Goal: Task Accomplishment & Management: Manage account settings

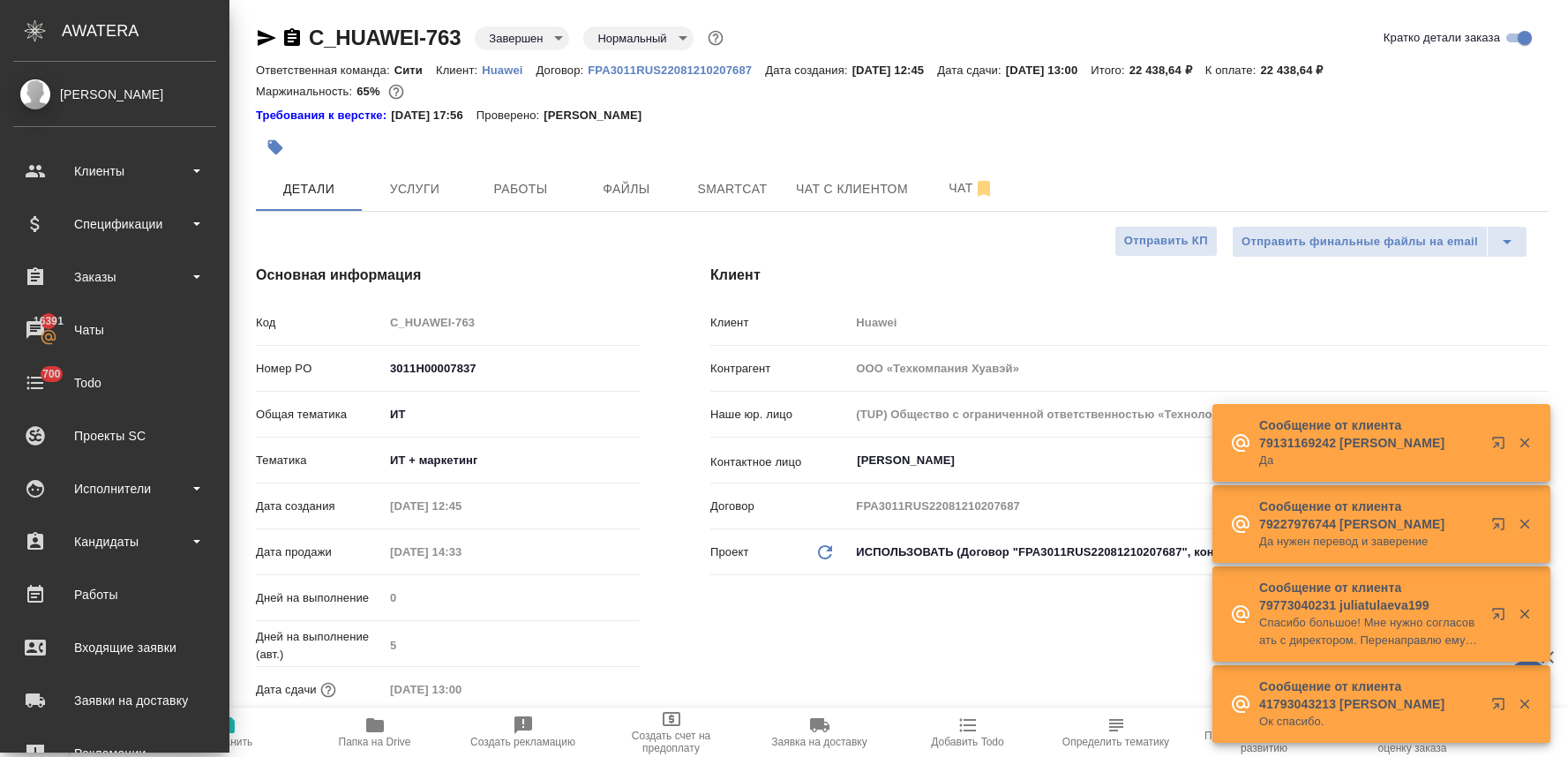
select select "RU"
click at [95, 166] on div "Клиенты" at bounding box center [115, 171] width 203 height 27
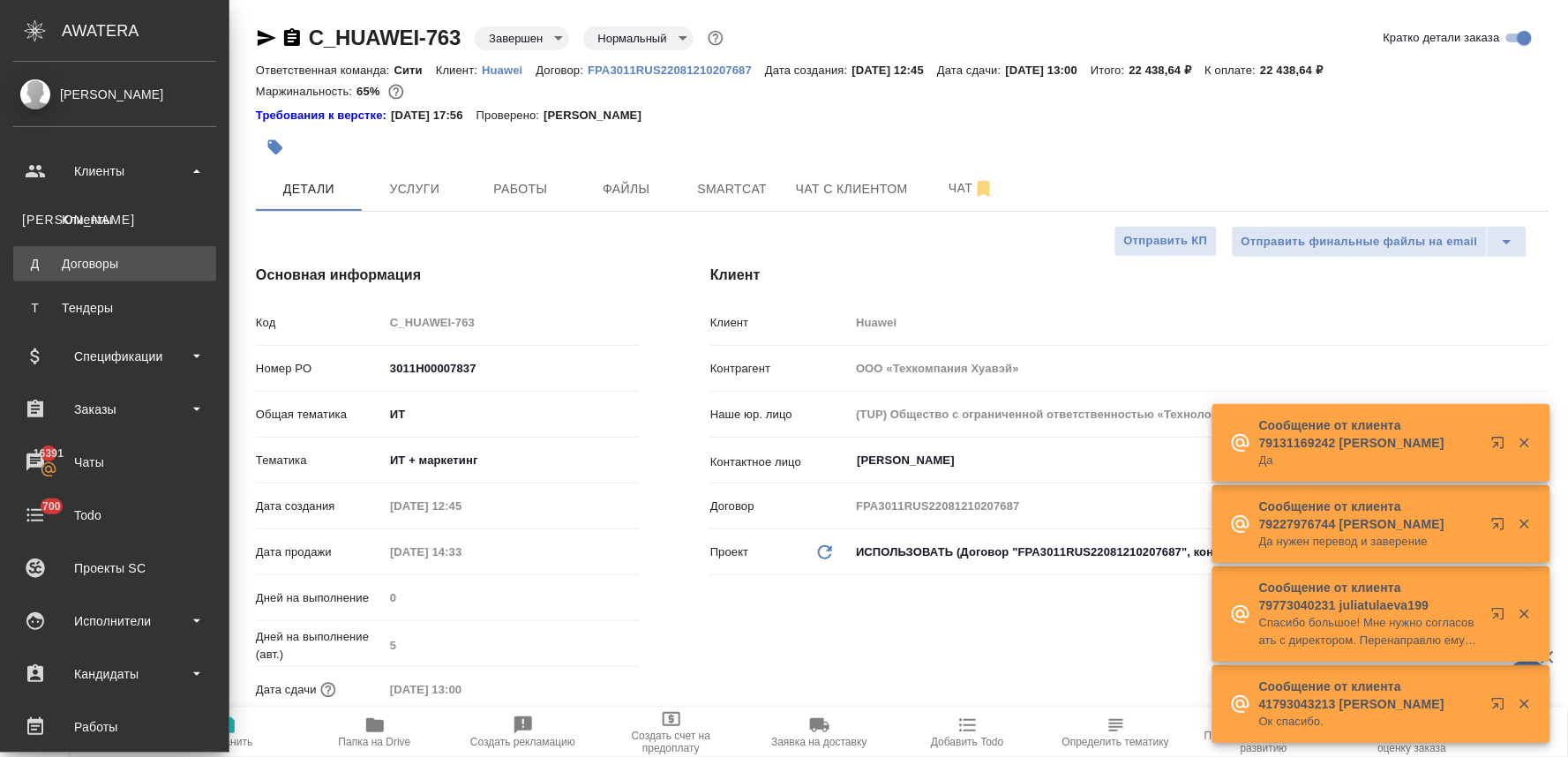
click at [110, 268] on div "Договоры" at bounding box center [115, 264] width 186 height 18
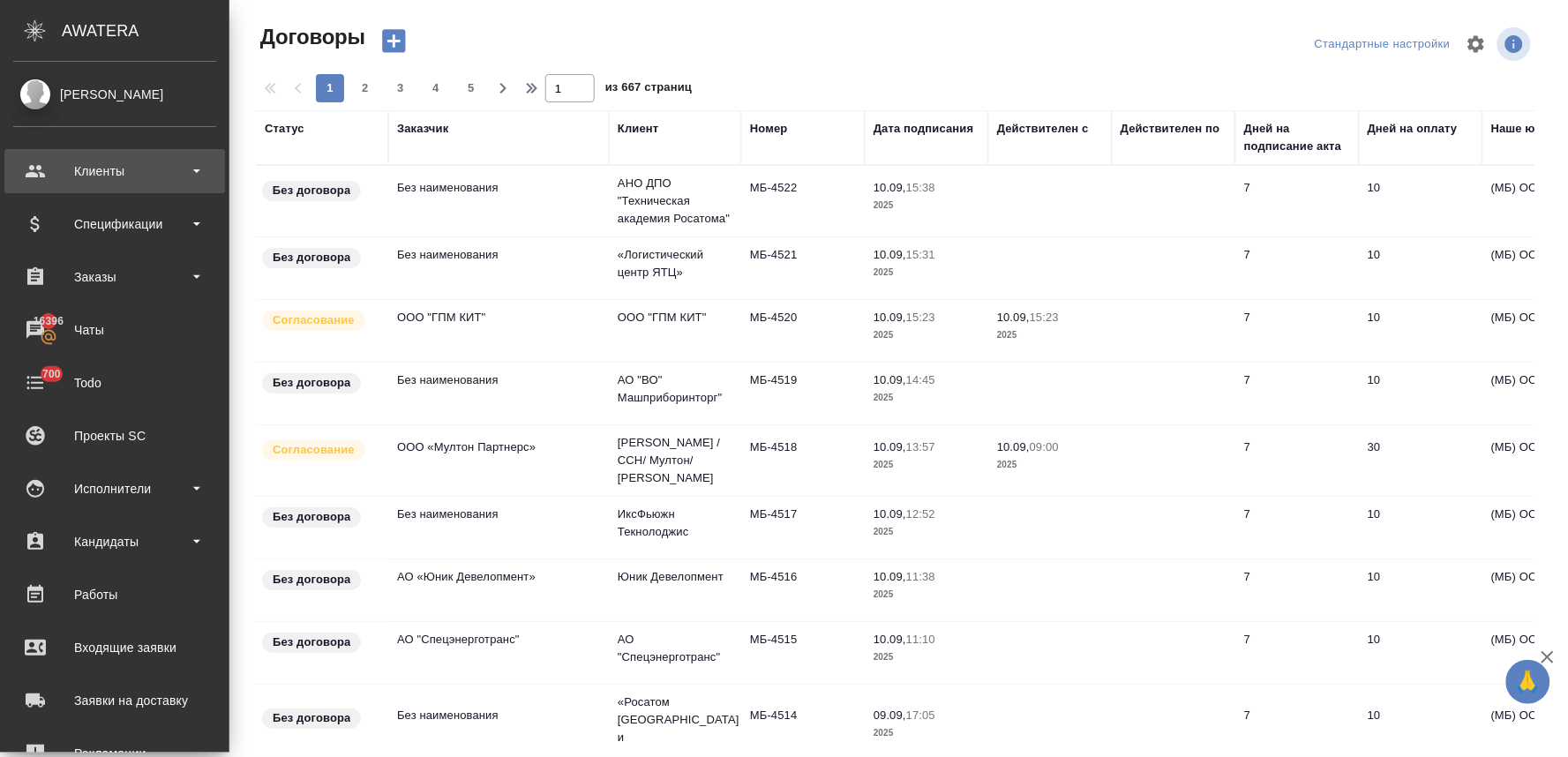
click at [59, 168] on div "Клиенты" at bounding box center [115, 171] width 203 height 27
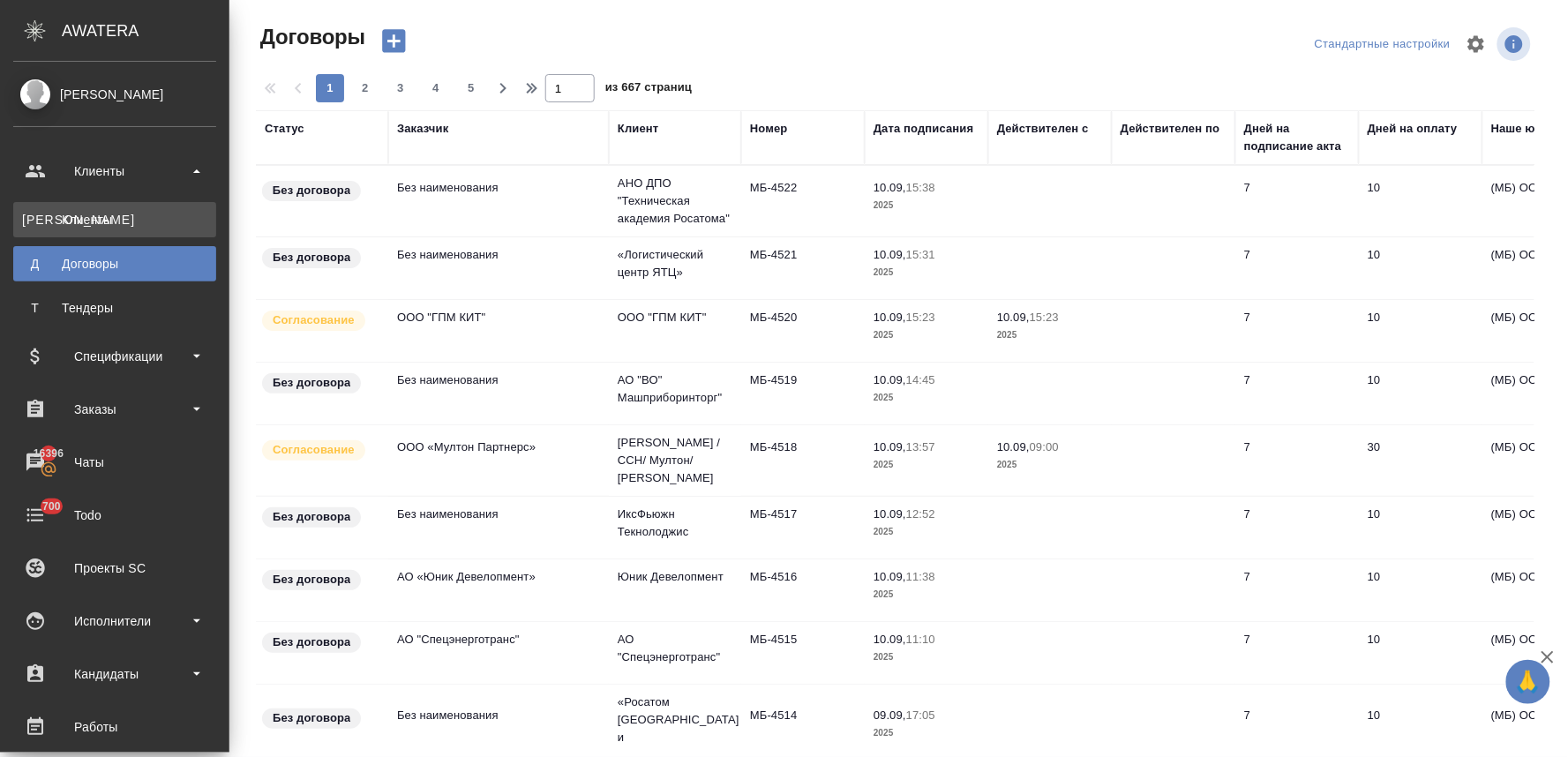
click at [88, 214] on div "Клиенты" at bounding box center [115, 220] width 186 height 18
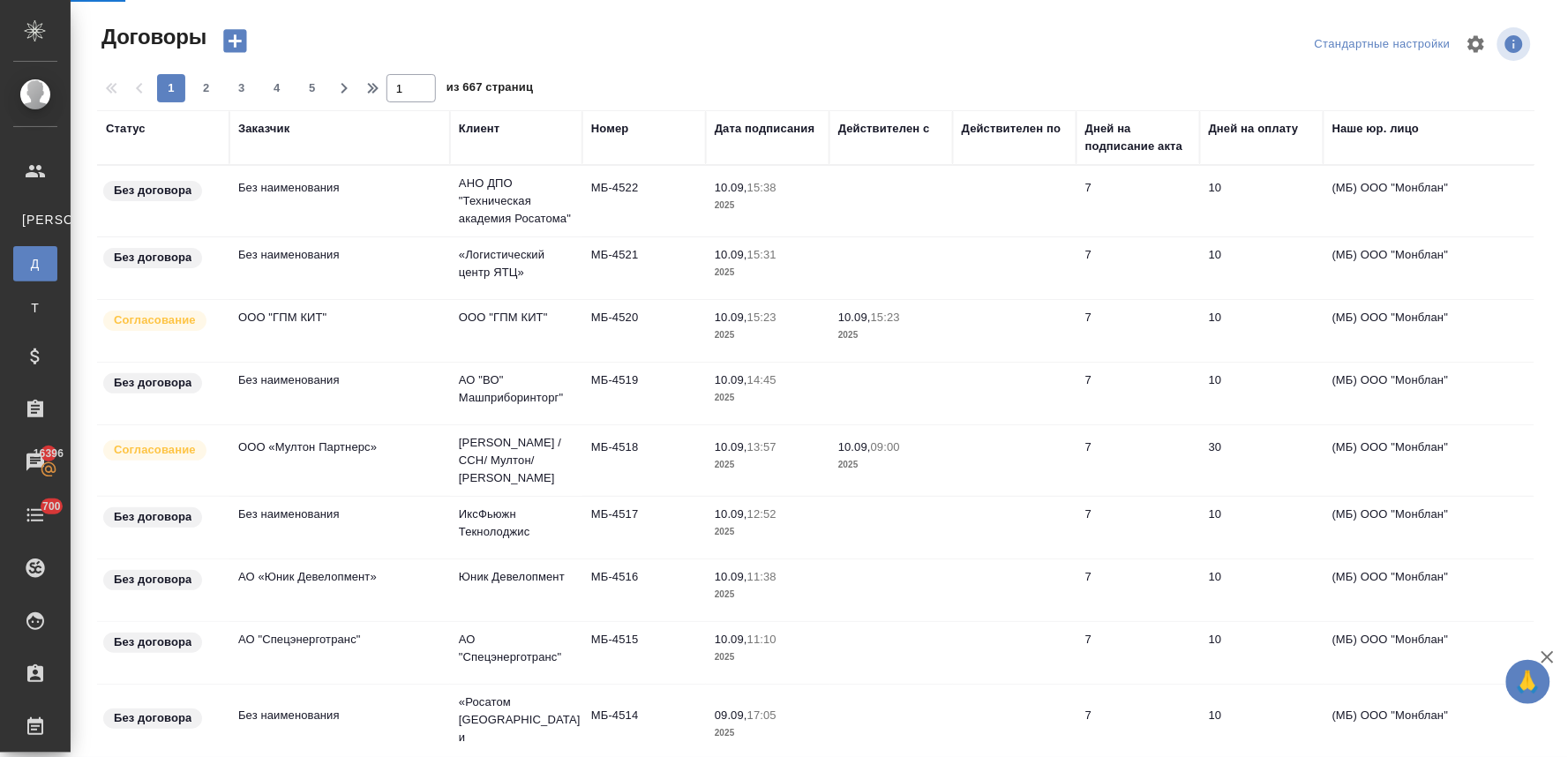
select select "RU"
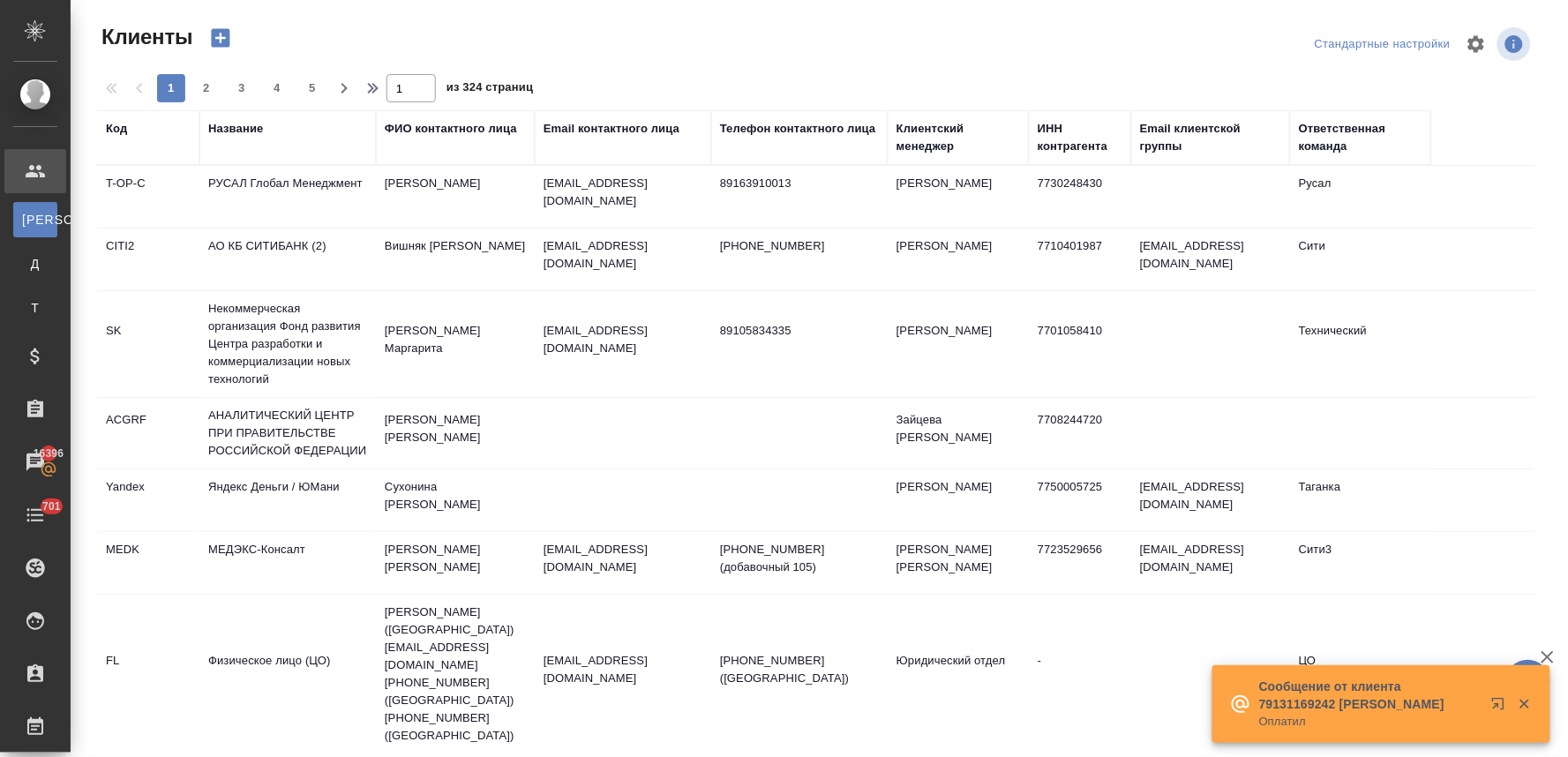
click at [318, 243] on td "АО КБ СИТИБАНК (2)" at bounding box center [288, 259] width 177 height 62
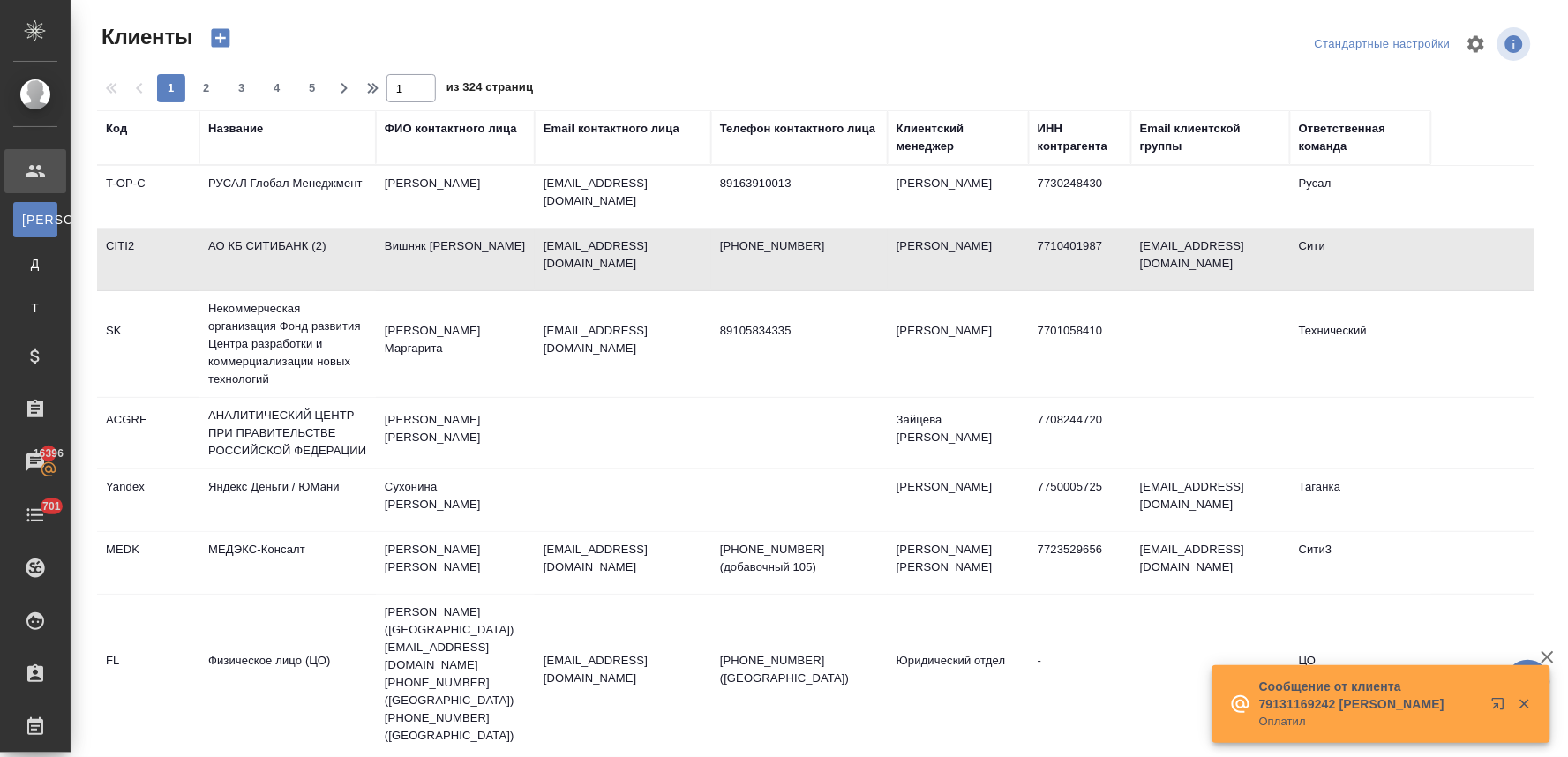
click at [318, 243] on td "АО КБ СИТИБАНК (2)" at bounding box center [288, 259] width 177 height 62
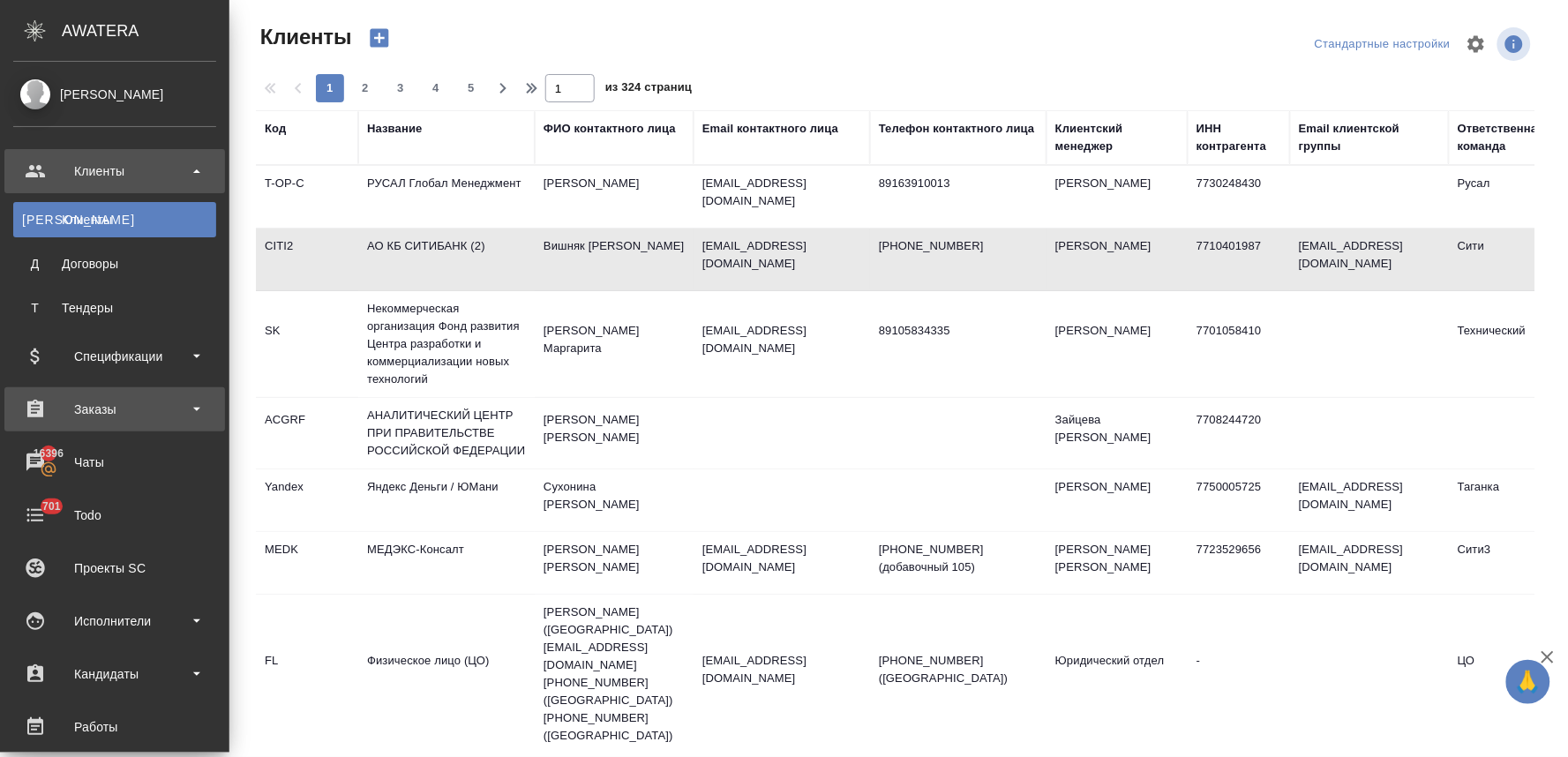
click at [147, 401] on div "Заказы" at bounding box center [115, 409] width 203 height 27
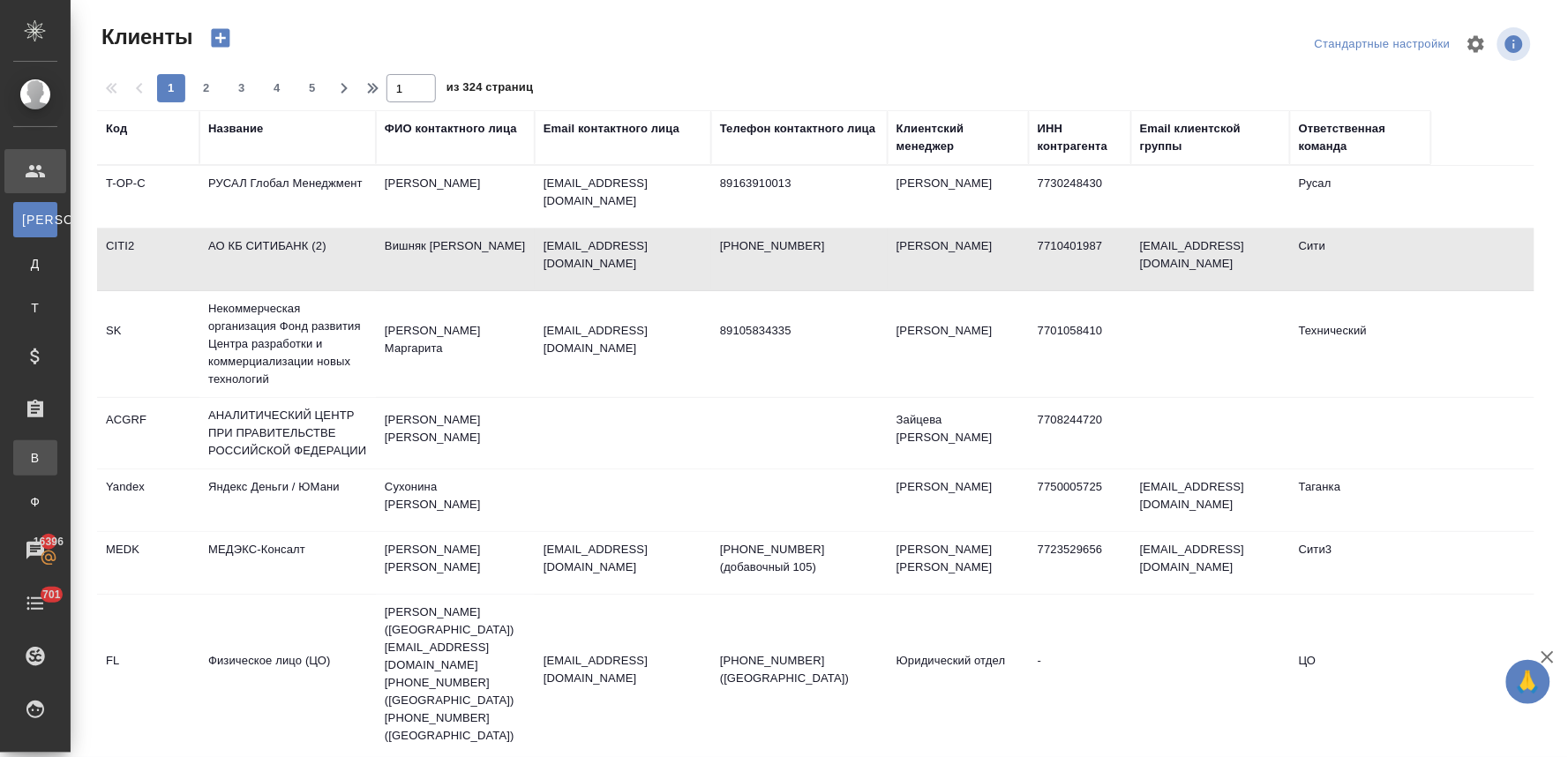
click at [27, 455] on div "Все заказы" at bounding box center [13, 458] width 27 height 18
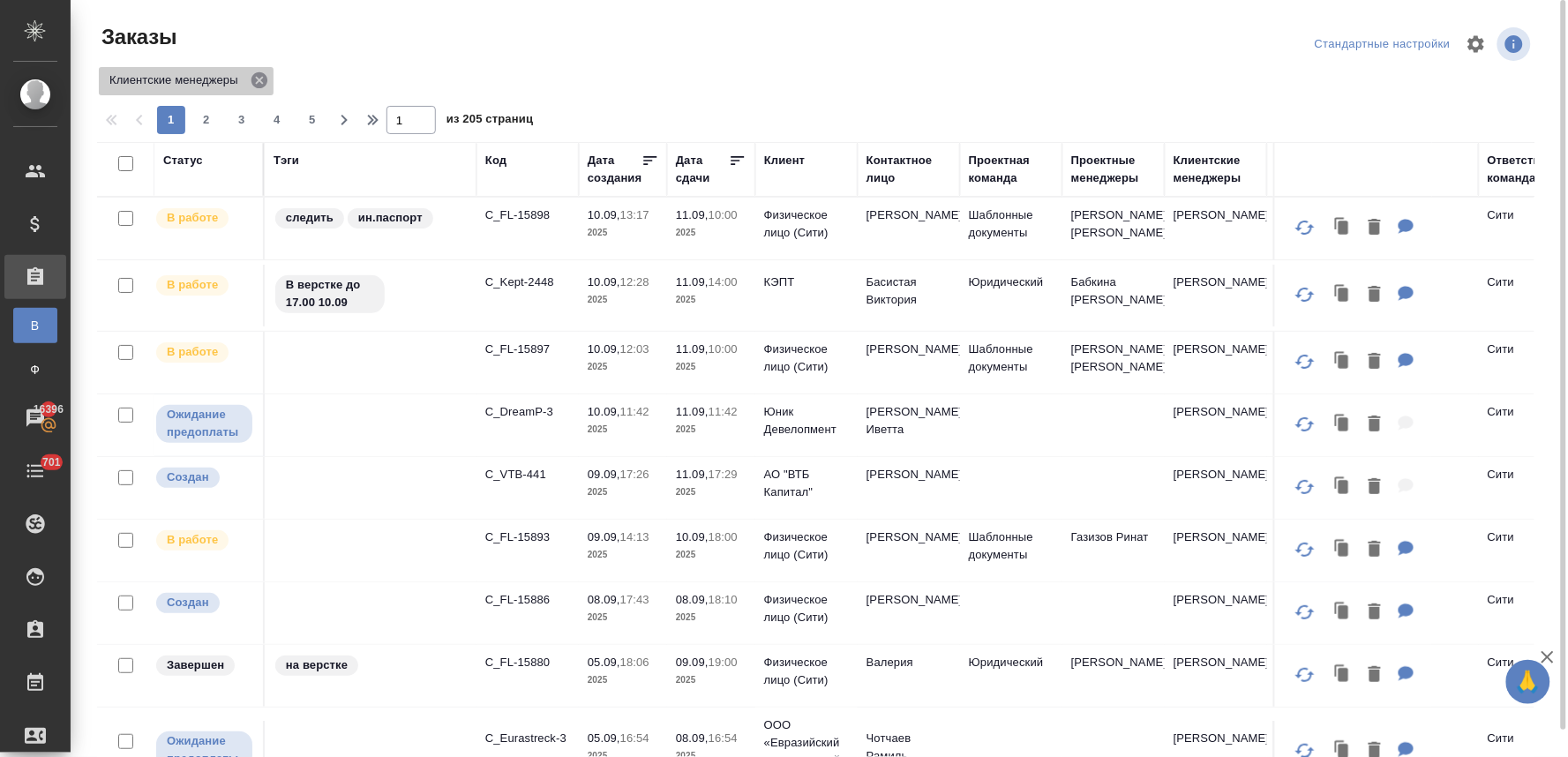
click at [252, 80] on icon at bounding box center [260, 80] width 16 height 16
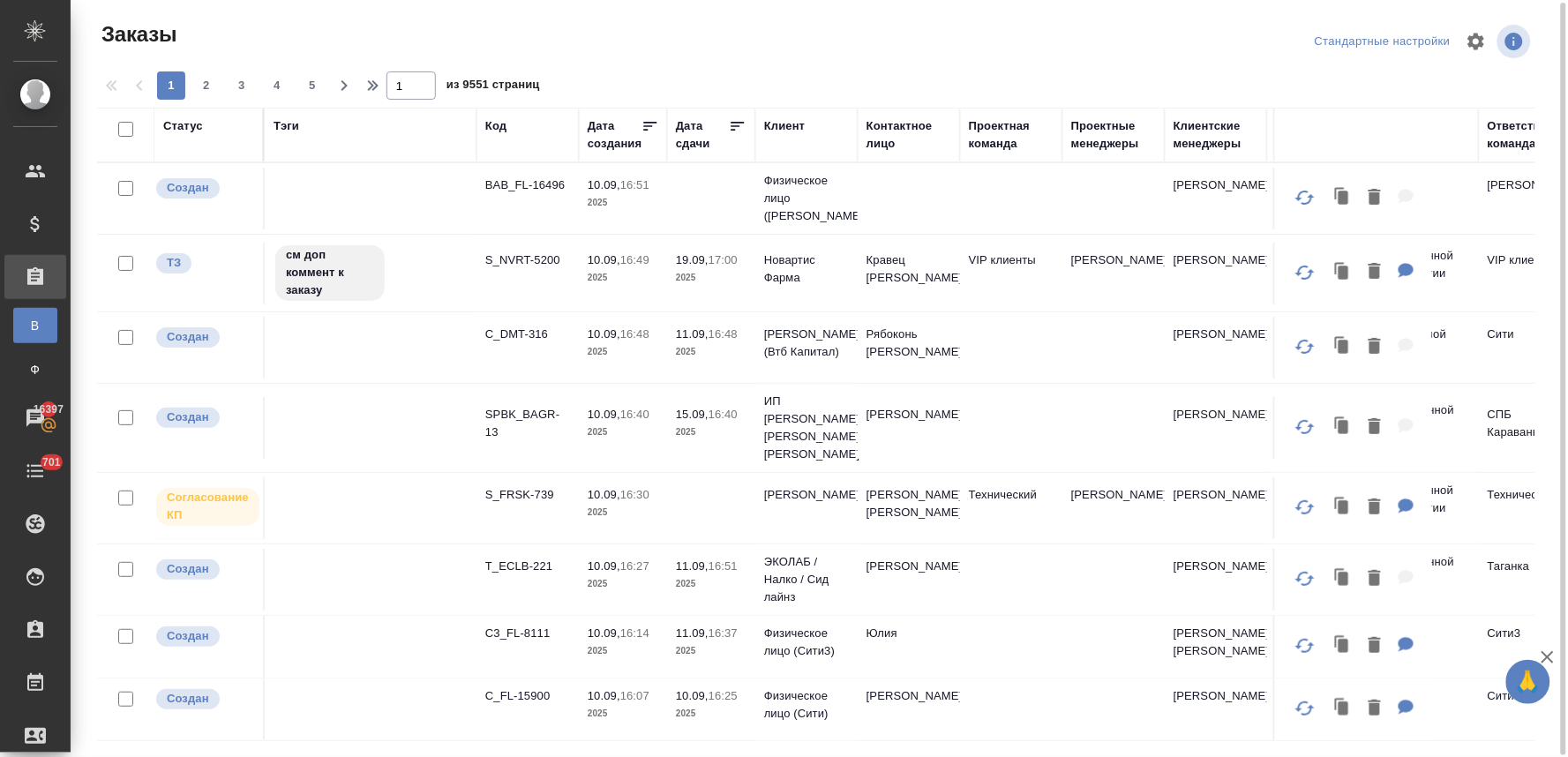
click at [792, 120] on div "Клиент" at bounding box center [785, 127] width 41 height 18
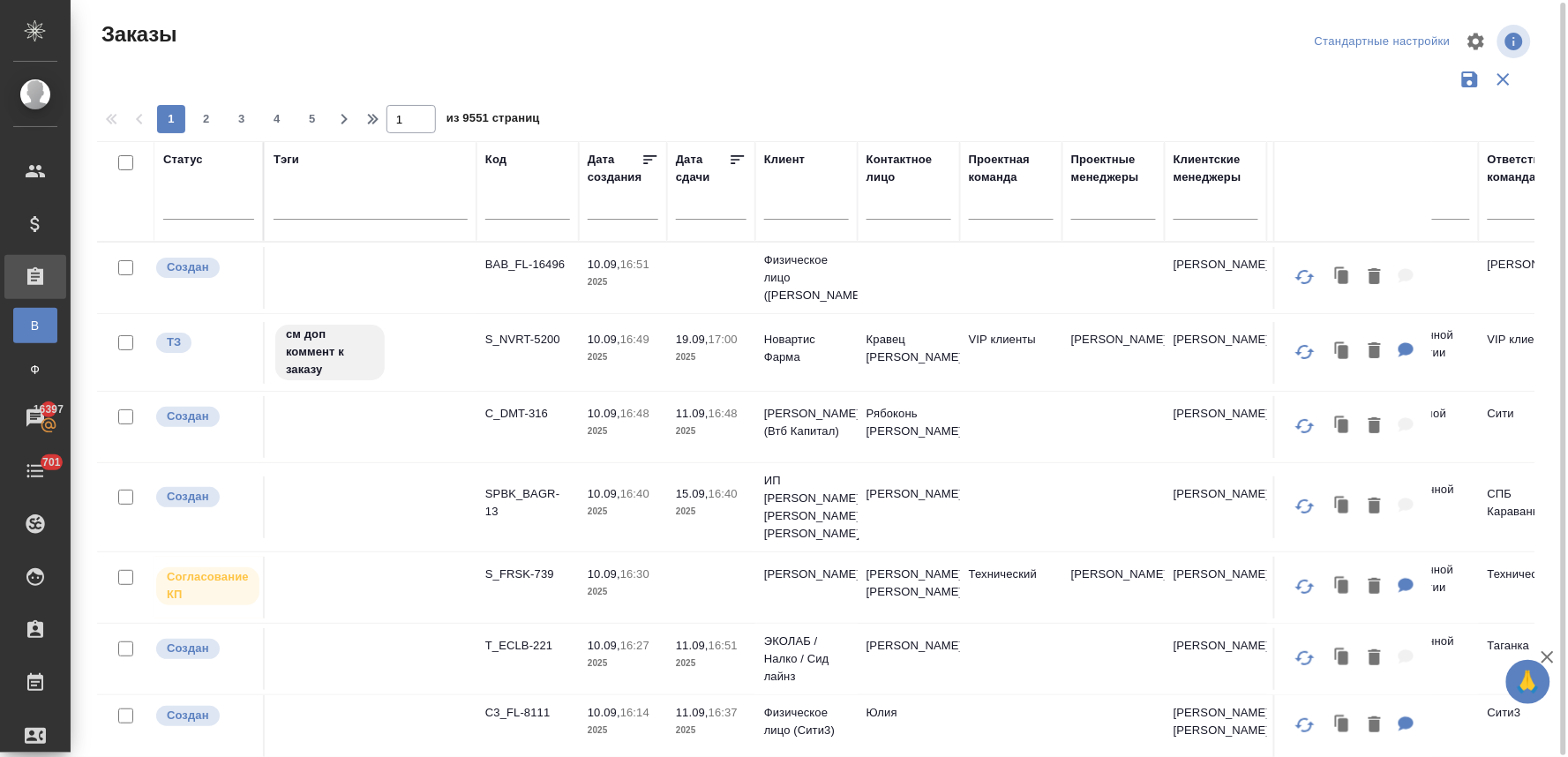
click at [804, 161] on div "Клиент" at bounding box center [785, 160] width 41 height 18
click at [805, 251] on p "Физическое лицо (Бабушкинская)" at bounding box center [806, 277] width 85 height 53
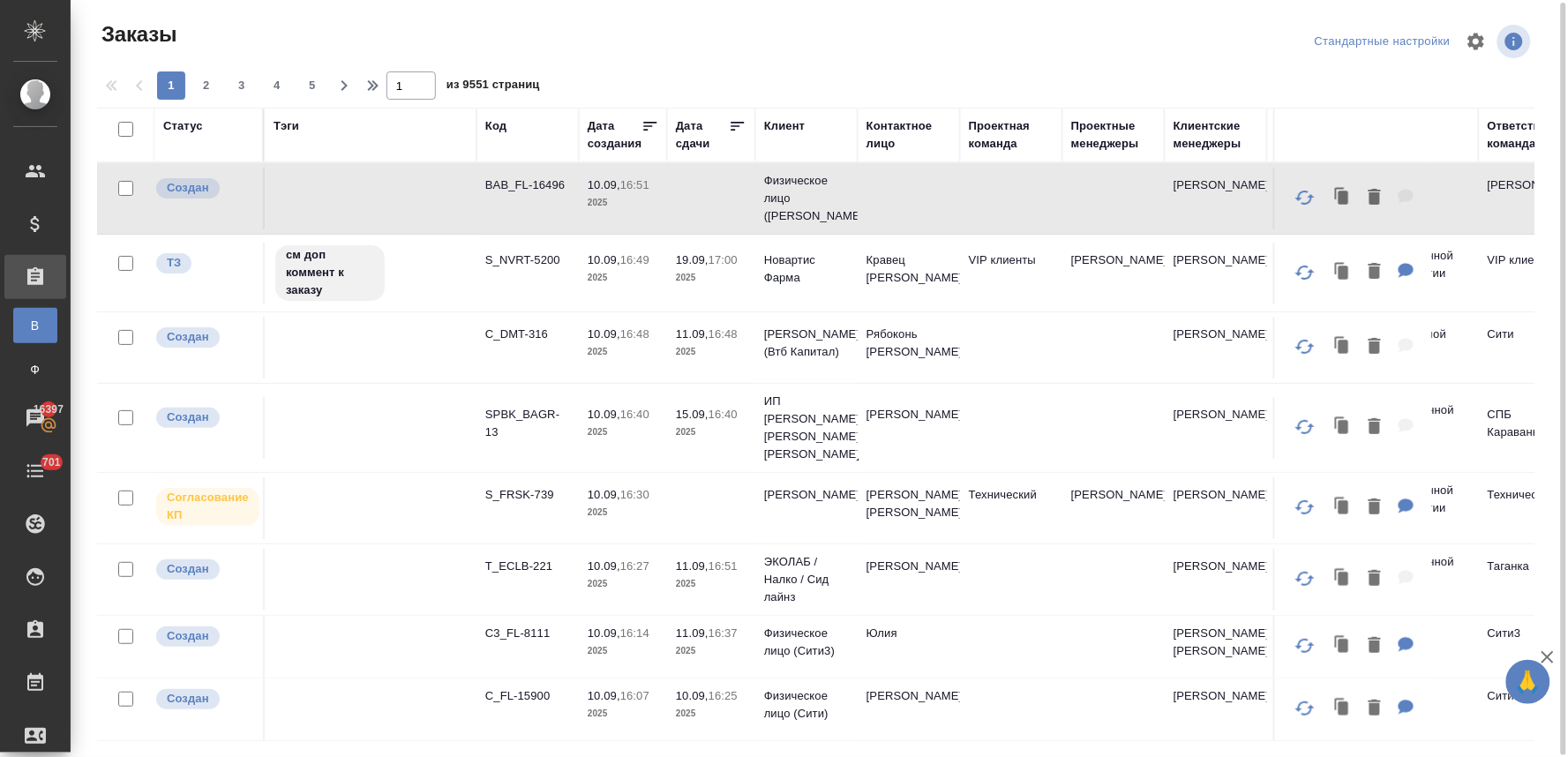
click at [805, 127] on div "Клиент" at bounding box center [785, 127] width 41 height 18
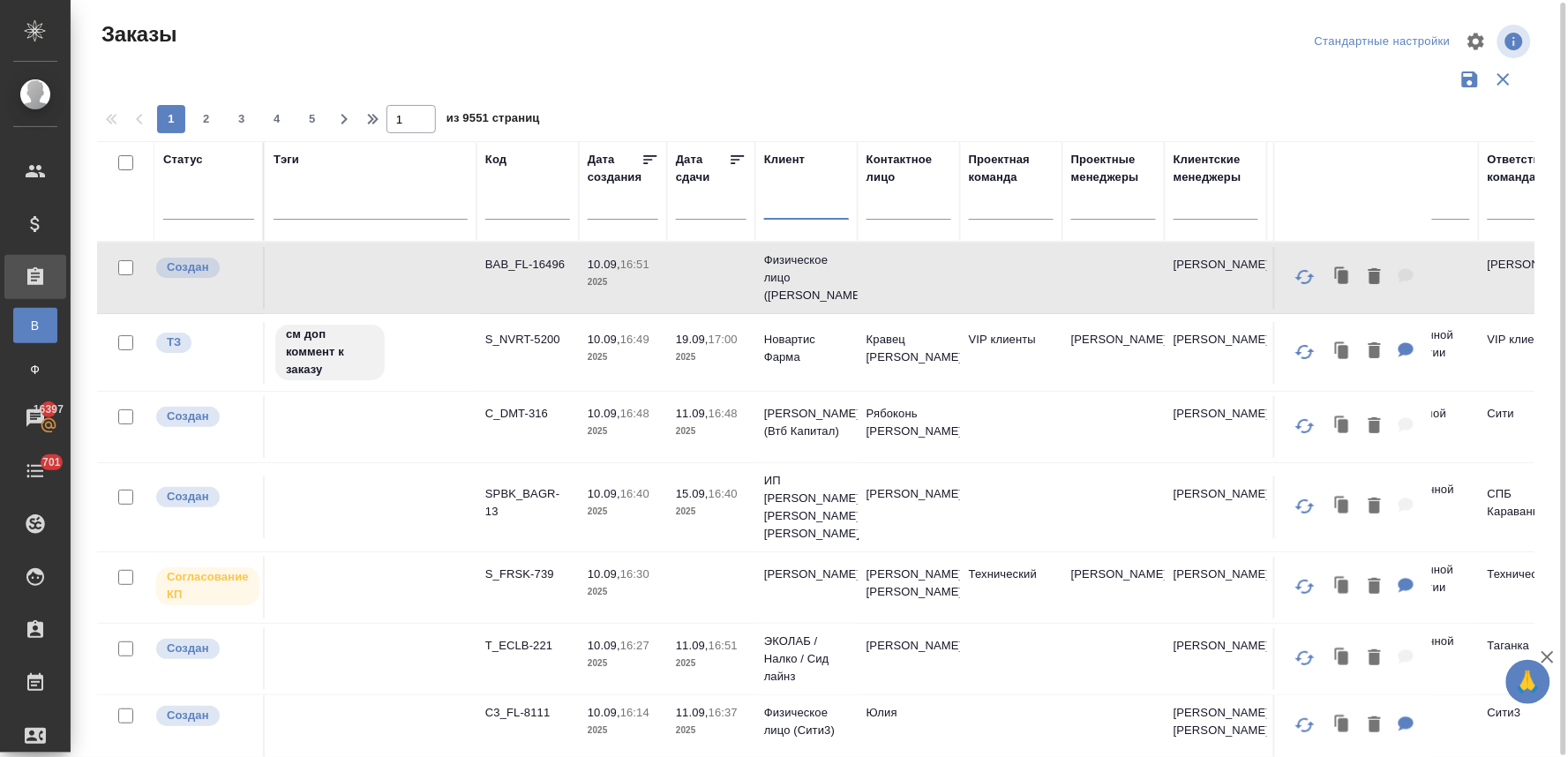
click at [813, 217] on input "text" at bounding box center [806, 209] width 85 height 22
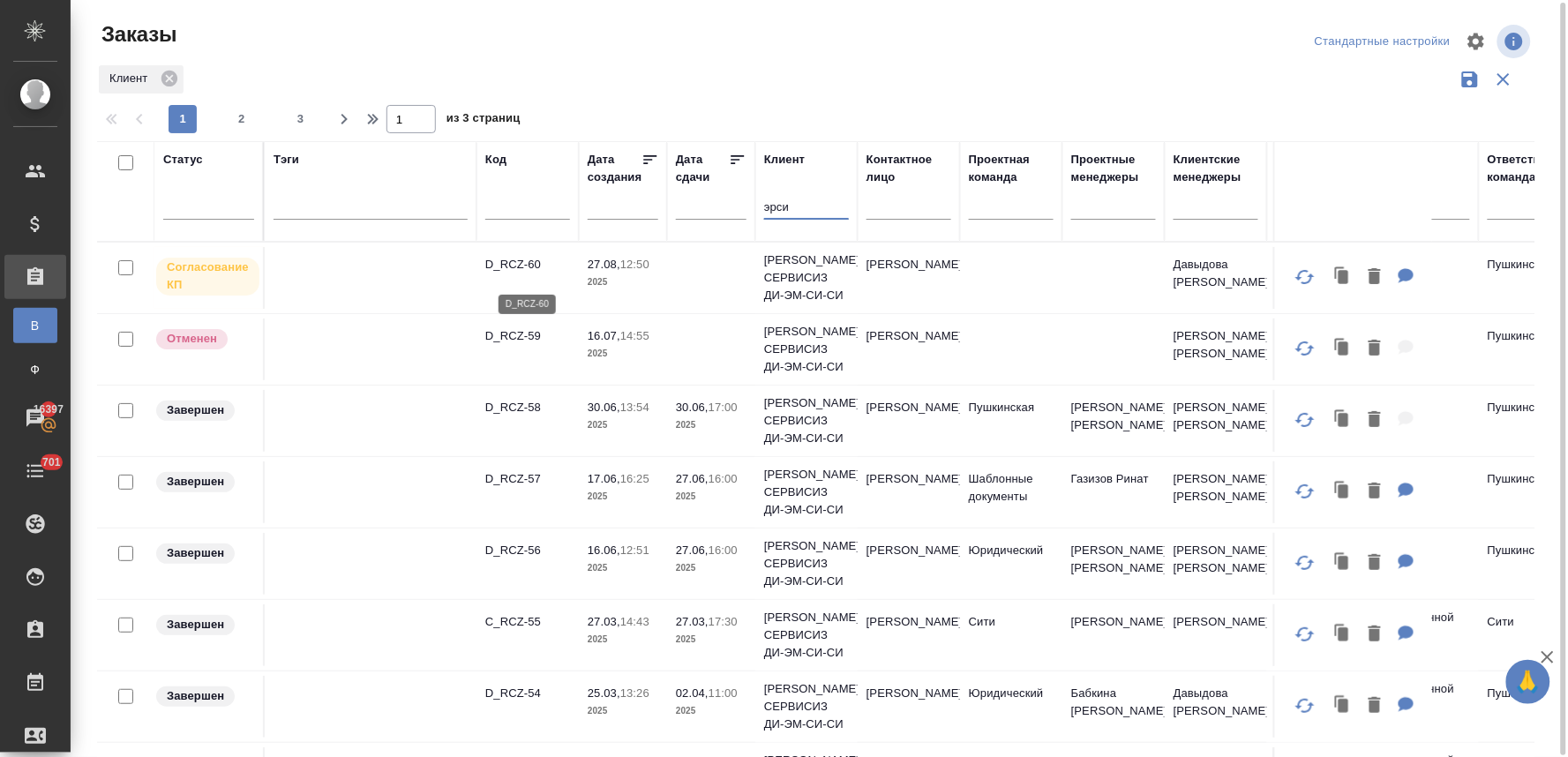
type input "эрси"
click at [501, 270] on p "D_RCZ-60" at bounding box center [527, 265] width 85 height 18
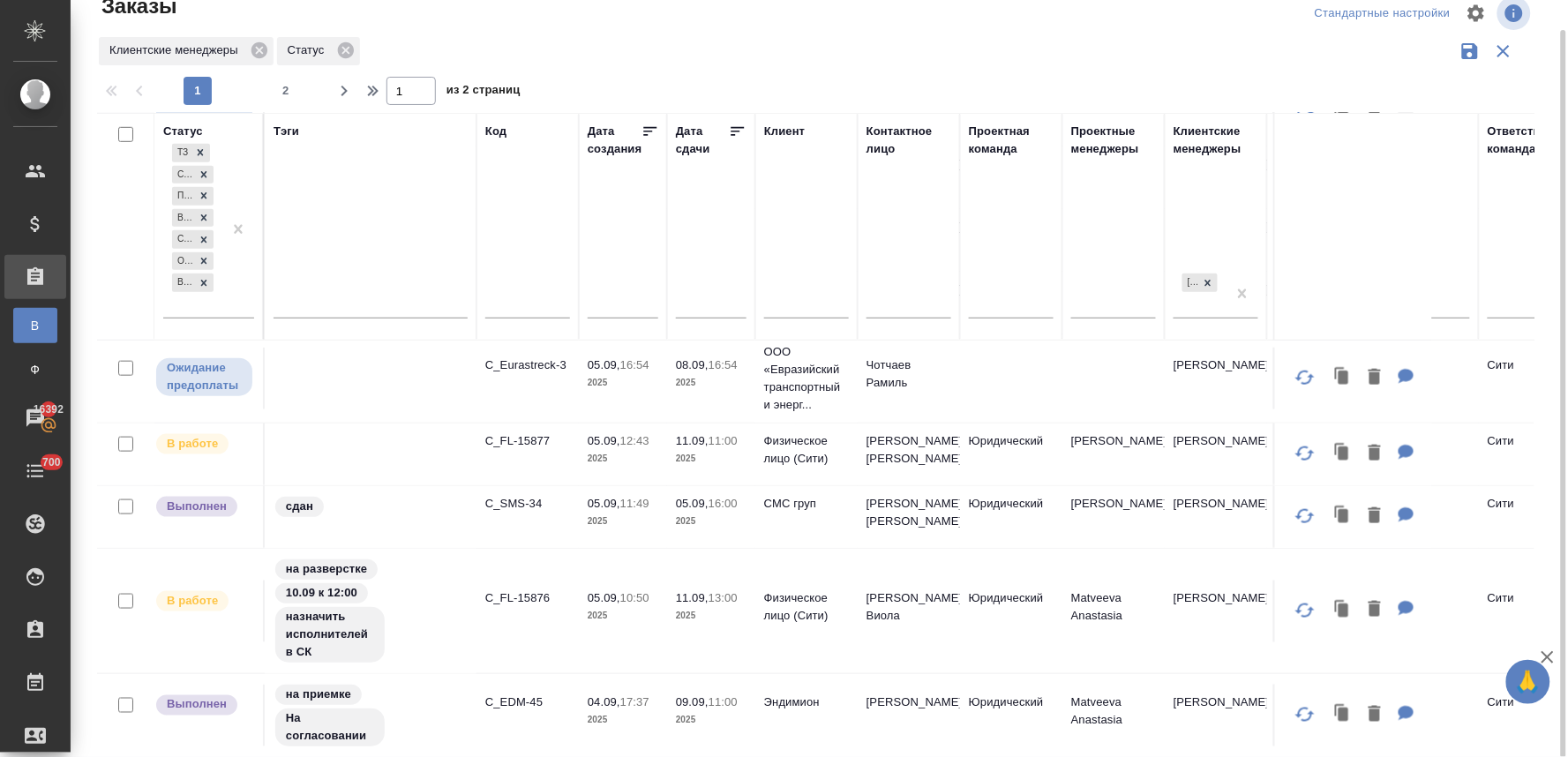
scroll to position [490, 0]
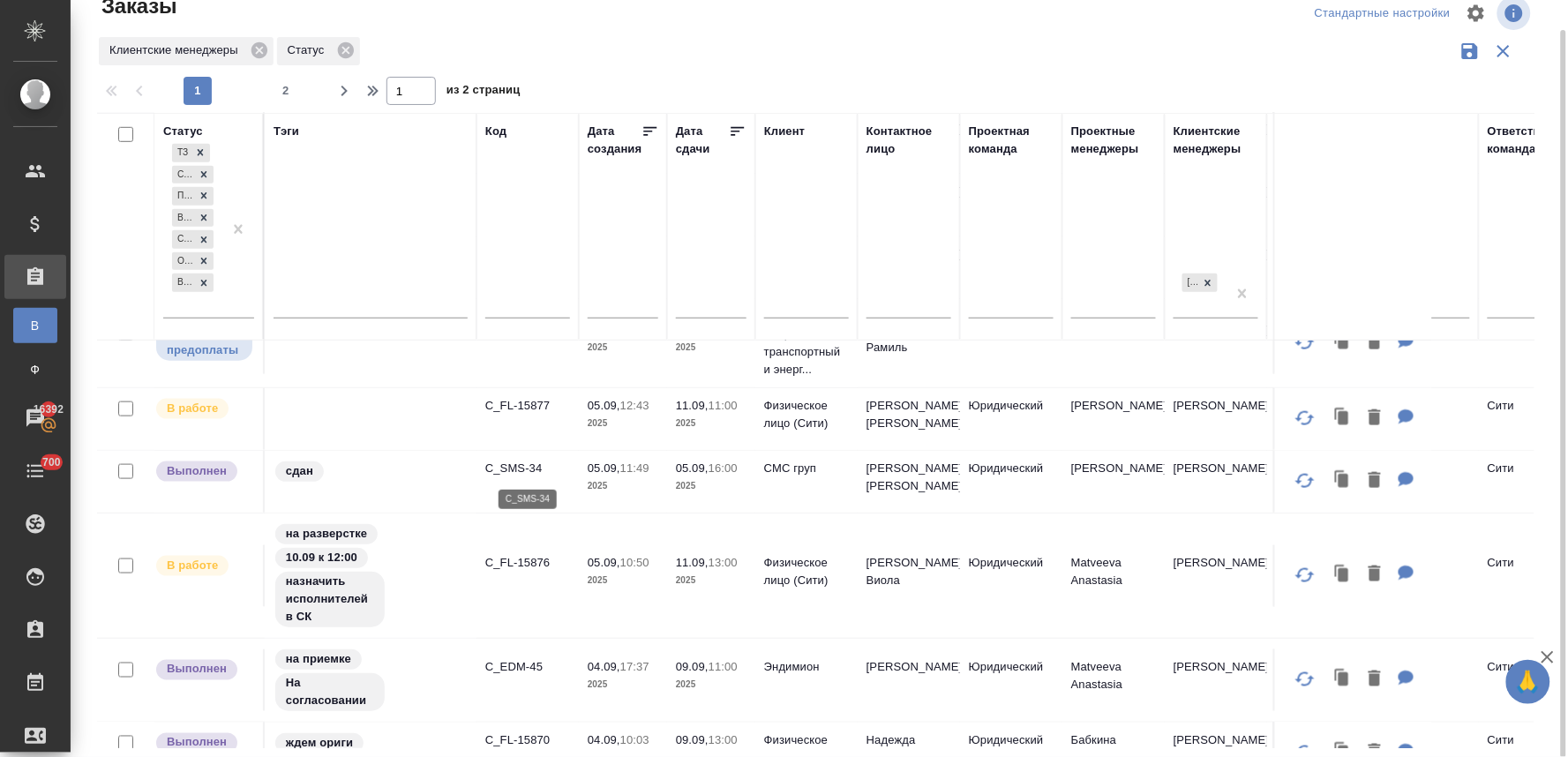
click at [519, 467] on p "C_SMS-34" at bounding box center [527, 469] width 85 height 18
click at [535, 560] on p "C_FL-15876" at bounding box center [527, 563] width 85 height 18
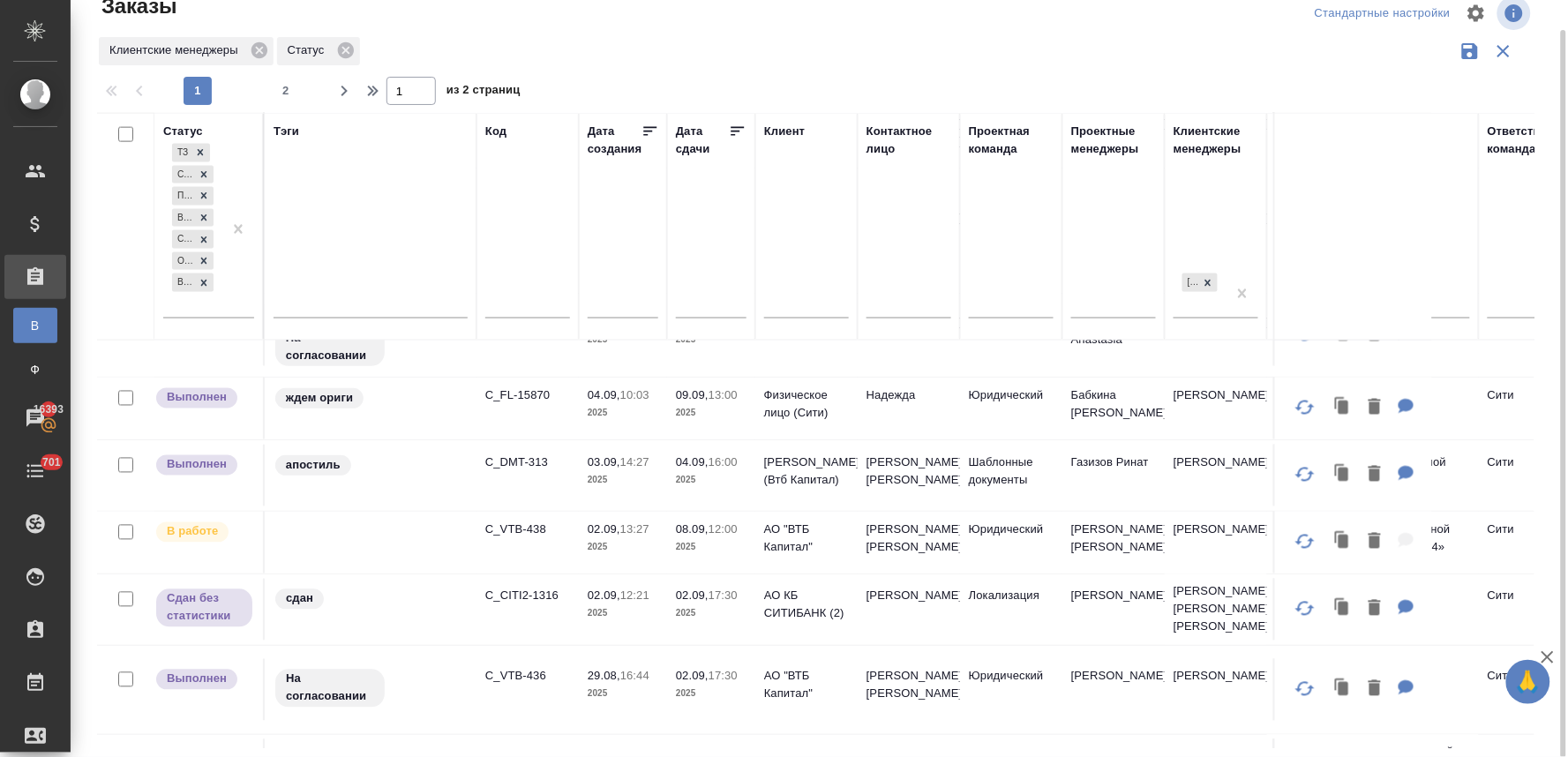
scroll to position [883, 0]
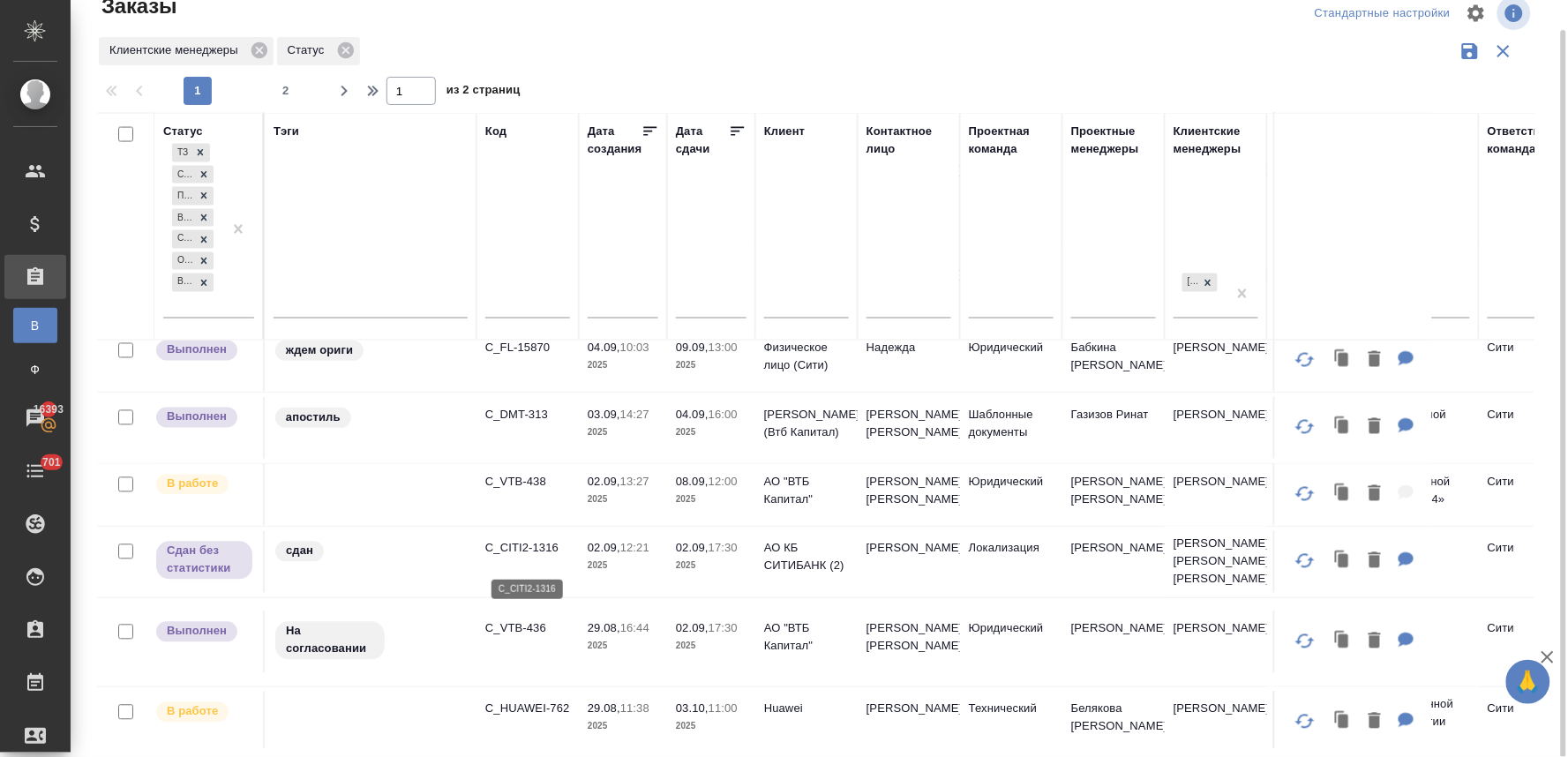
click at [552, 555] on p "C_CITI2-1316" at bounding box center [527, 549] width 85 height 18
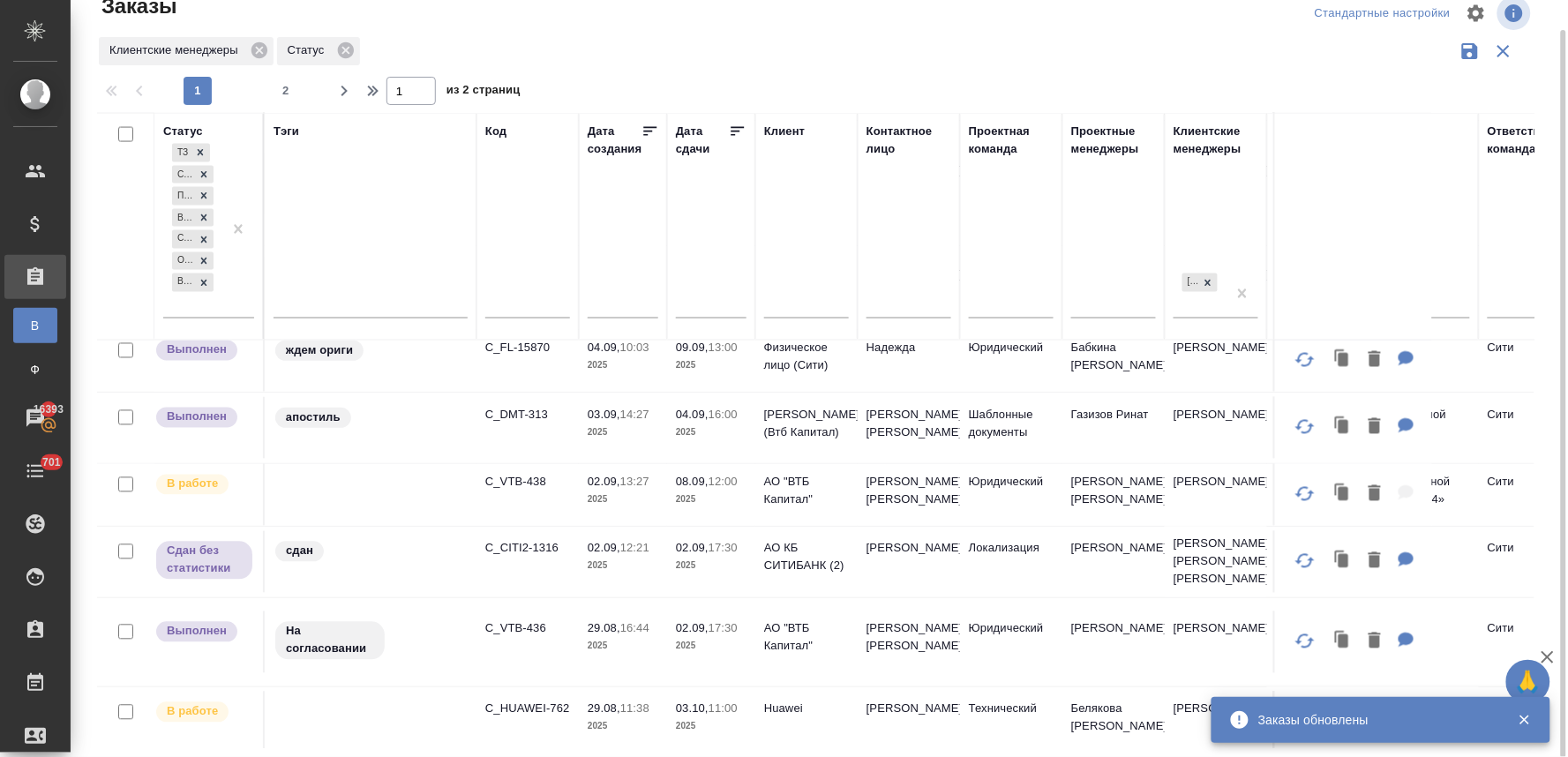
click at [508, 638] on p "C_VTB-436" at bounding box center [527, 629] width 85 height 18
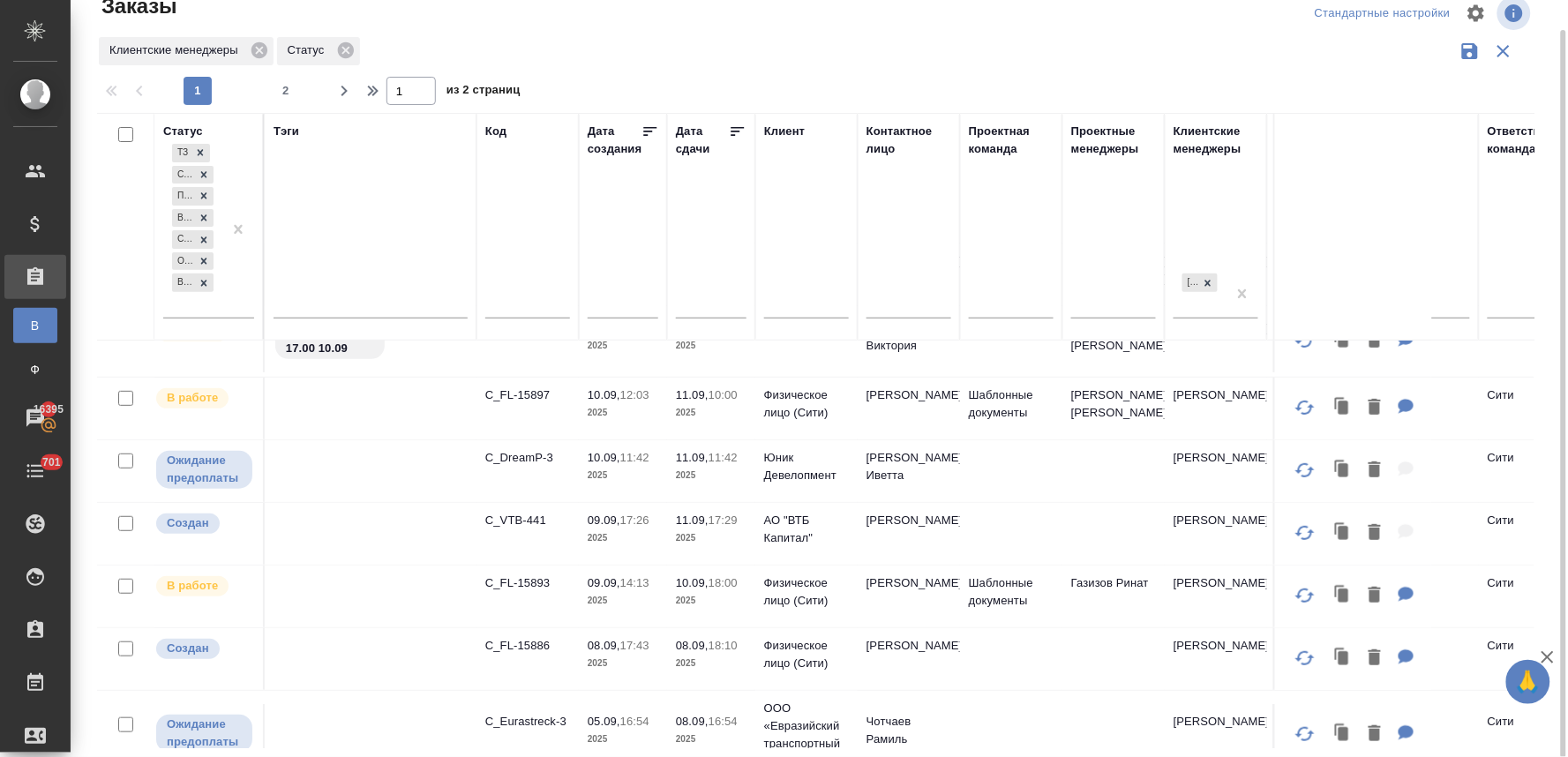
scroll to position [0, 0]
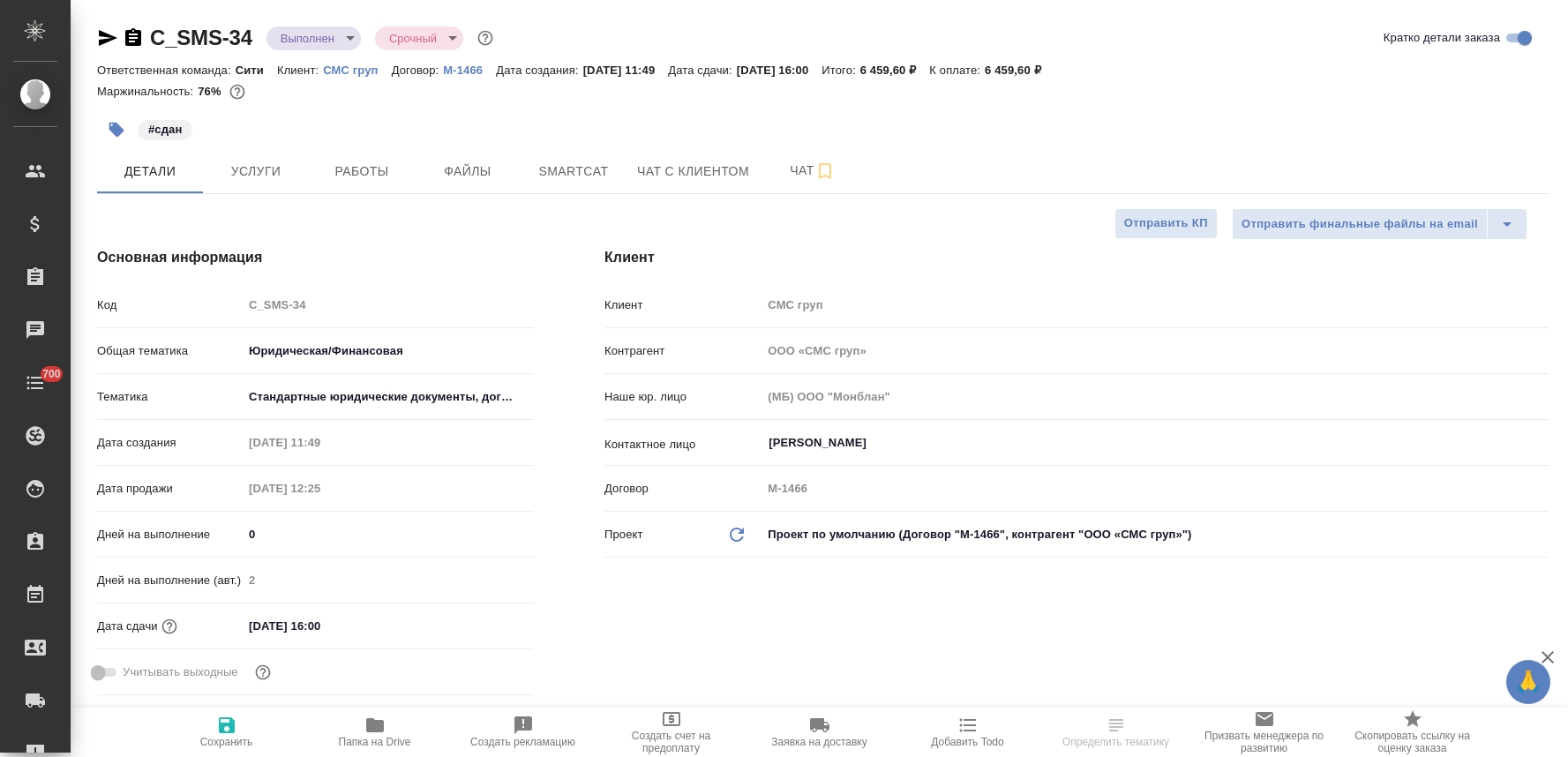
select select "RU"
type input "[PERSON_NAME]"
click at [369, 159] on button "Работы" at bounding box center [361, 170] width 106 height 44
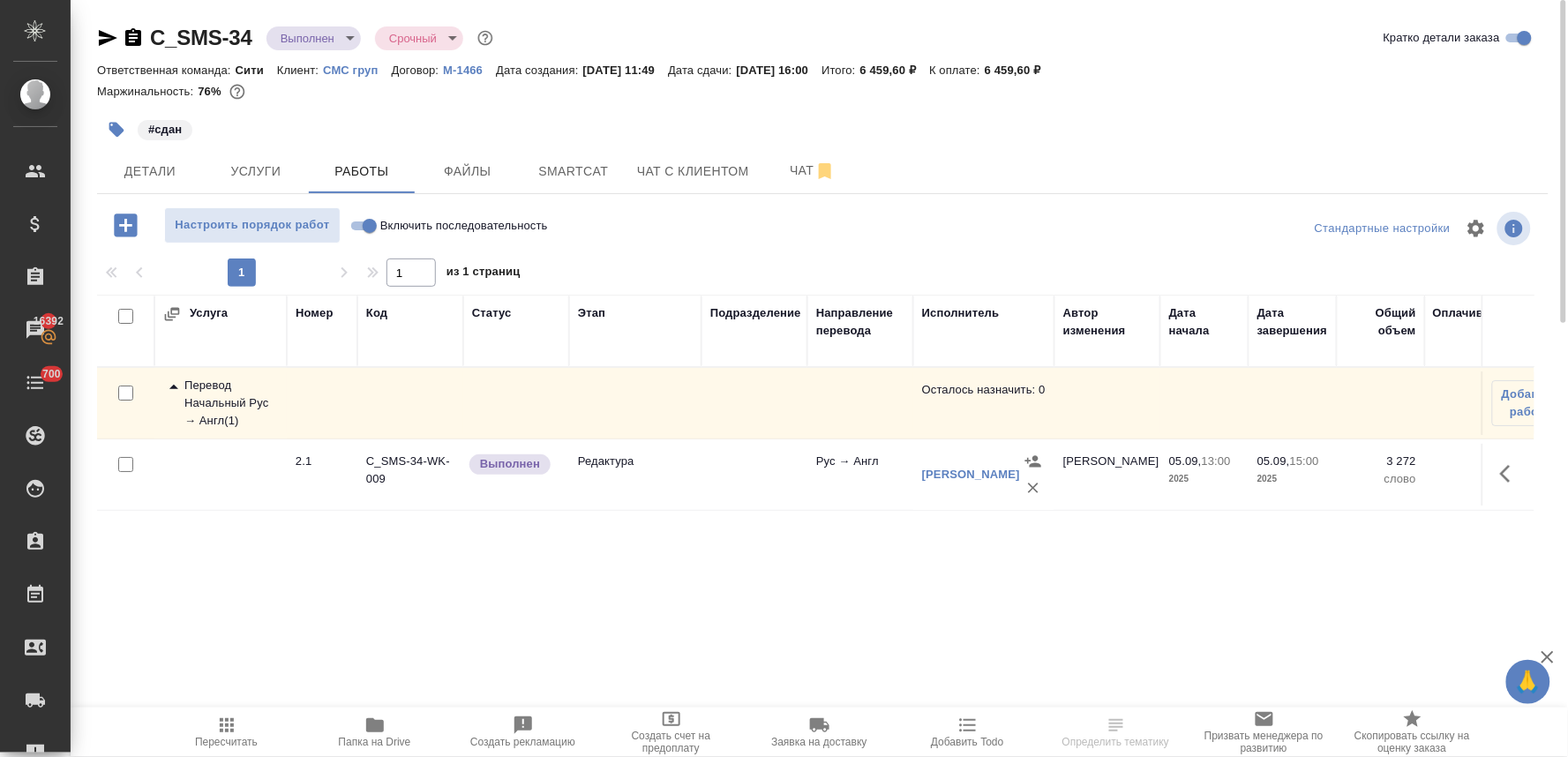
click at [101, 37] on icon "button" at bounding box center [108, 38] width 21 height 21
click at [234, 585] on div "Услуга Номер Код Статус Этап Подразделение Направление перевода Исполнитель Авт…" at bounding box center [816, 493] width 1438 height 397
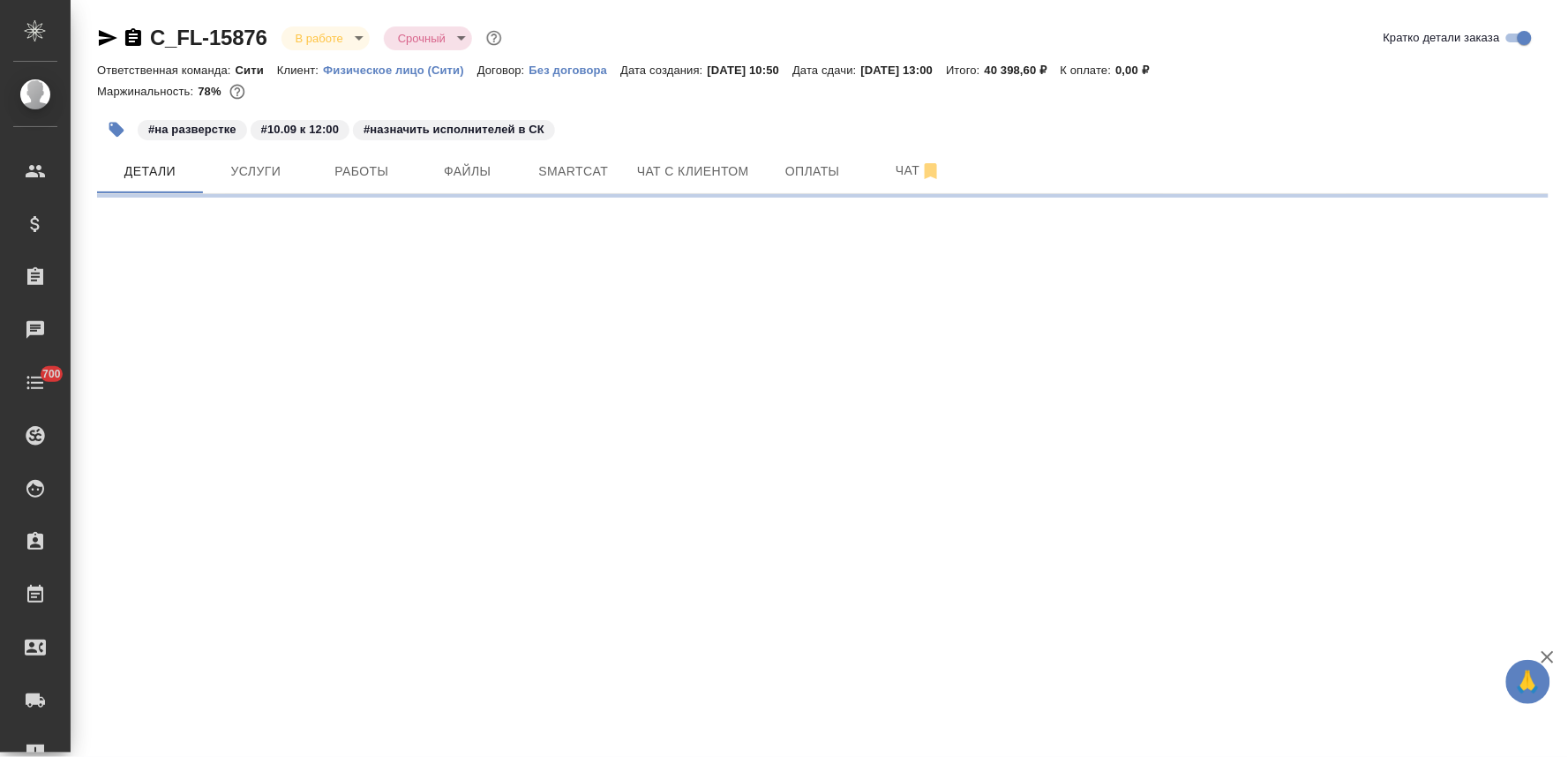
select select "RU"
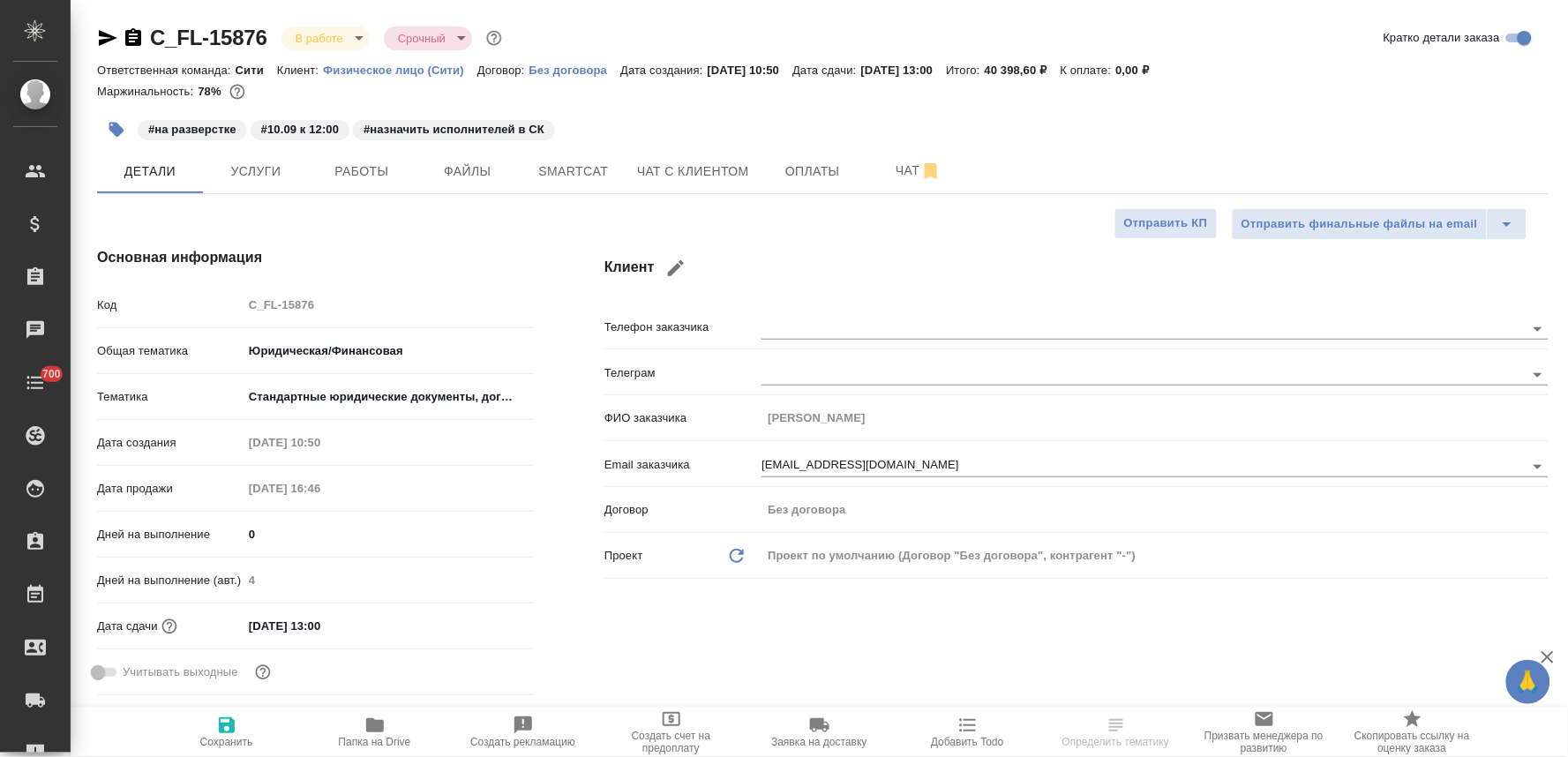
type textarea "x"
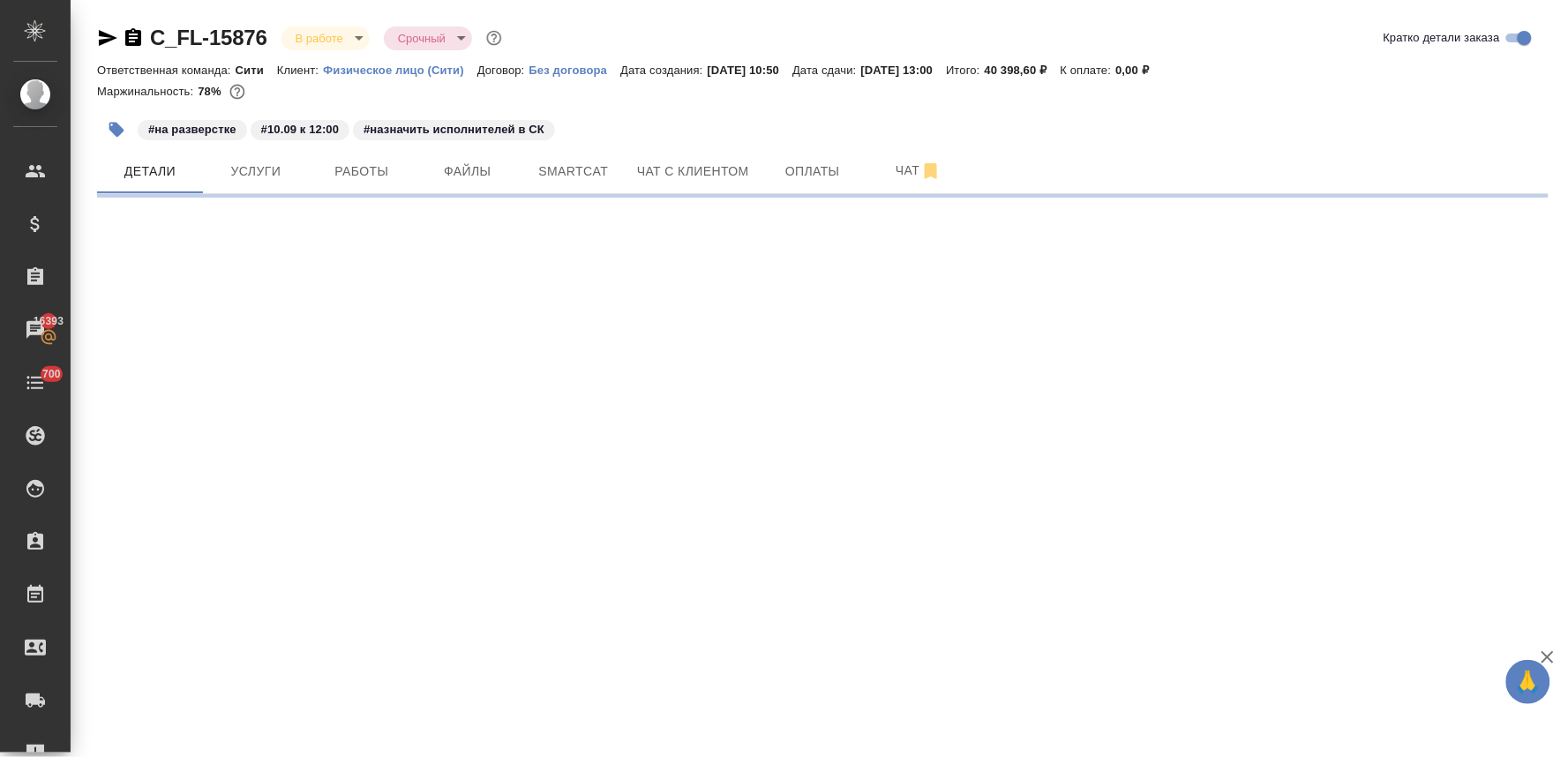
select select "RU"
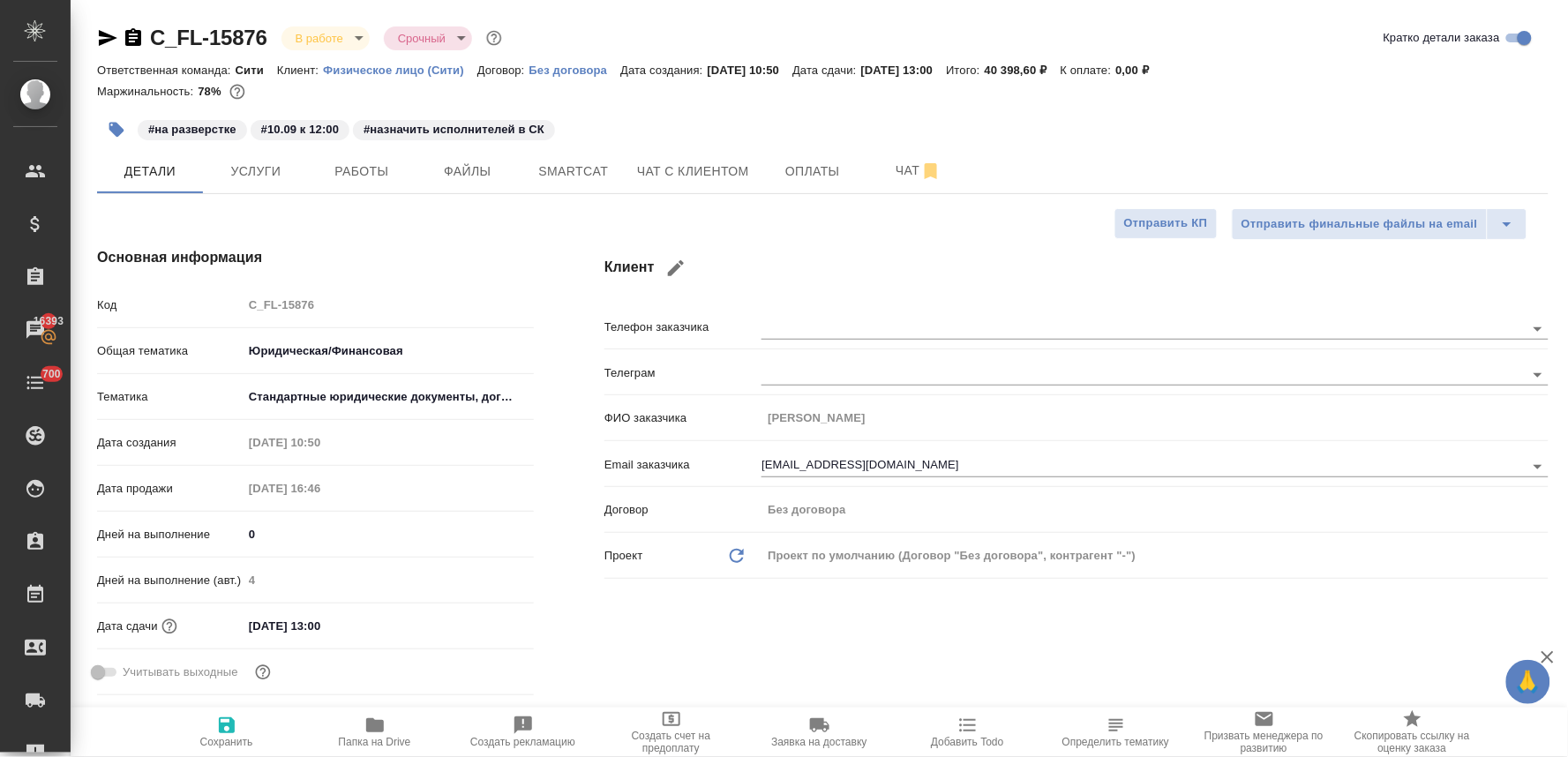
type textarea "x"
click at [956, 729] on span "Добавить Todo" at bounding box center [968, 732] width 127 height 34
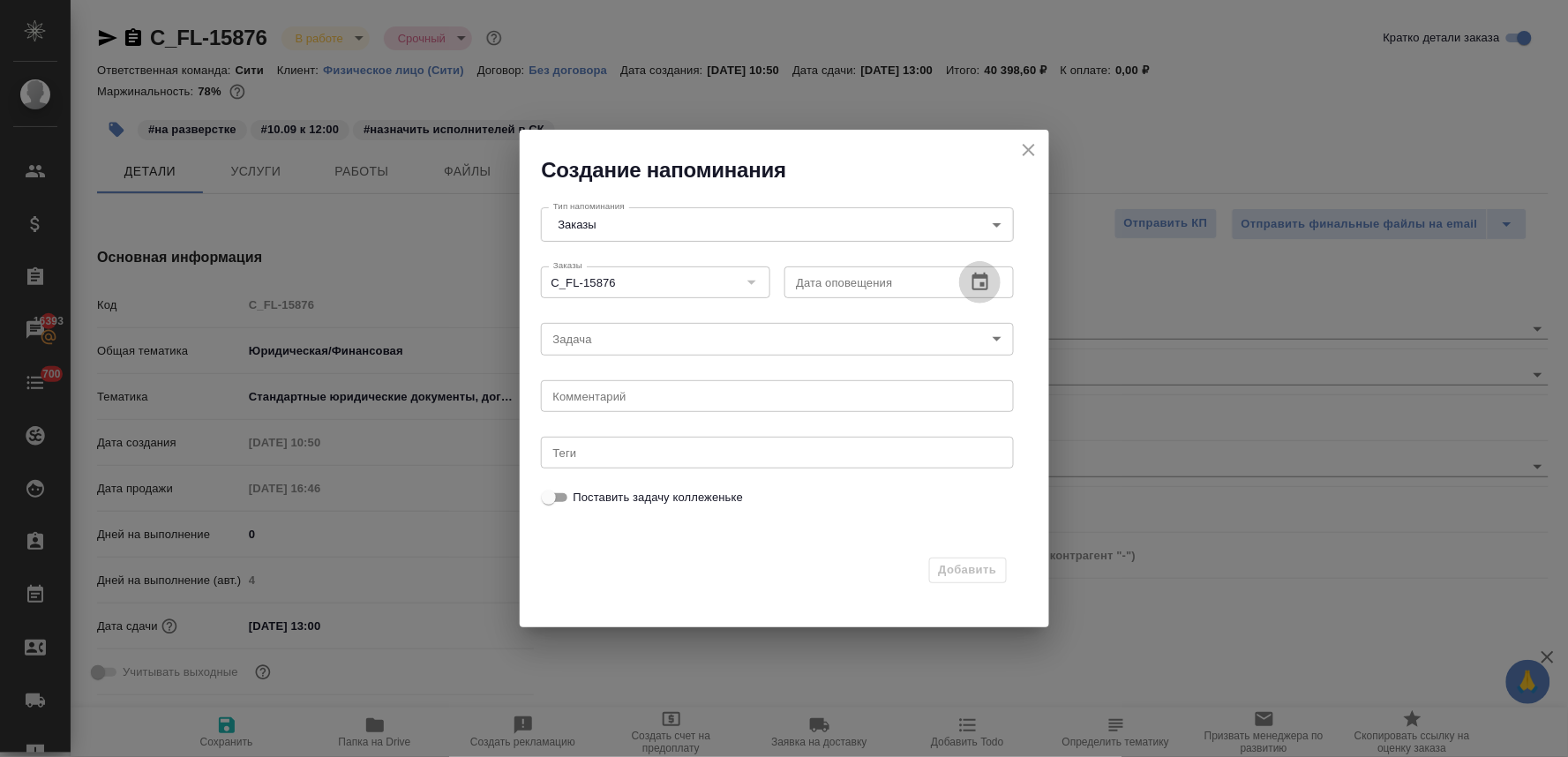
click at [976, 295] on button "button" at bounding box center [980, 282] width 42 height 42
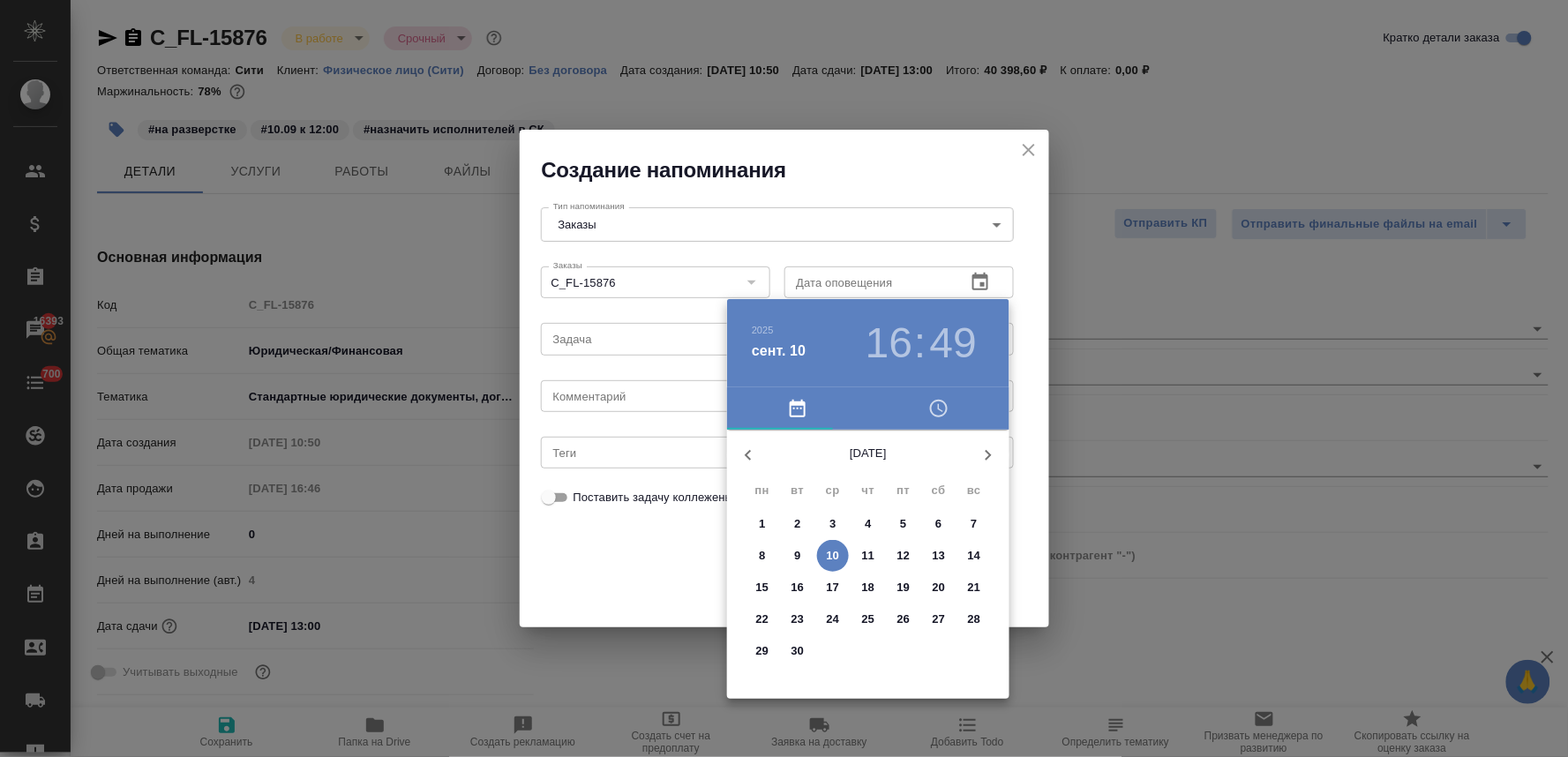
click at [866, 555] on p "11" at bounding box center [869, 556] width 13 height 18
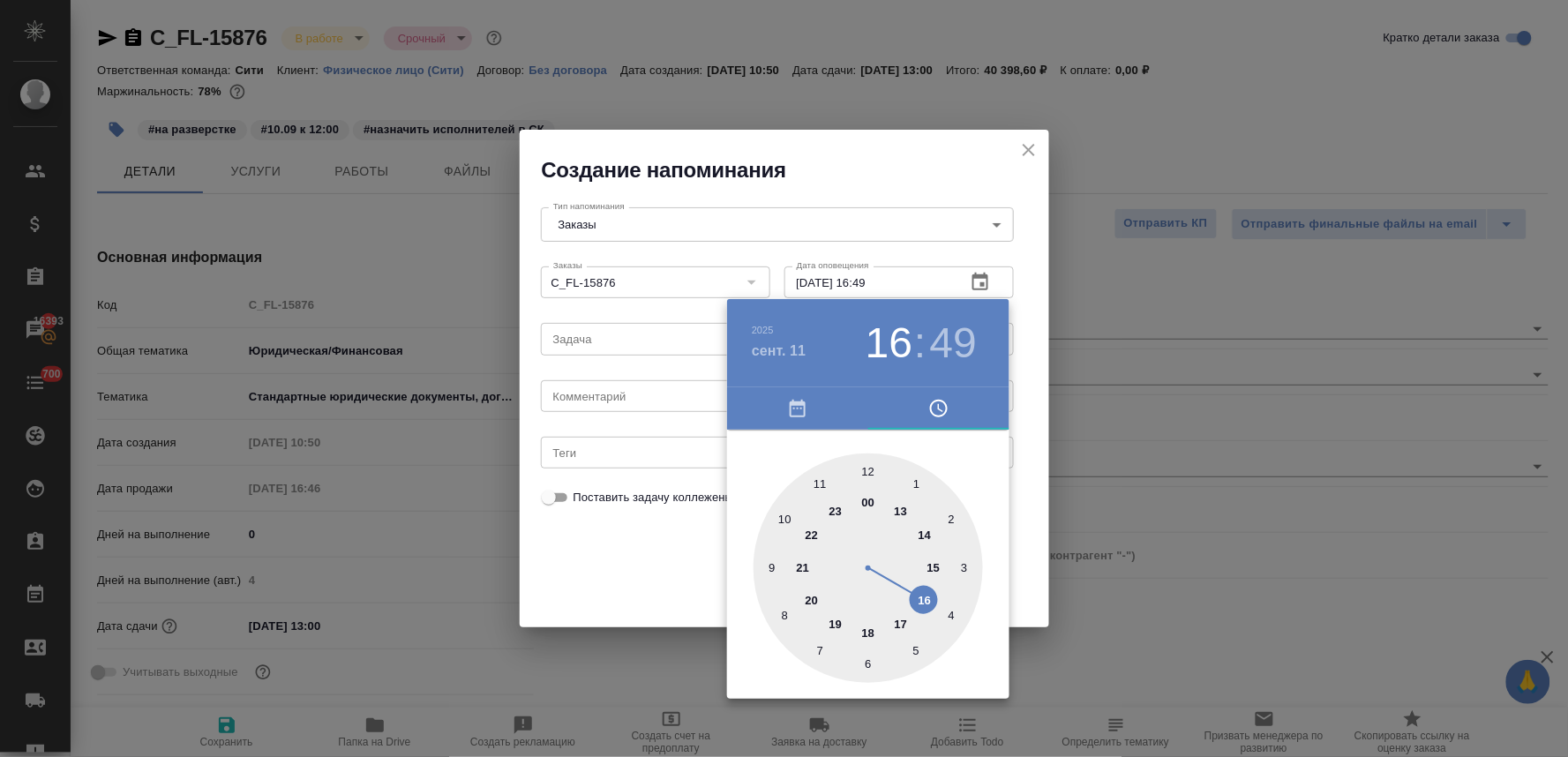
click at [904, 509] on div at bounding box center [868, 568] width 229 height 229
click at [868, 468] on div at bounding box center [868, 568] width 229 height 229
type input "11.09.2025 13:00"
click at [666, 548] on div at bounding box center [784, 378] width 1568 height 757
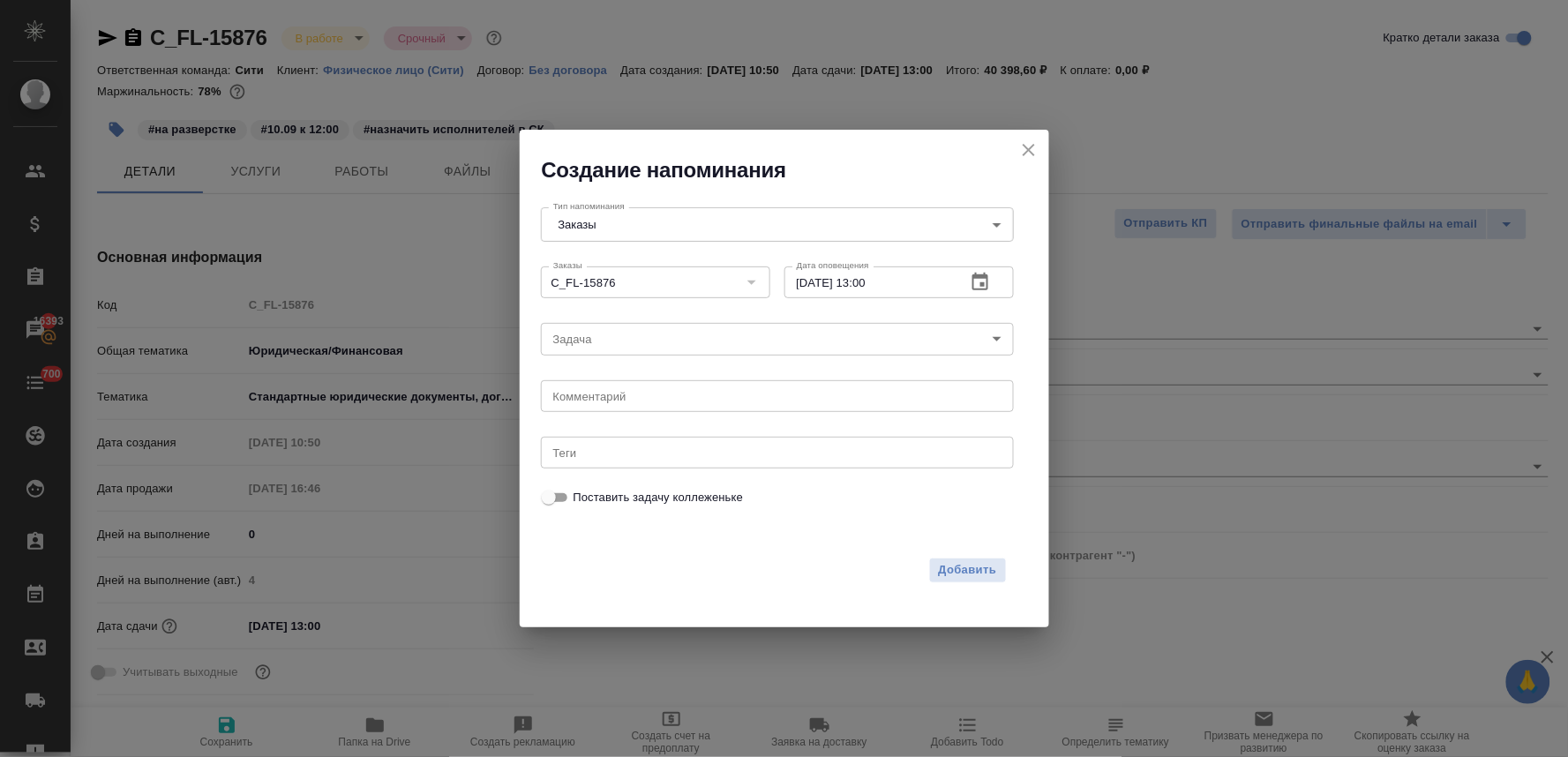
click at [644, 339] on body "🙏 .cls-1 fill:#fff; AWATERA Lyamina Nadezhda Клиенты Спецификации Заказы 16393 …" at bounding box center [784, 378] width 1568 height 757
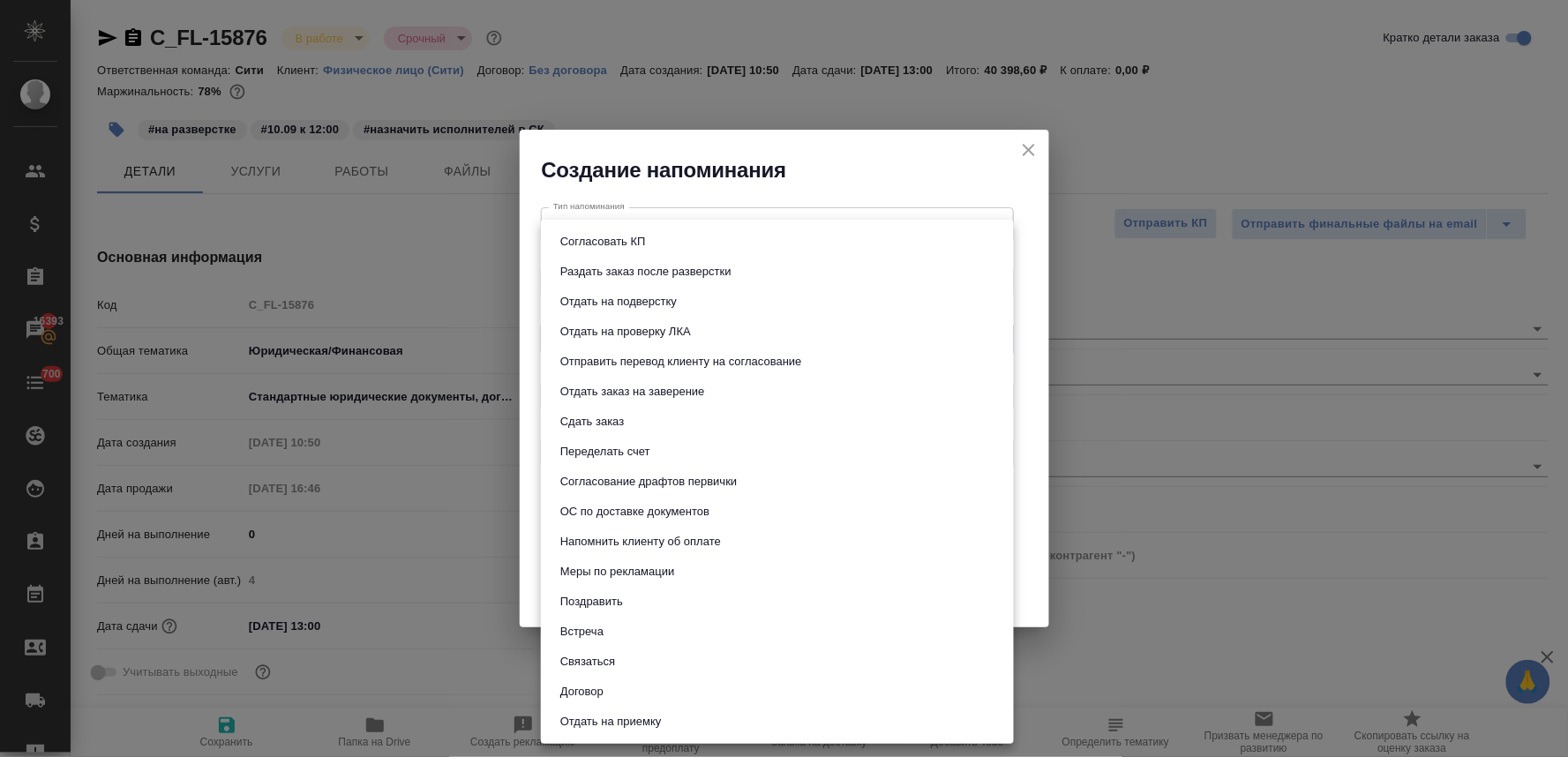
click at [641, 428] on li "Сдать заказ" at bounding box center [778, 422] width 473 height 30
type input "Сдать заказ"
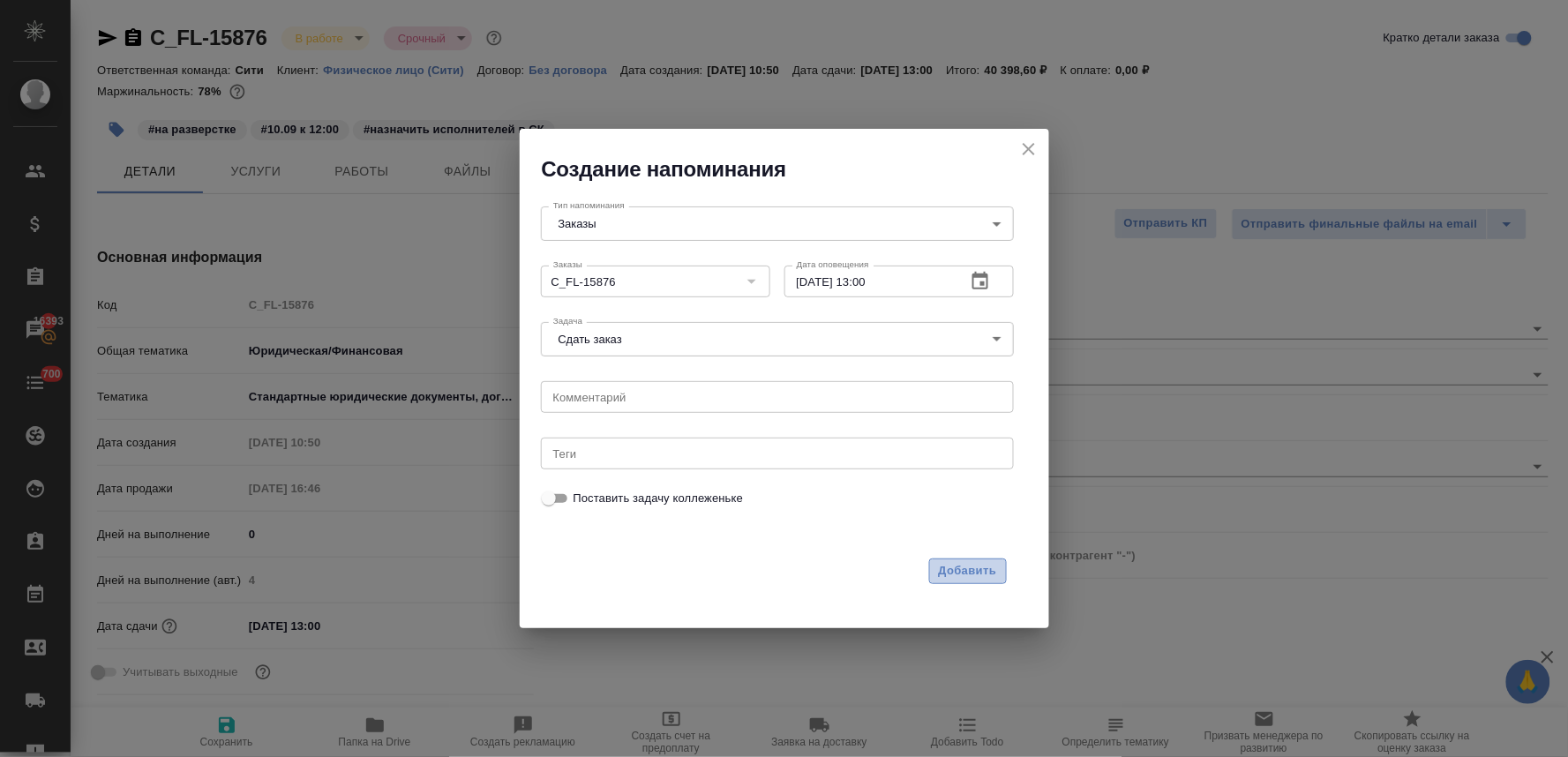
click at [952, 561] on span "Добавить" at bounding box center [968, 571] width 58 height 21
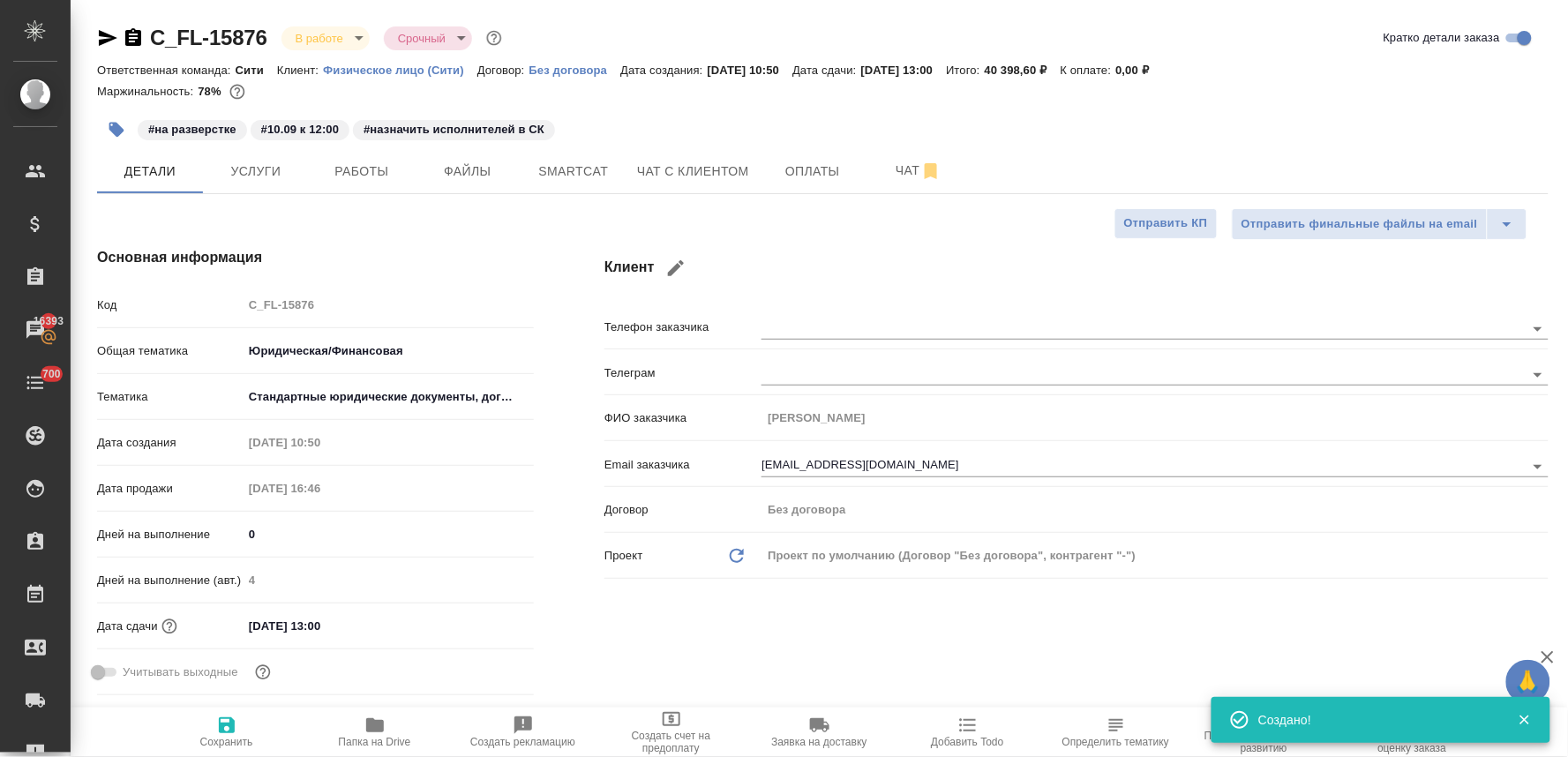
type textarea "x"
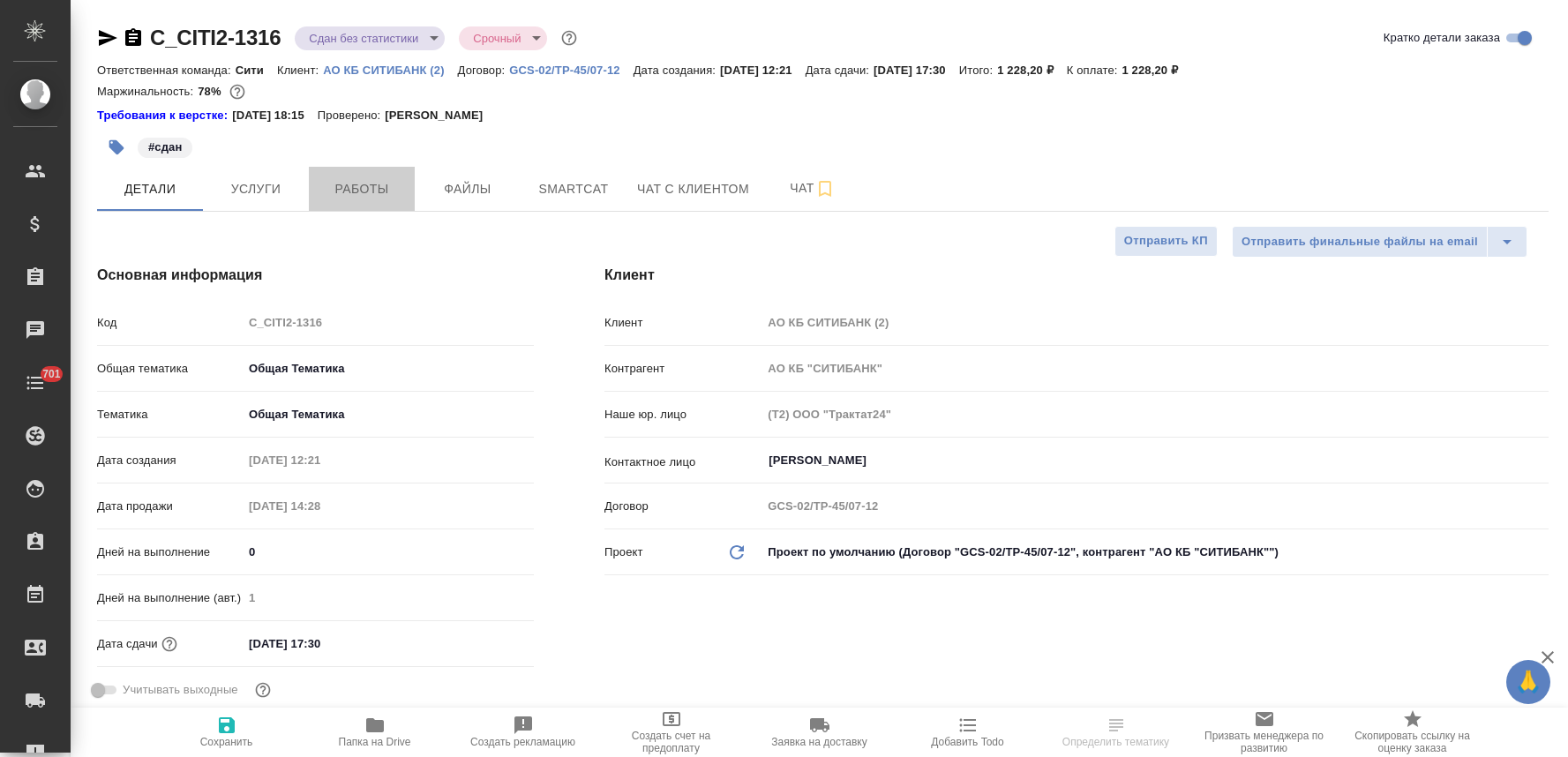
select select "RU"
click at [382, 191] on span "Работы" at bounding box center [361, 189] width 85 height 22
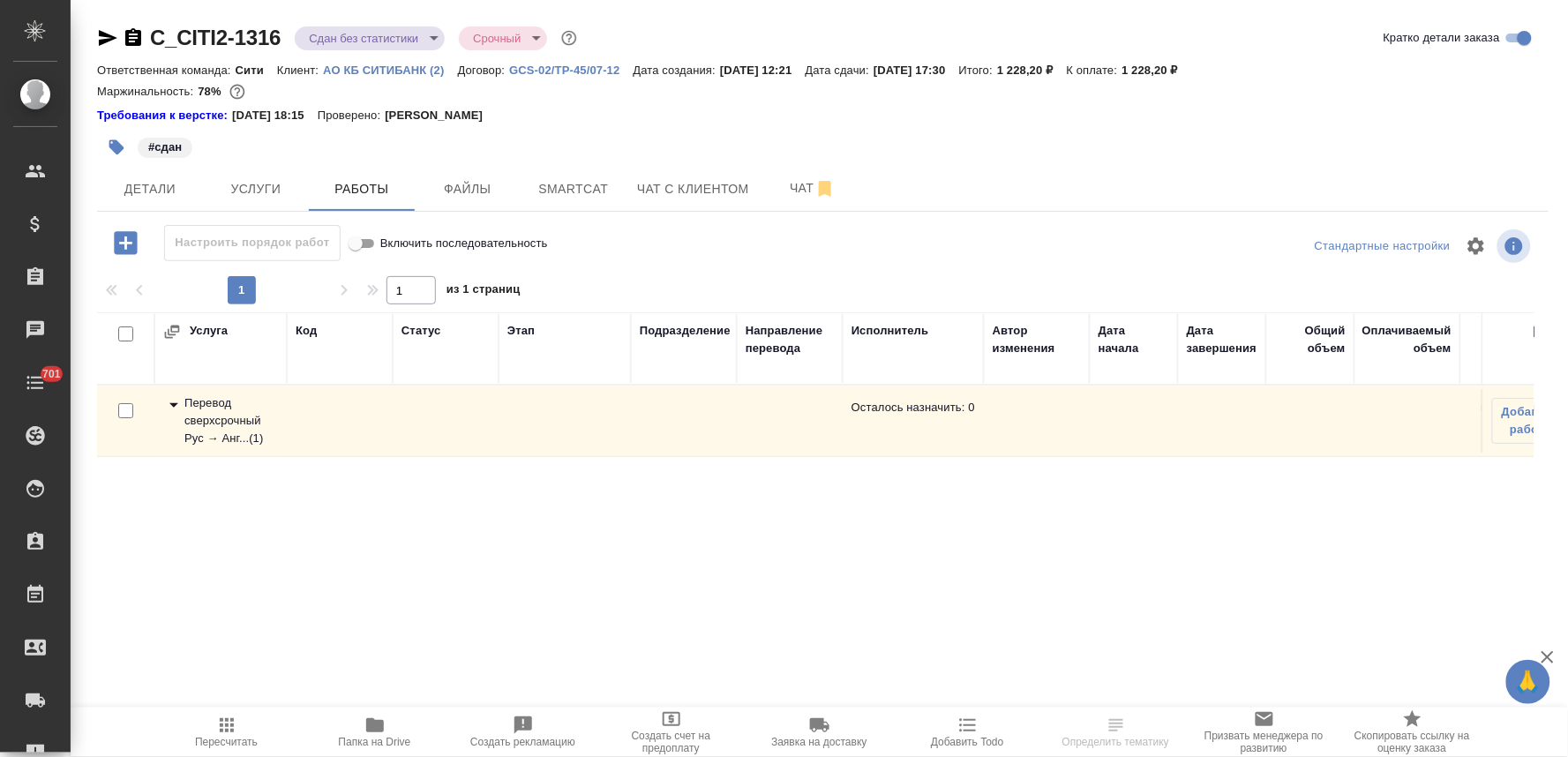
click at [210, 402] on div "Перевод сверхсрочный Рус → Анг... ( 1 )" at bounding box center [220, 420] width 115 height 53
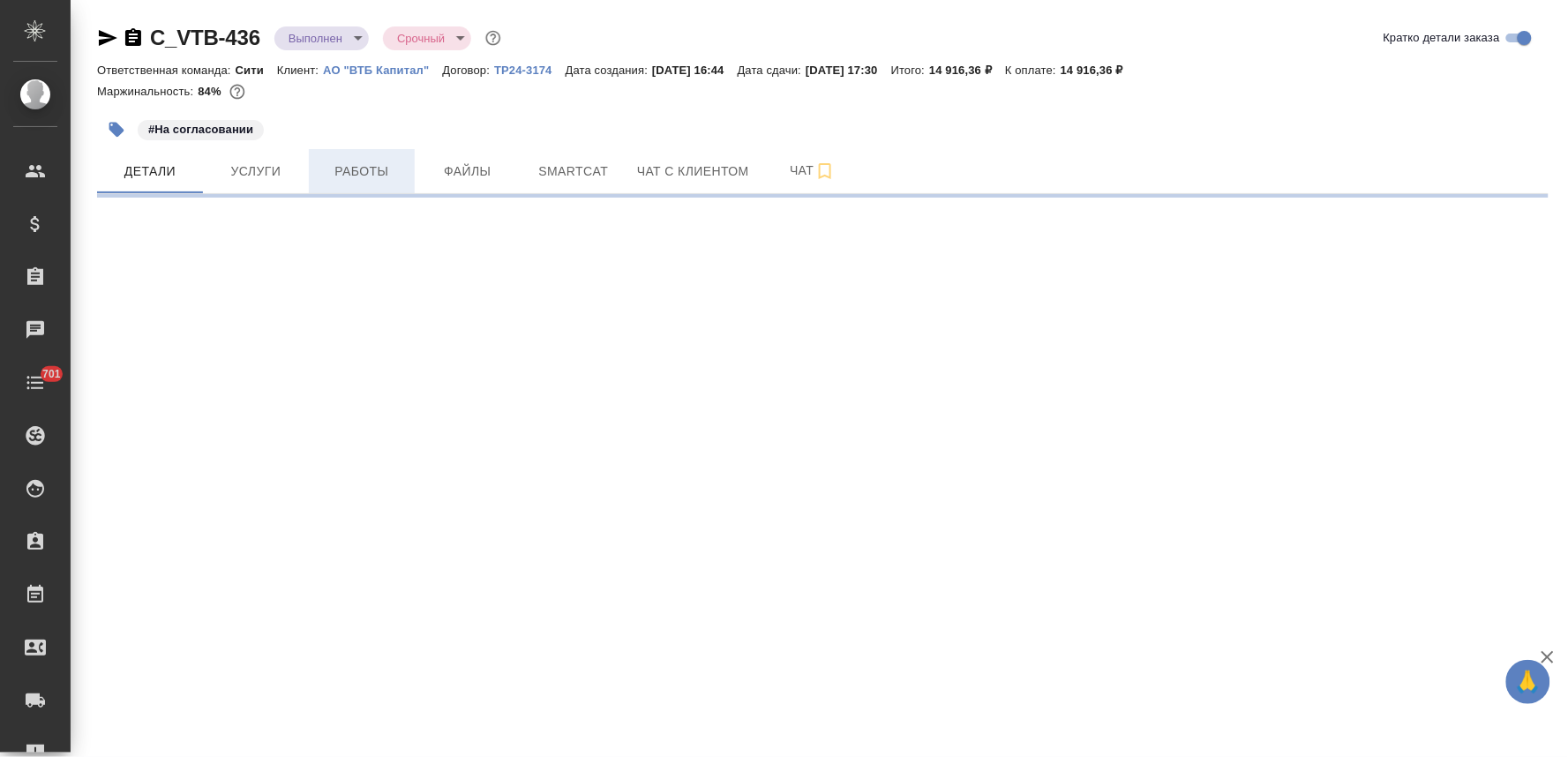
select select "RU"
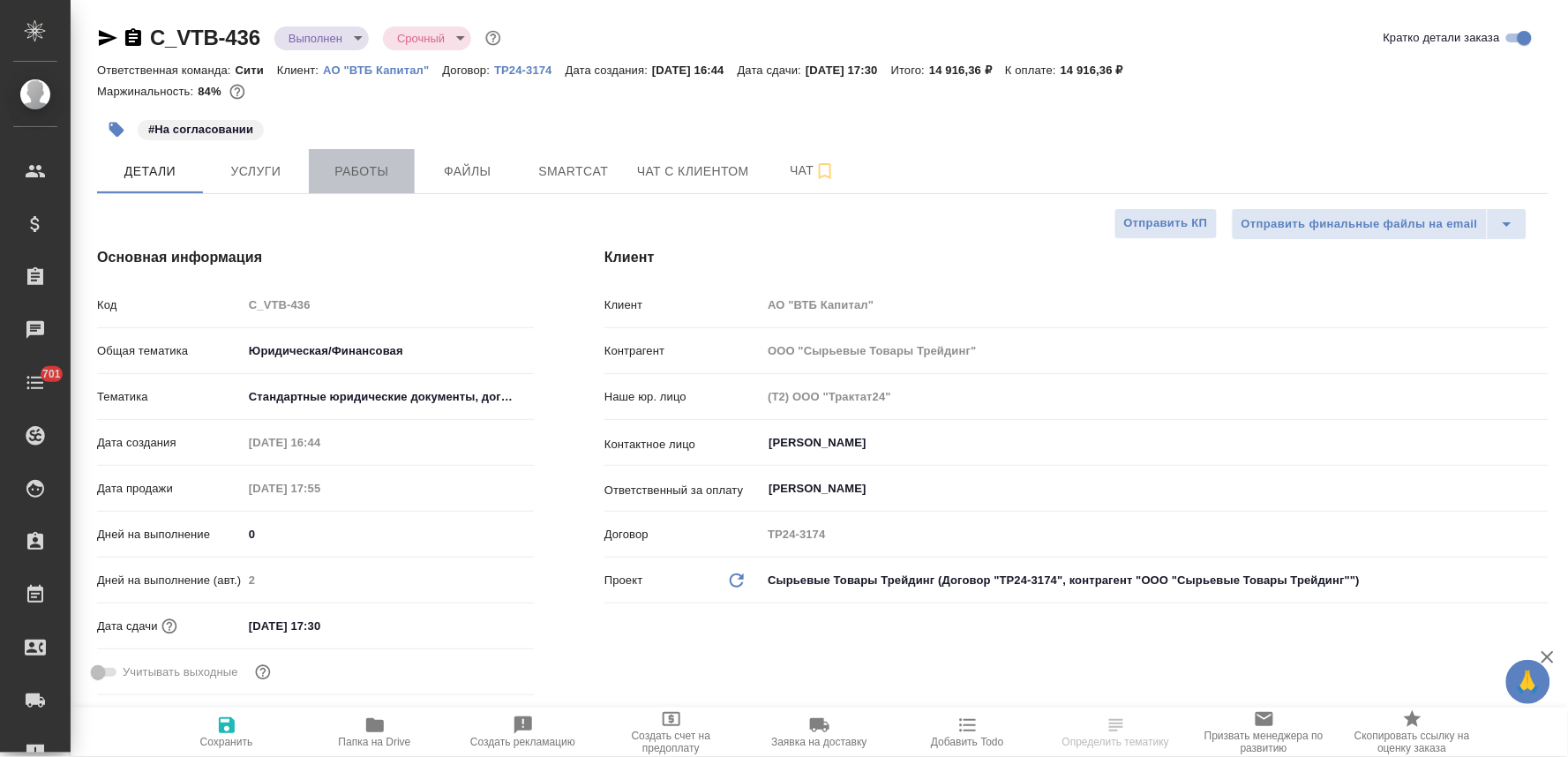
click at [380, 174] on span "Работы" at bounding box center [361, 171] width 85 height 22
type textarea "x"
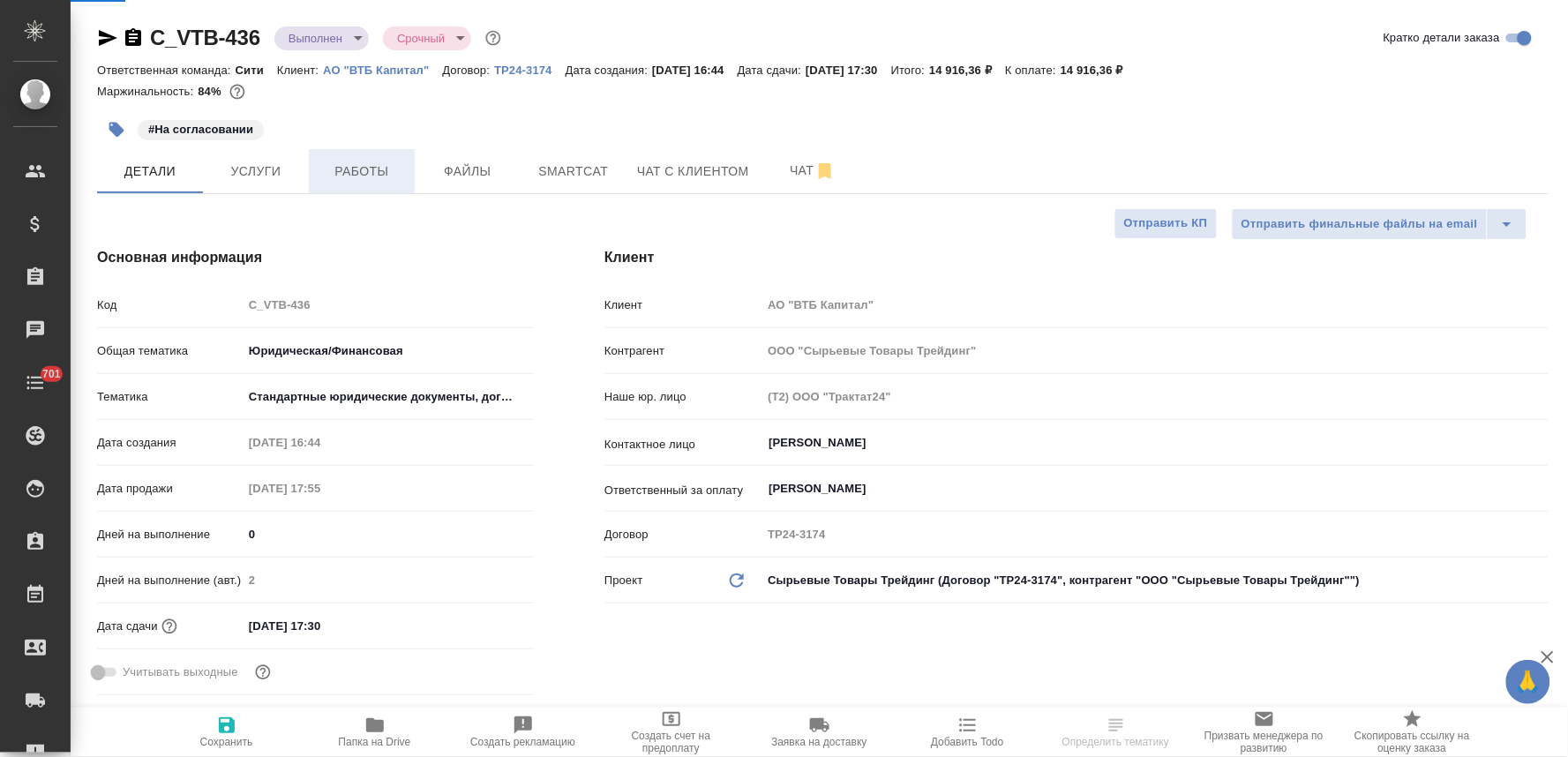
type textarea "x"
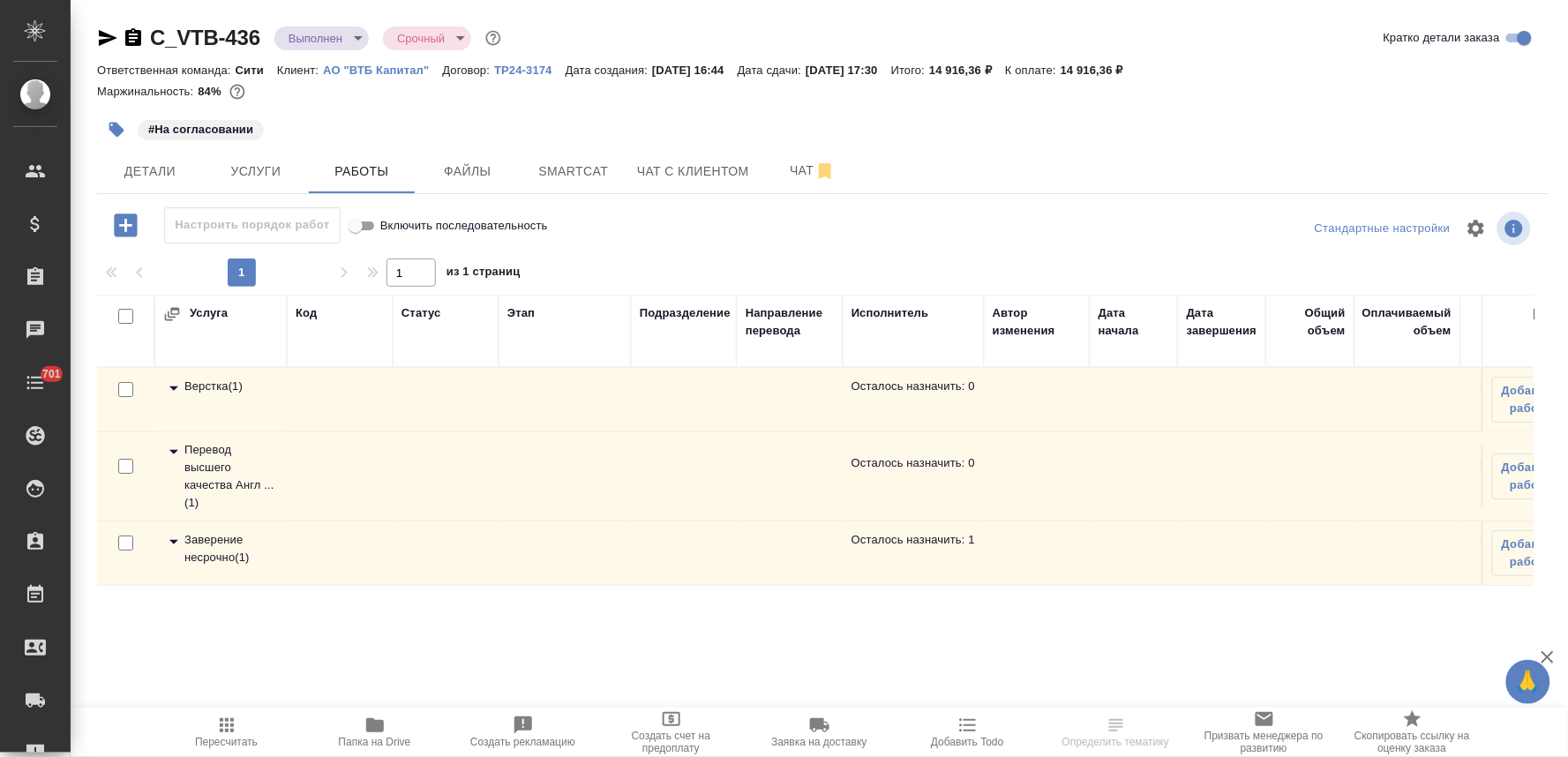
click at [238, 548] on div "Заверение несрочно ( 1 )" at bounding box center [220, 549] width 115 height 36
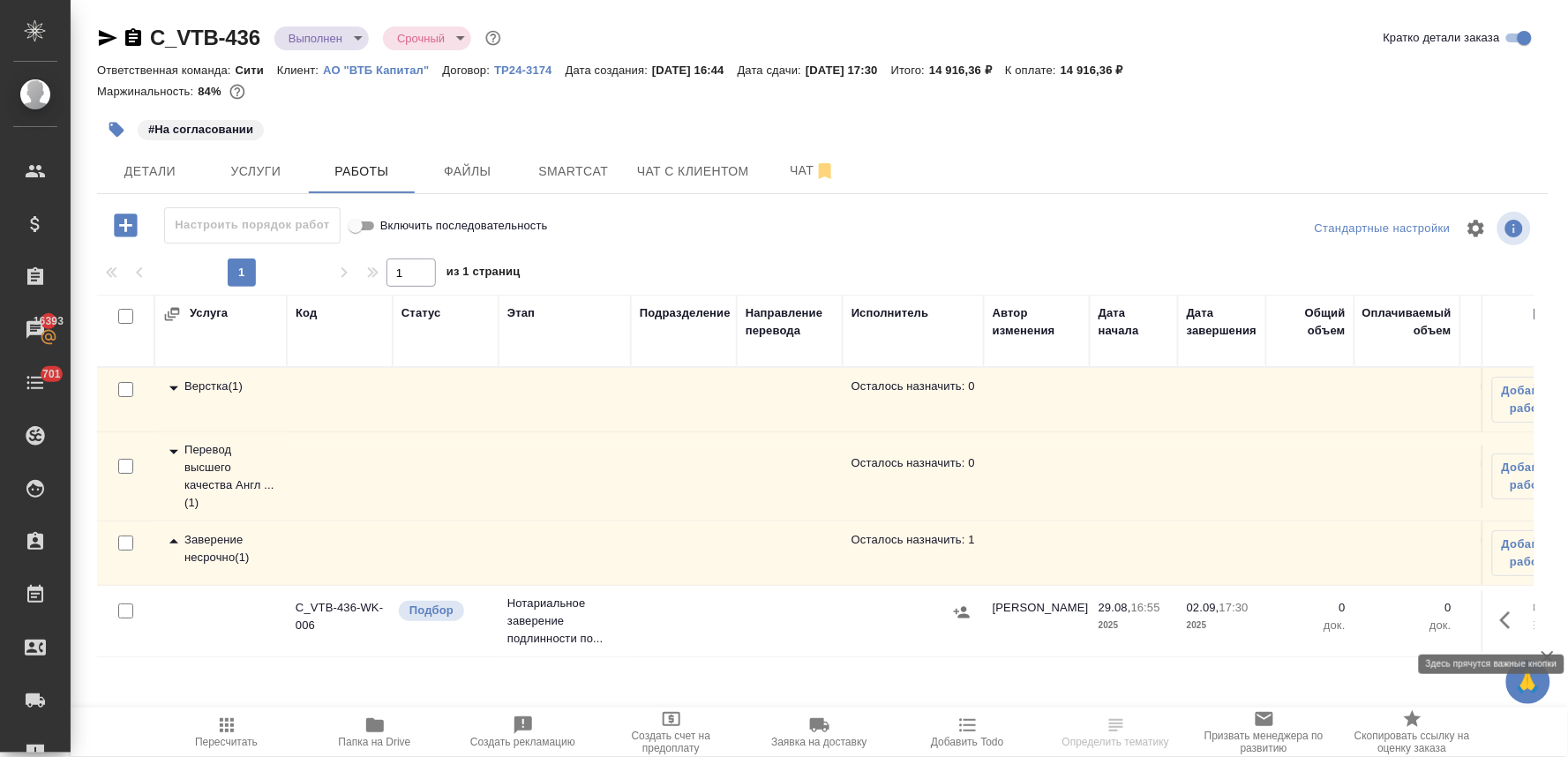
click at [1504, 615] on icon "button" at bounding box center [1511, 621] width 21 height 21
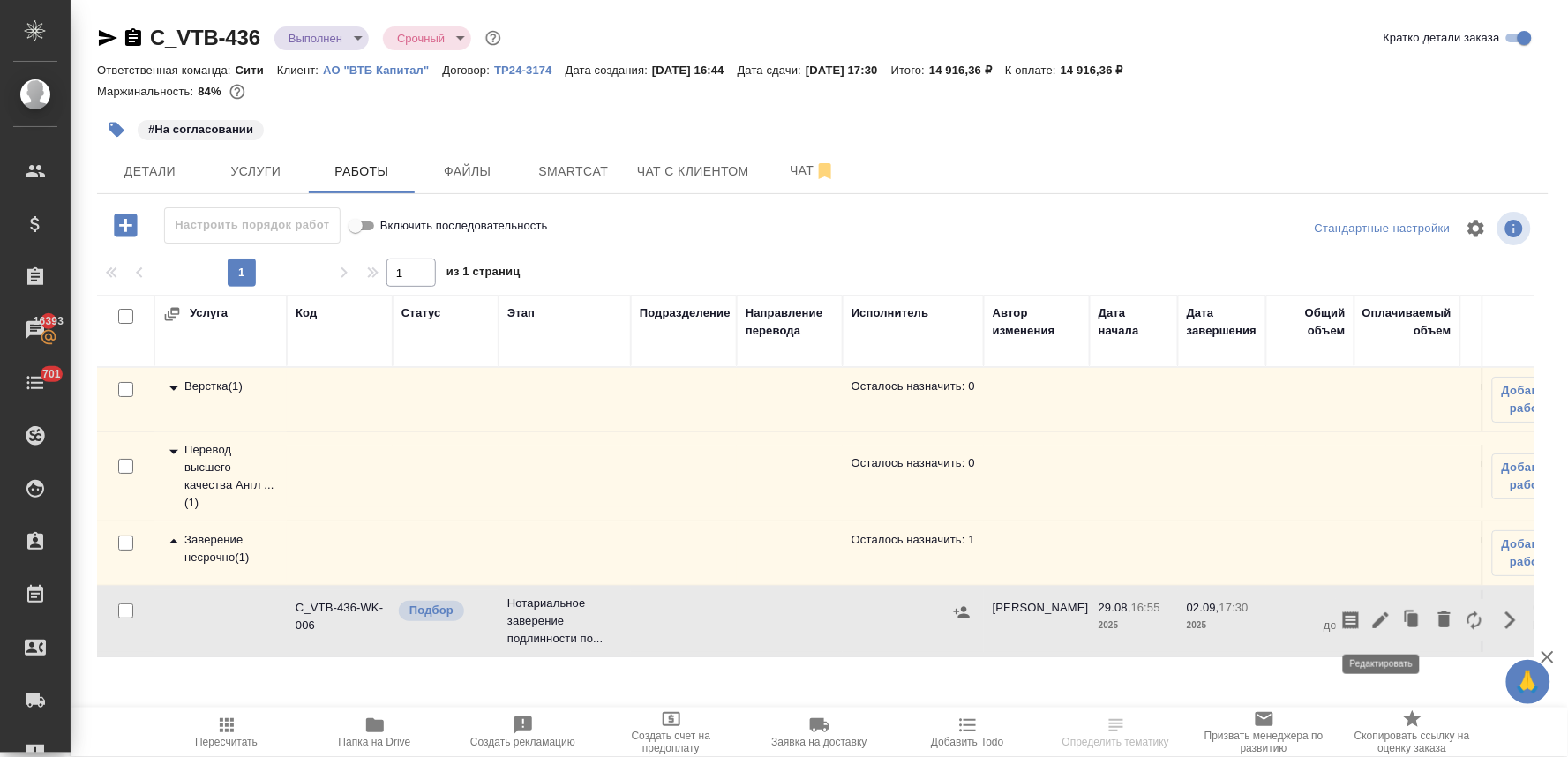
click at [1374, 621] on icon "button" at bounding box center [1382, 621] width 21 height 21
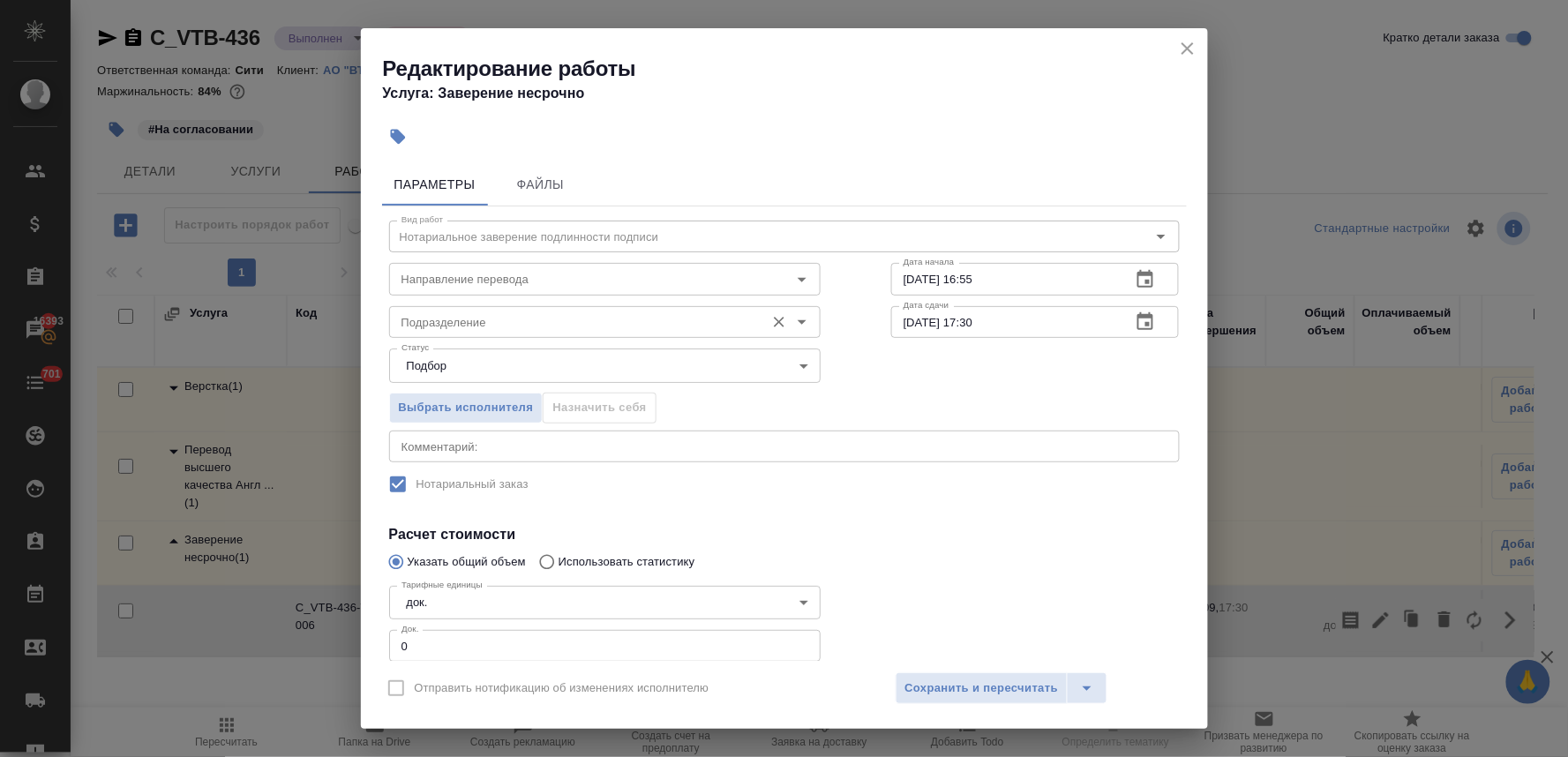
click at [539, 319] on input "Подразделение" at bounding box center [575, 322] width 362 height 21
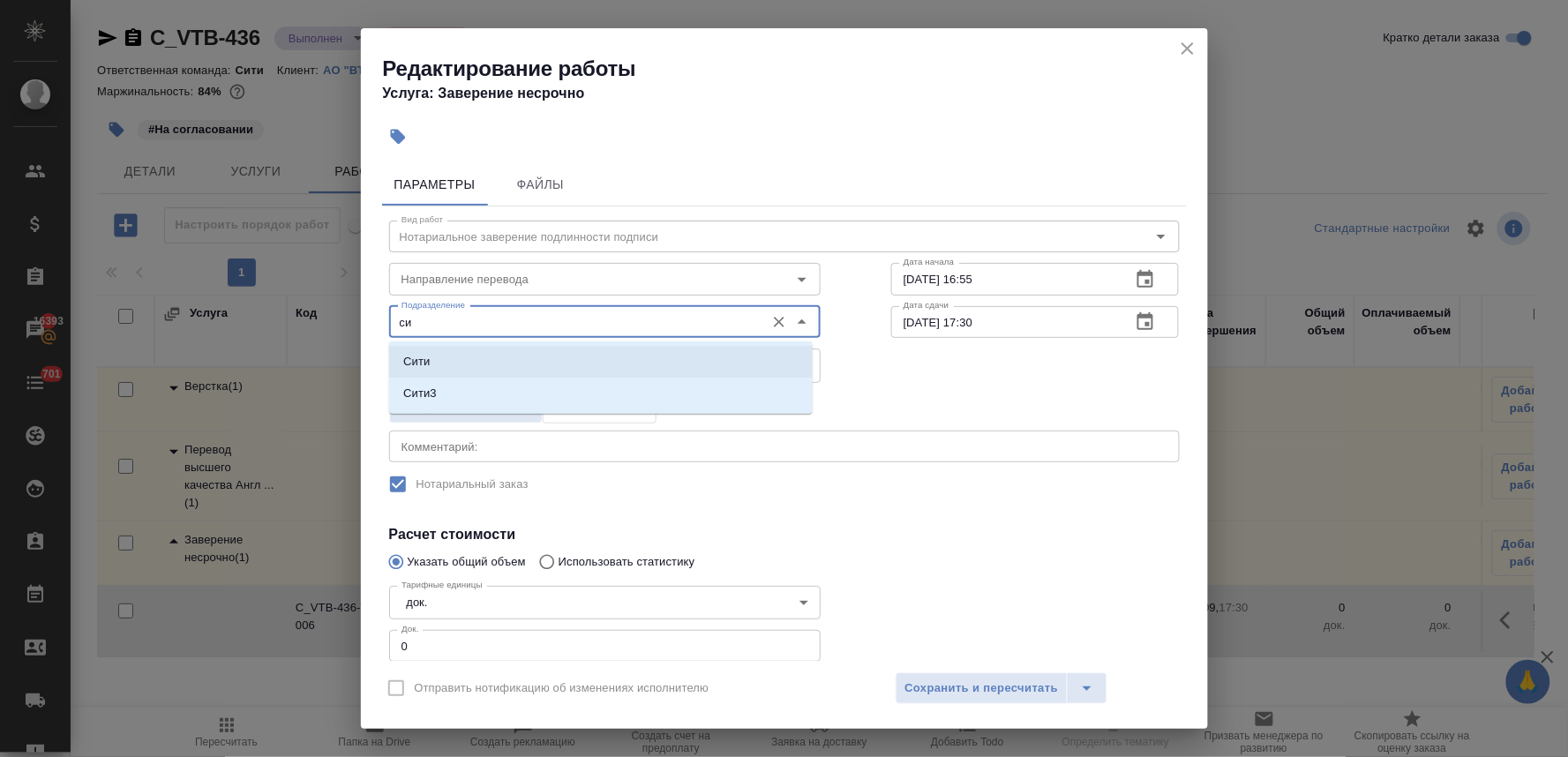
click at [527, 360] on li "Сити" at bounding box center [600, 362] width 424 height 32
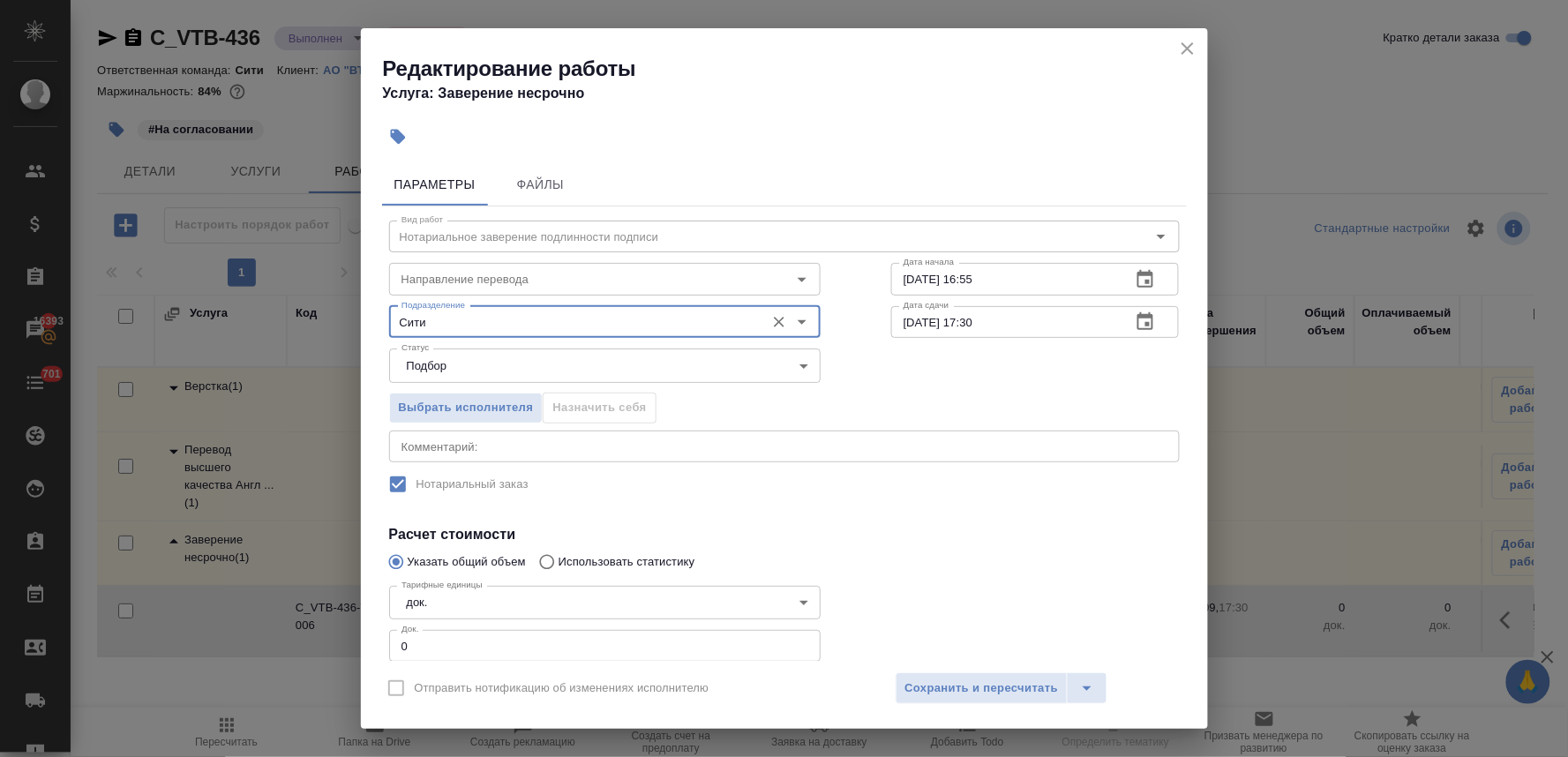
type input "Сити"
drag, startPoint x: 417, startPoint y: 650, endPoint x: 360, endPoint y: 644, distance: 57.3
click at [365, 644] on div "Параметры Файлы Вид работ Нотариальное заверение подлинности подписи Вид работ …" at bounding box center [785, 408] width 847 height 505
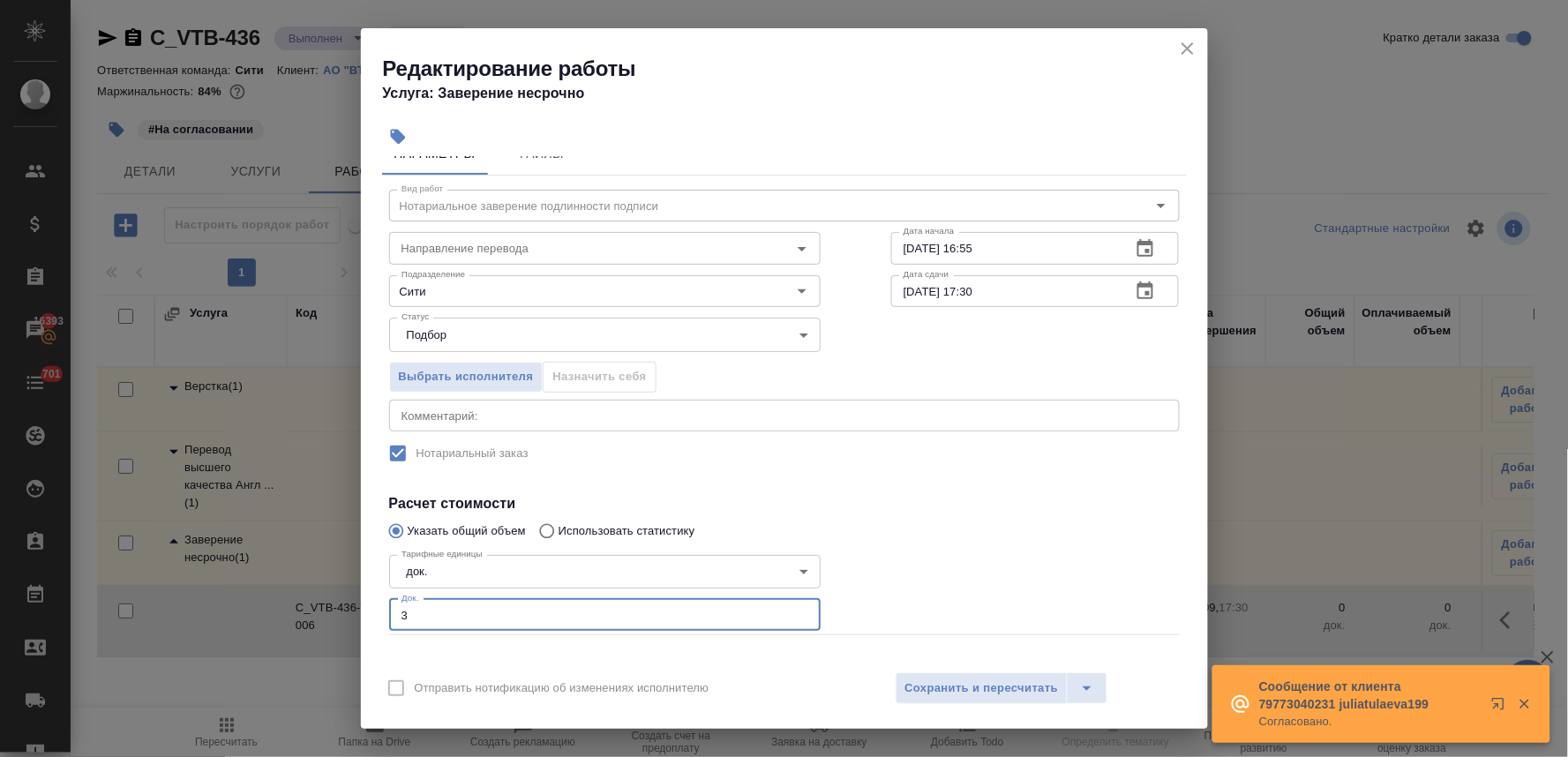
type input "3"
click at [1000, 707] on div "Отправить нотификацию об изменениях исполнителю Сохранить и пересчитать" at bounding box center [785, 695] width 847 height 68
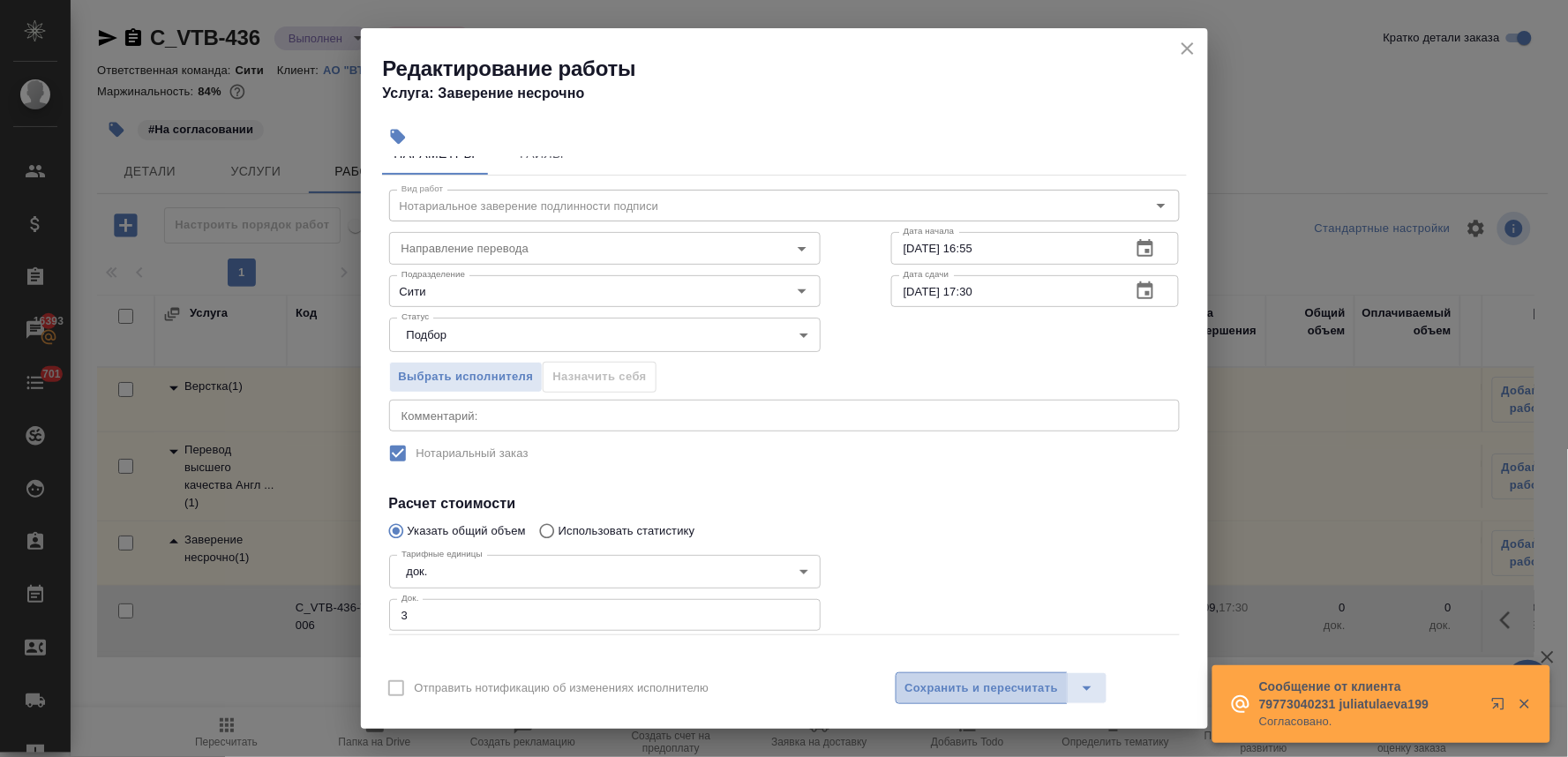
click at [998, 694] on span "Сохранить и пересчитать" at bounding box center [982, 688] width 153 height 21
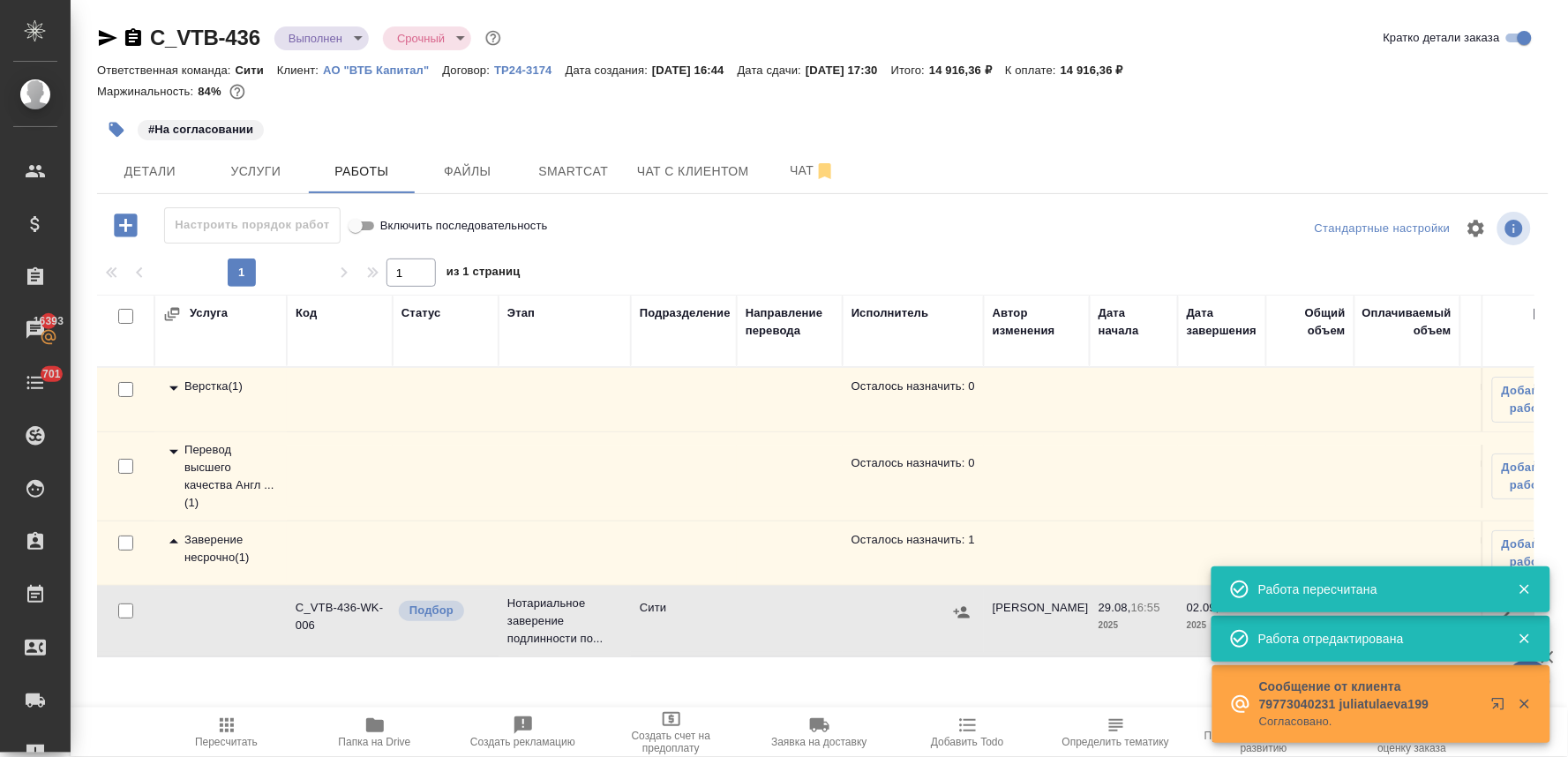
click at [957, 613] on icon "button" at bounding box center [962, 612] width 16 height 12
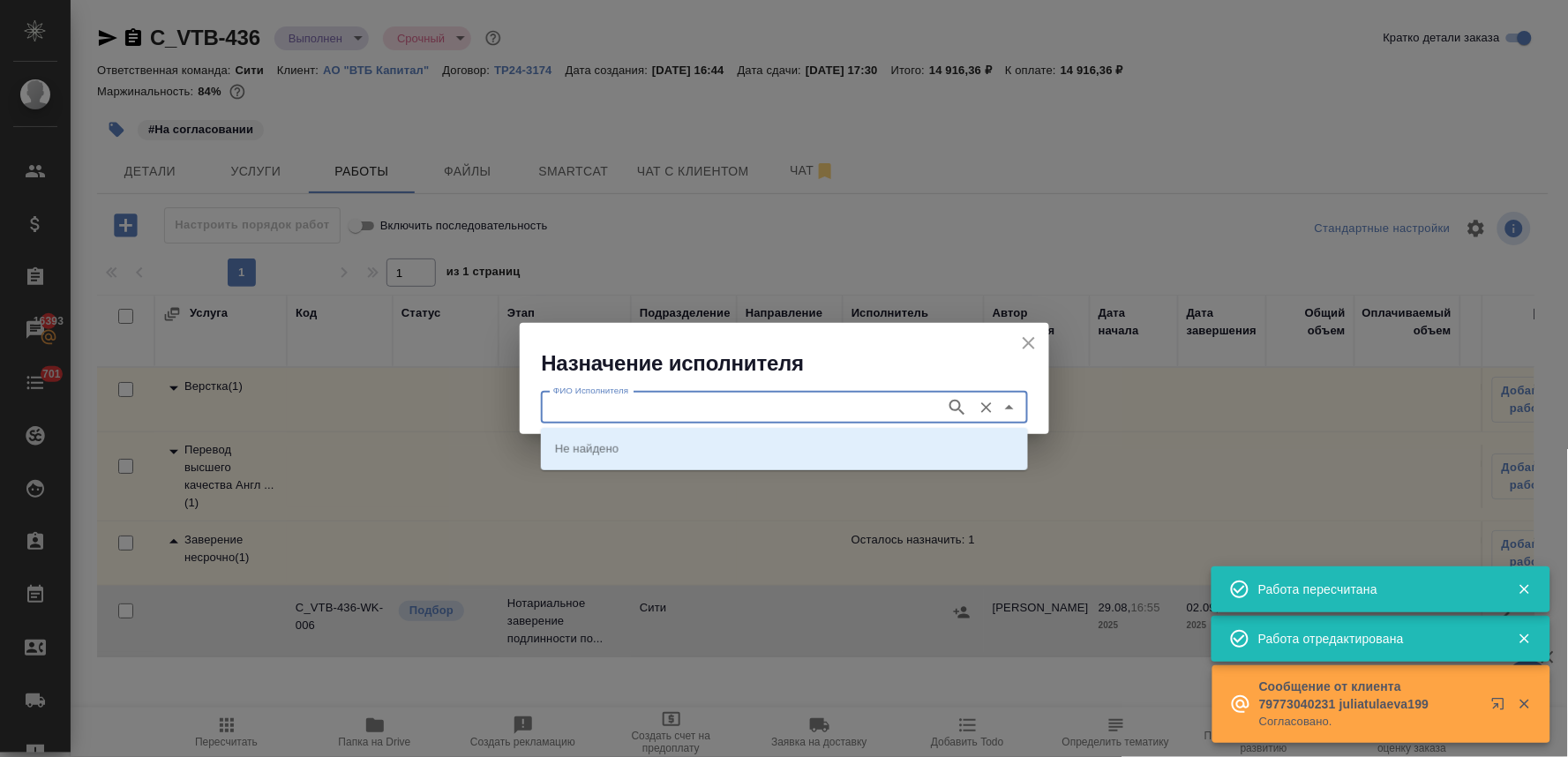
click at [717, 401] on input "ФИО Исполнителя" at bounding box center [742, 407] width 391 height 21
type input "крылова"
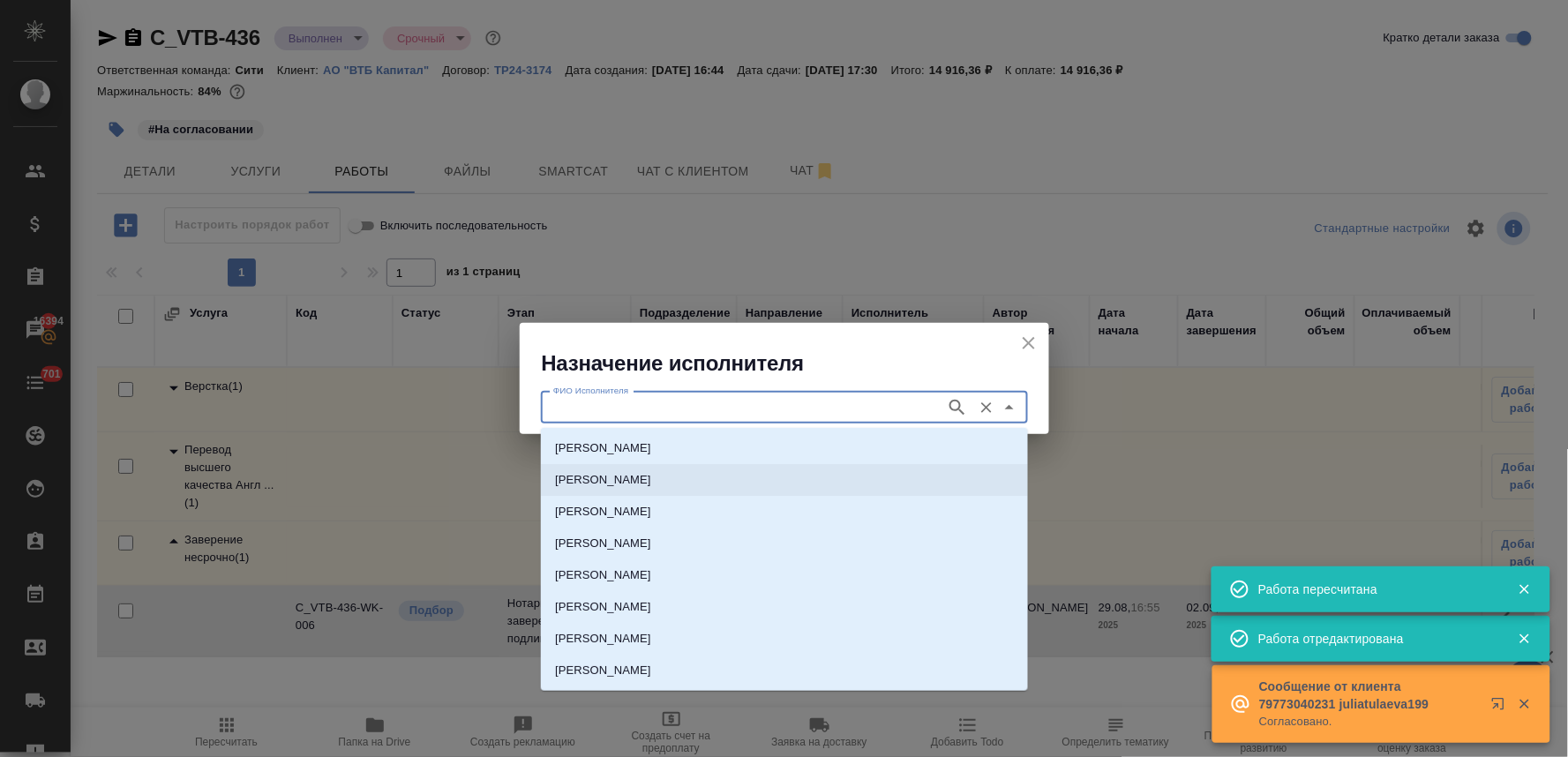
click at [651, 473] on p "[PERSON_NAME]" at bounding box center [603, 480] width 96 height 18
type input "[PERSON_NAME]"
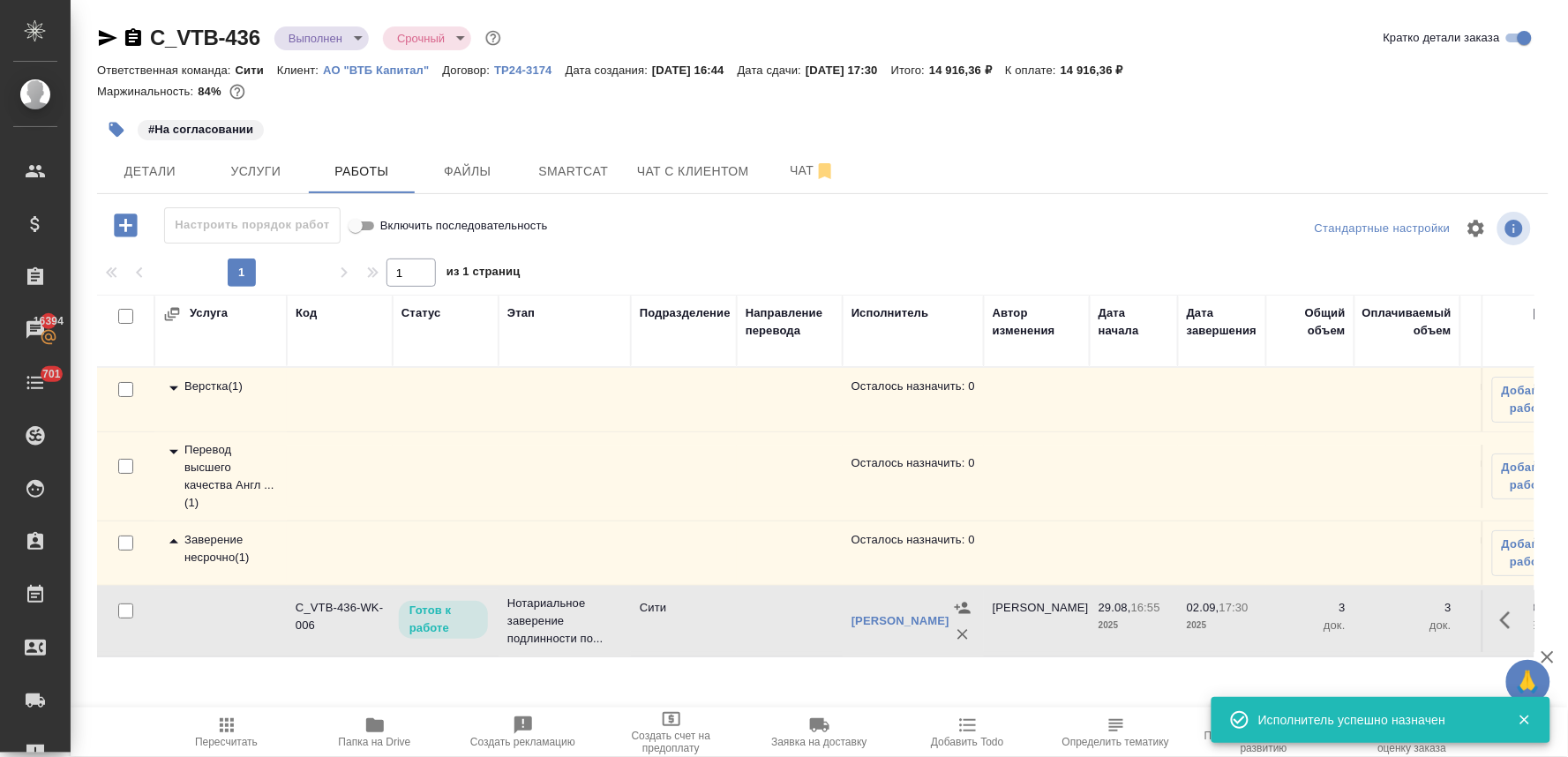
click at [223, 736] on span "Пересчитать" at bounding box center [227, 742] width 62 height 12
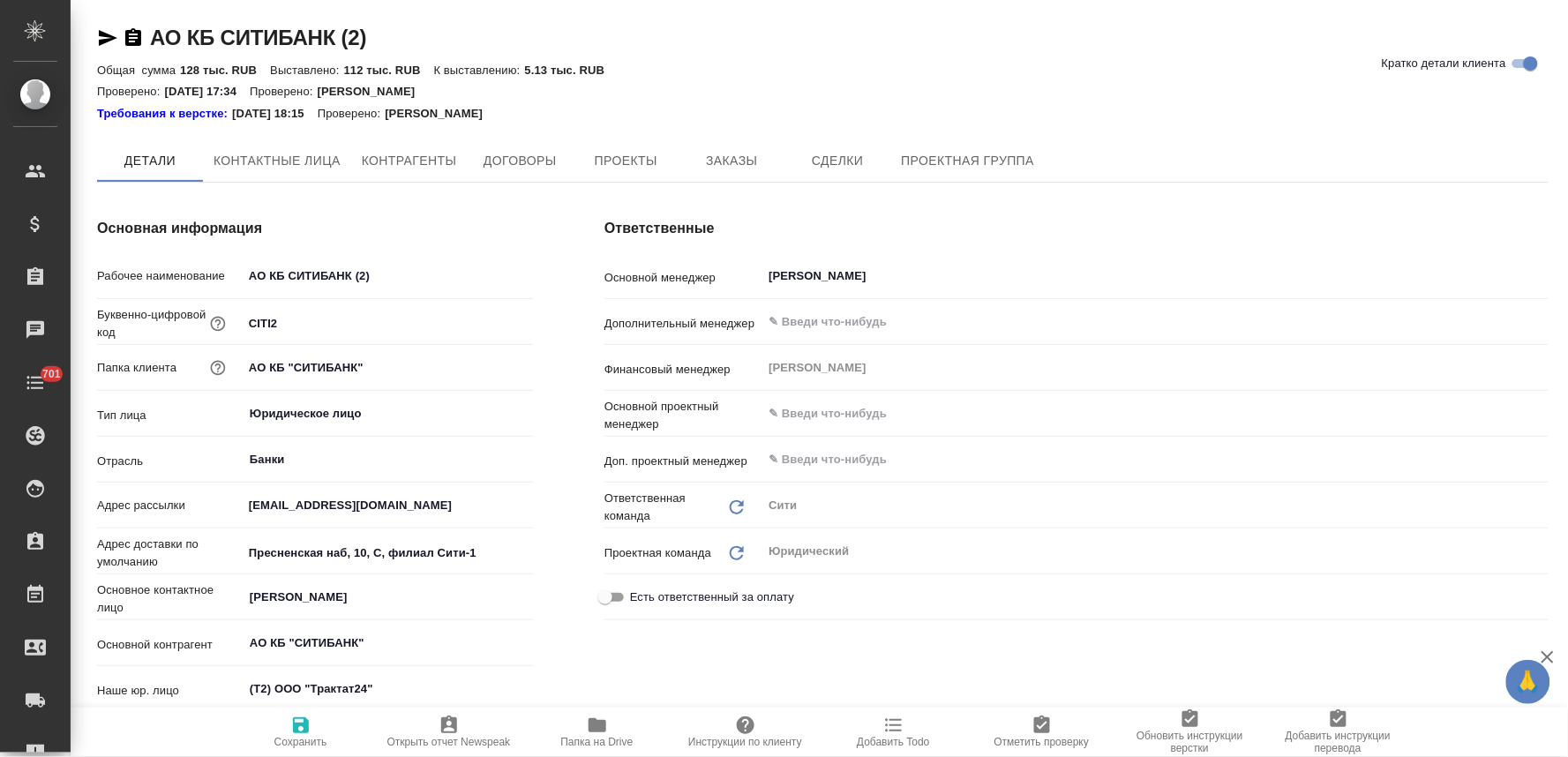
type textarea "x"
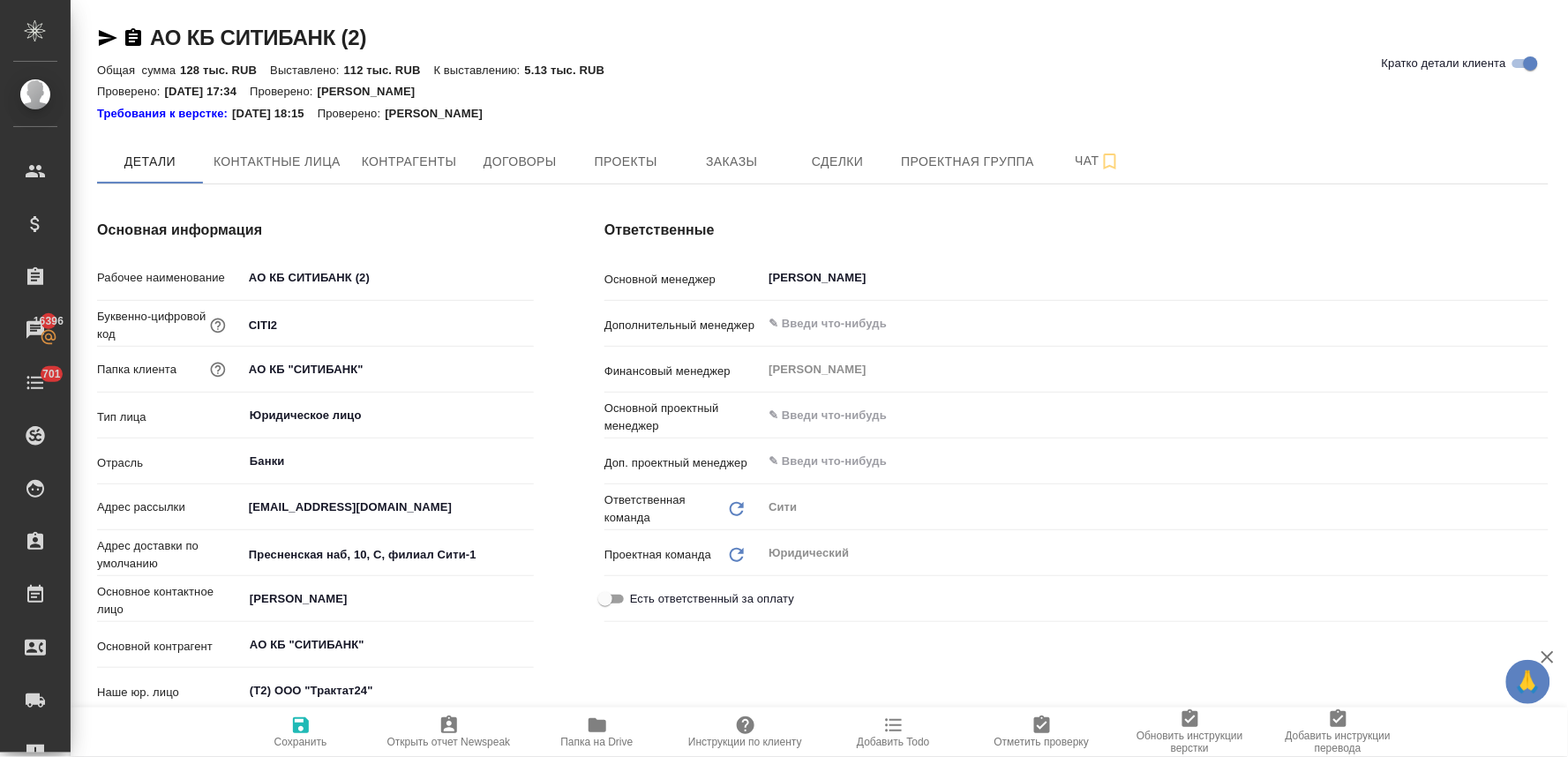
type textarea "x"
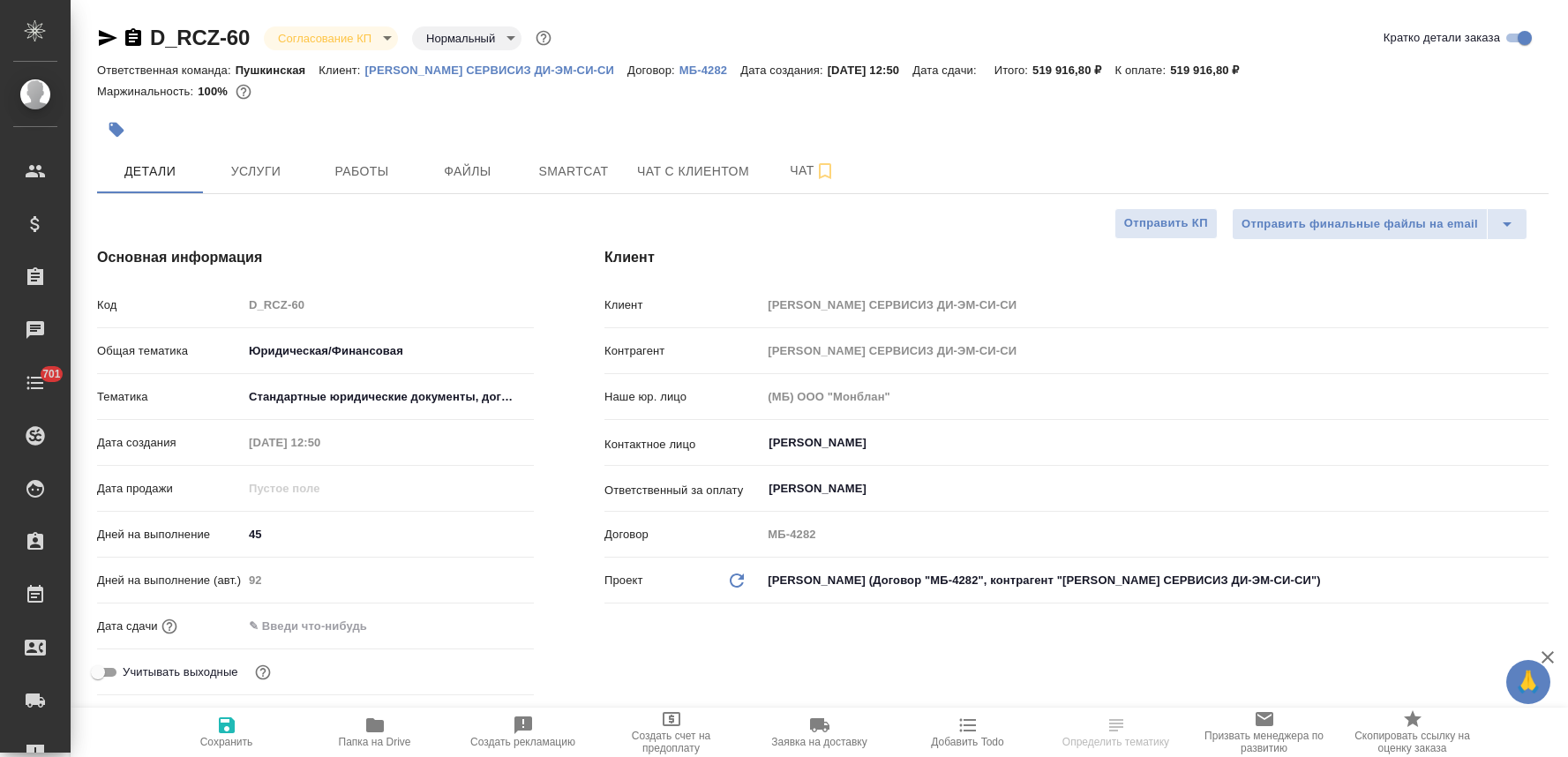
select select "RU"
click at [797, 166] on span "Чат" at bounding box center [813, 170] width 85 height 22
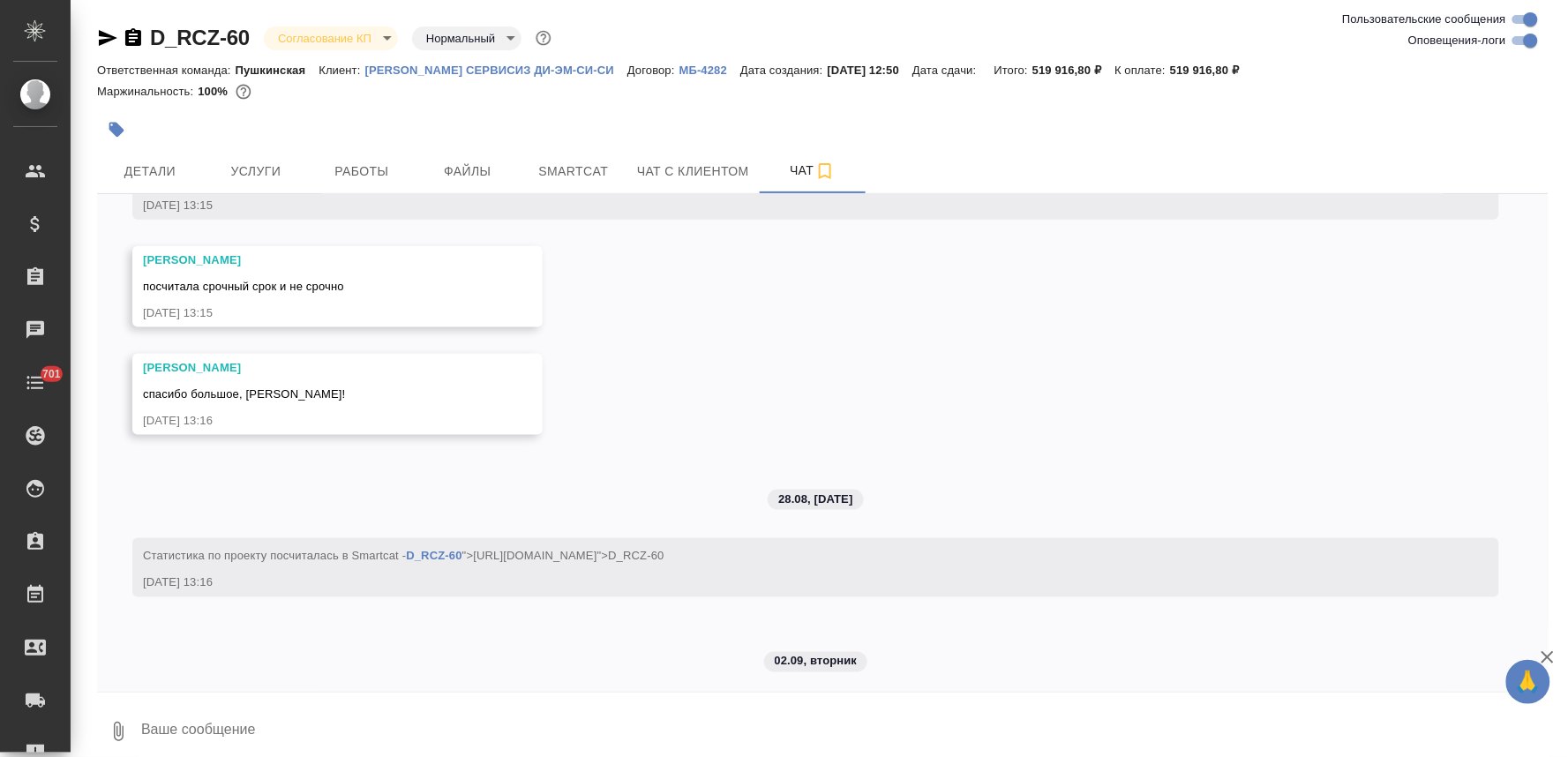
scroll to position [783, 0]
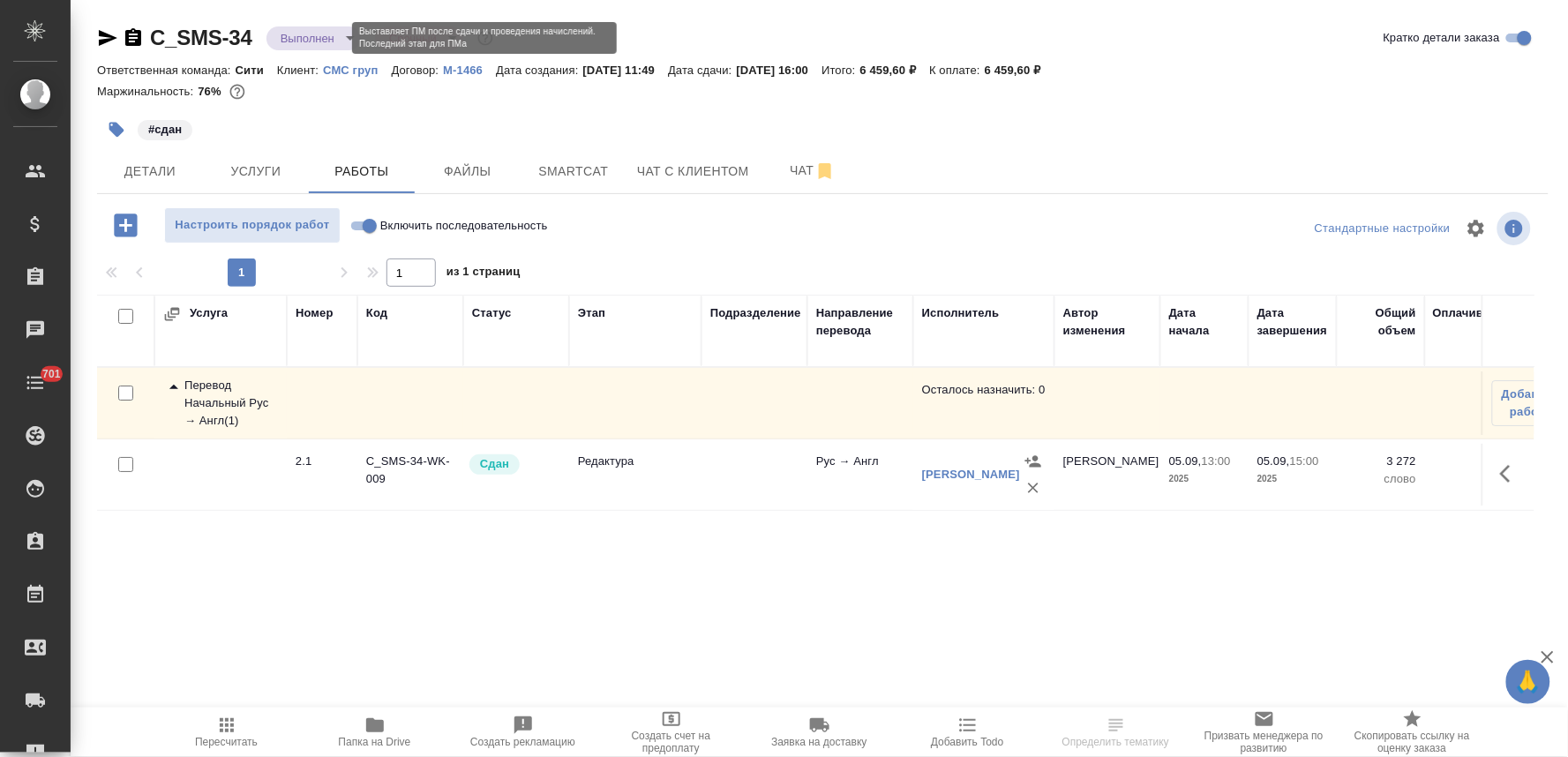
click at [309, 37] on body "🙏 .cls-1 fill:#fff; AWATERA Lyamina Nadezhda Клиенты Спецификации Заказы Чаты 7…" at bounding box center [784, 378] width 1568 height 757
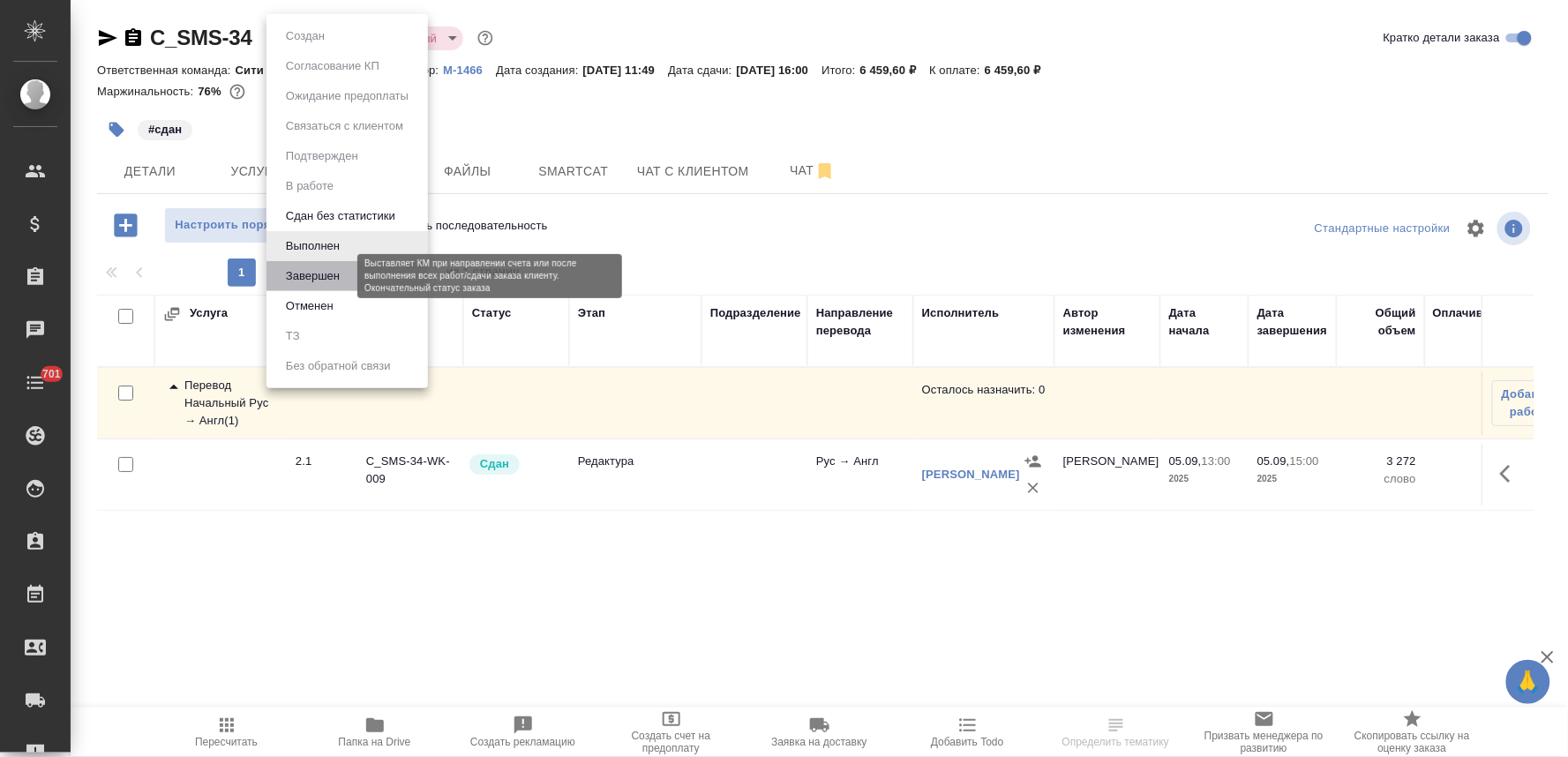
click at [314, 276] on button "Завершен" at bounding box center [313, 276] width 64 height 20
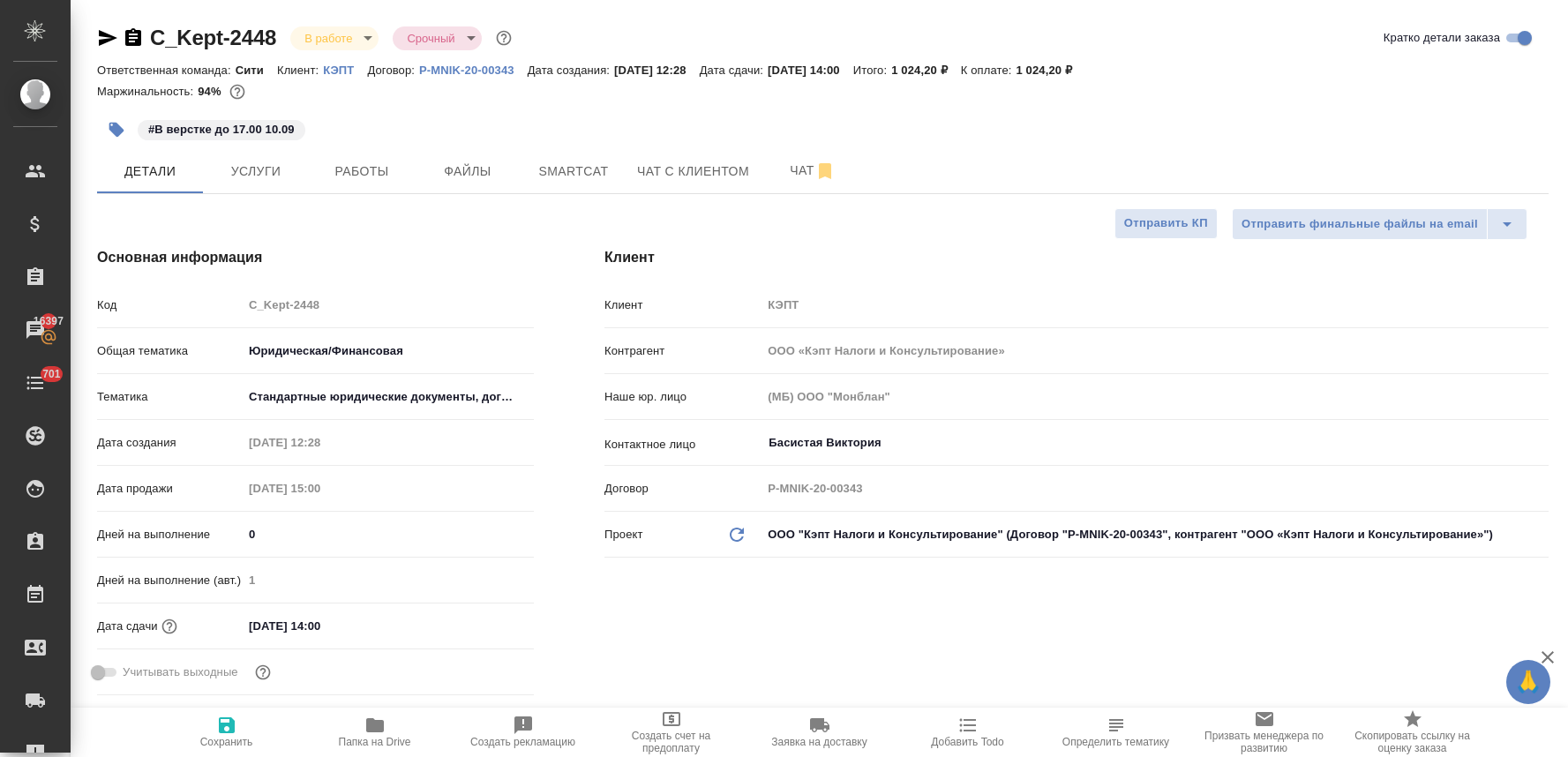
select select "RU"
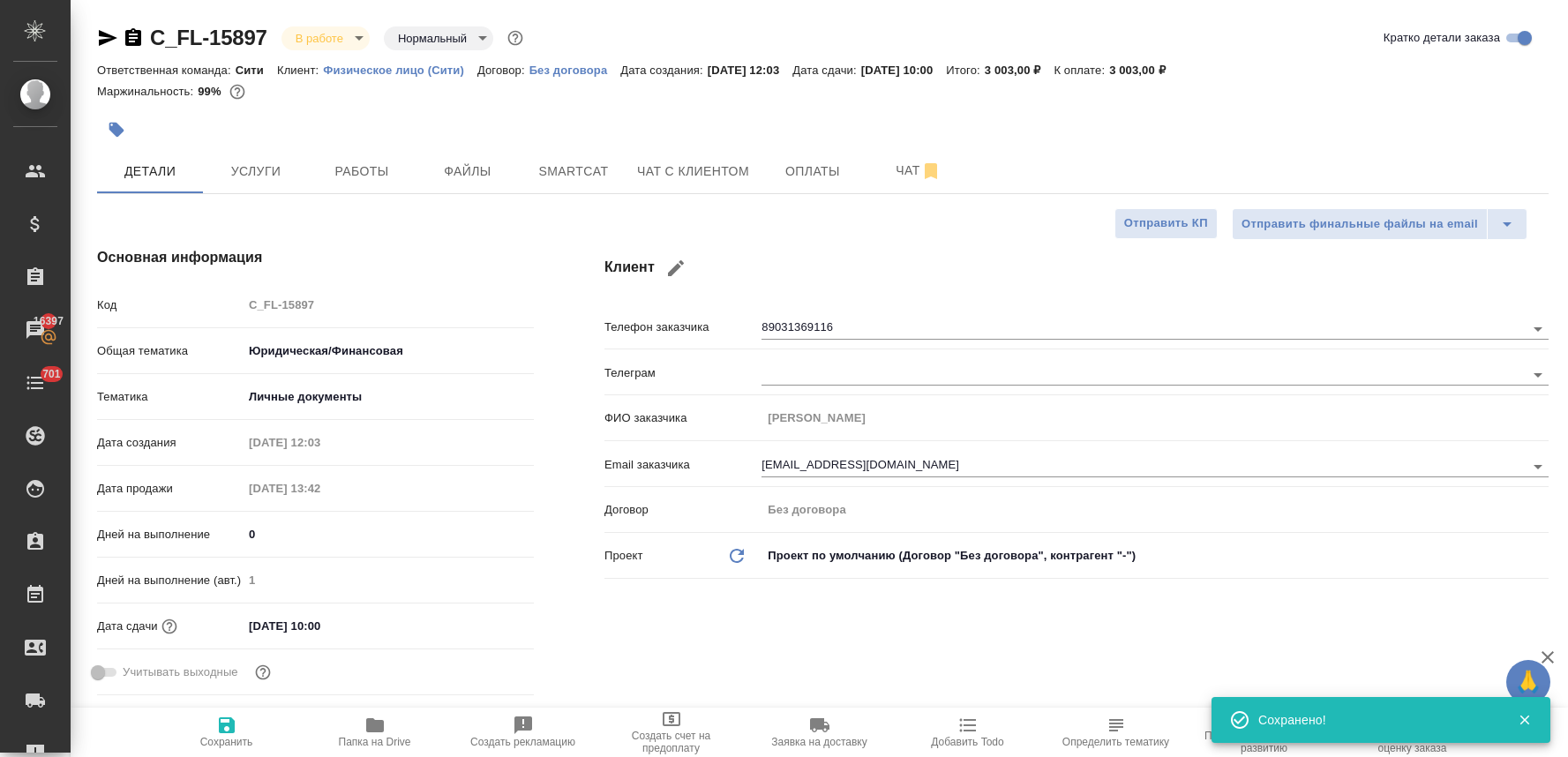
select select "RU"
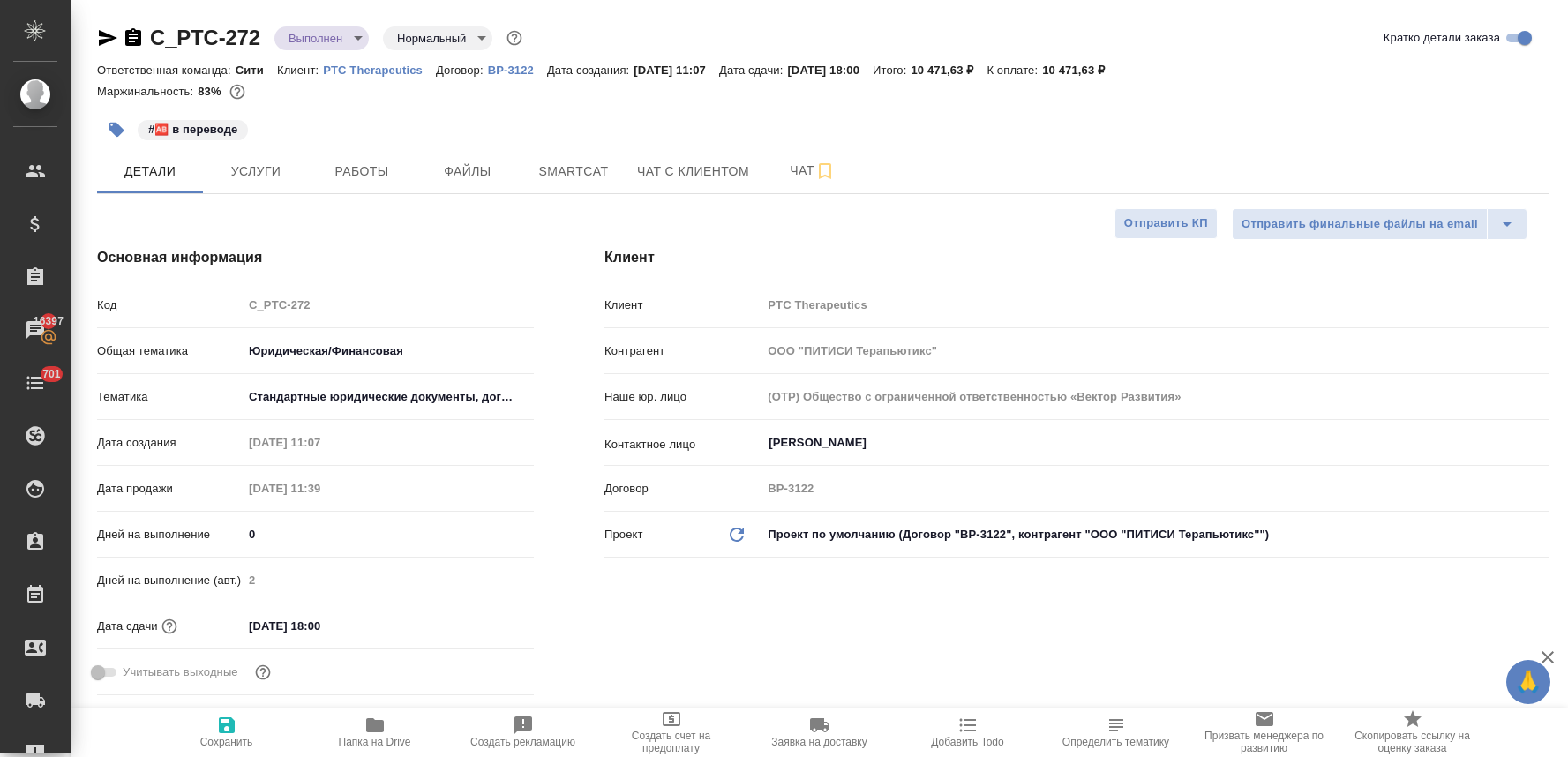
select select "RU"
click at [356, 169] on span "Работы" at bounding box center [361, 171] width 85 height 22
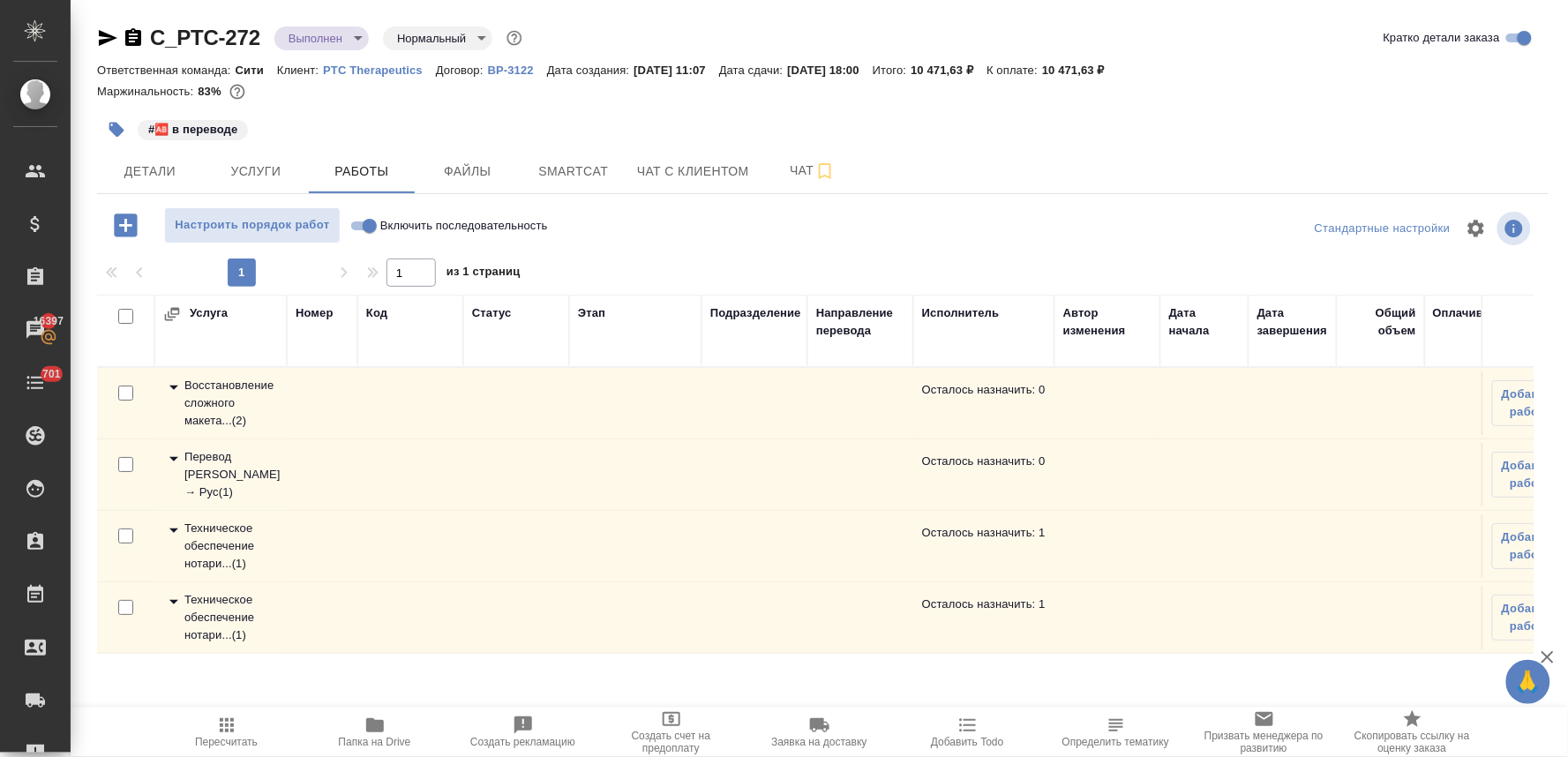
click at [218, 613] on div "Техническое обеспечение нотари... ( 1 )" at bounding box center [220, 617] width 115 height 53
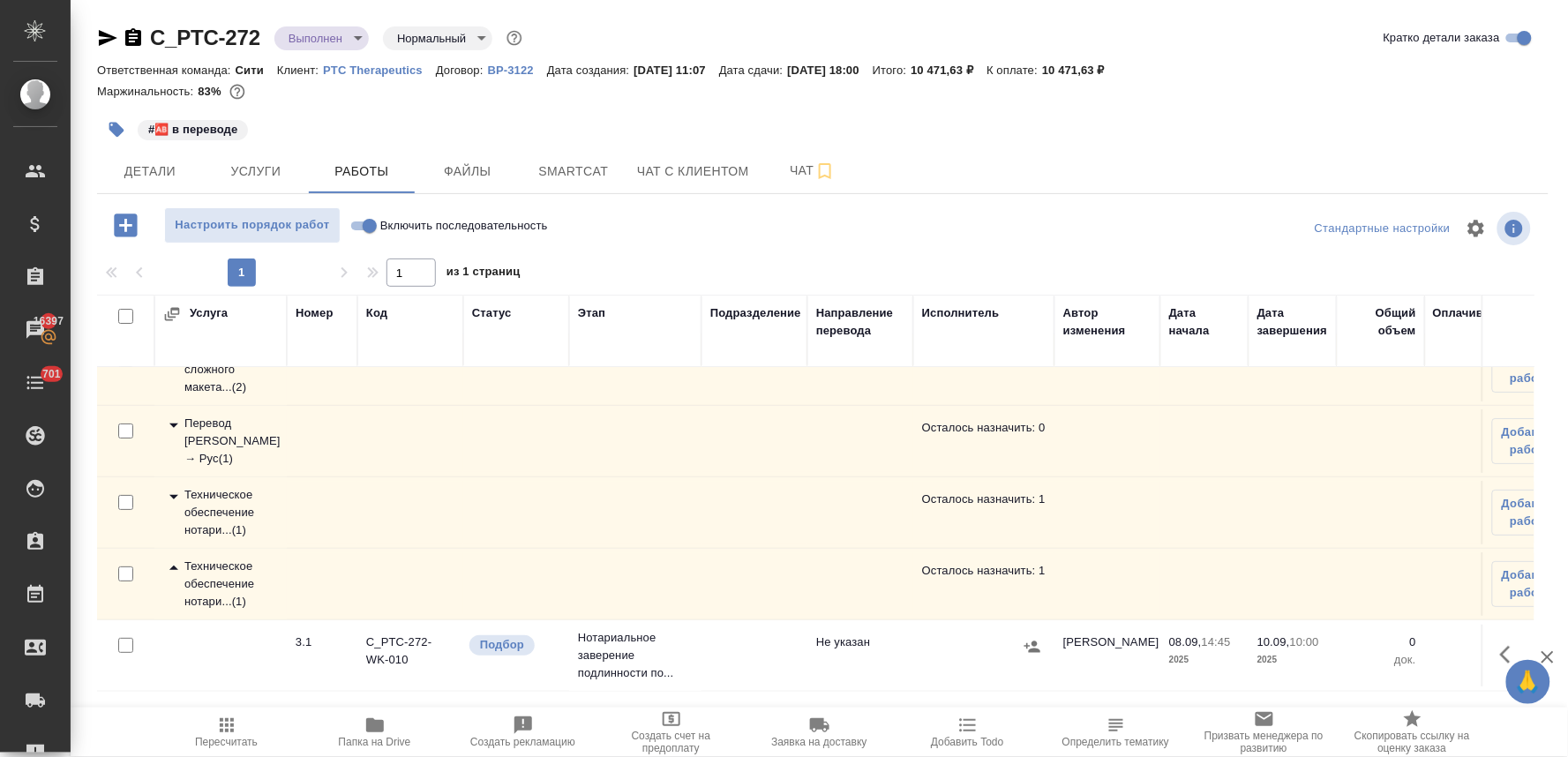
scroll to position [48, 0]
click at [1490, 633] on button "button" at bounding box center [1510, 654] width 42 height 42
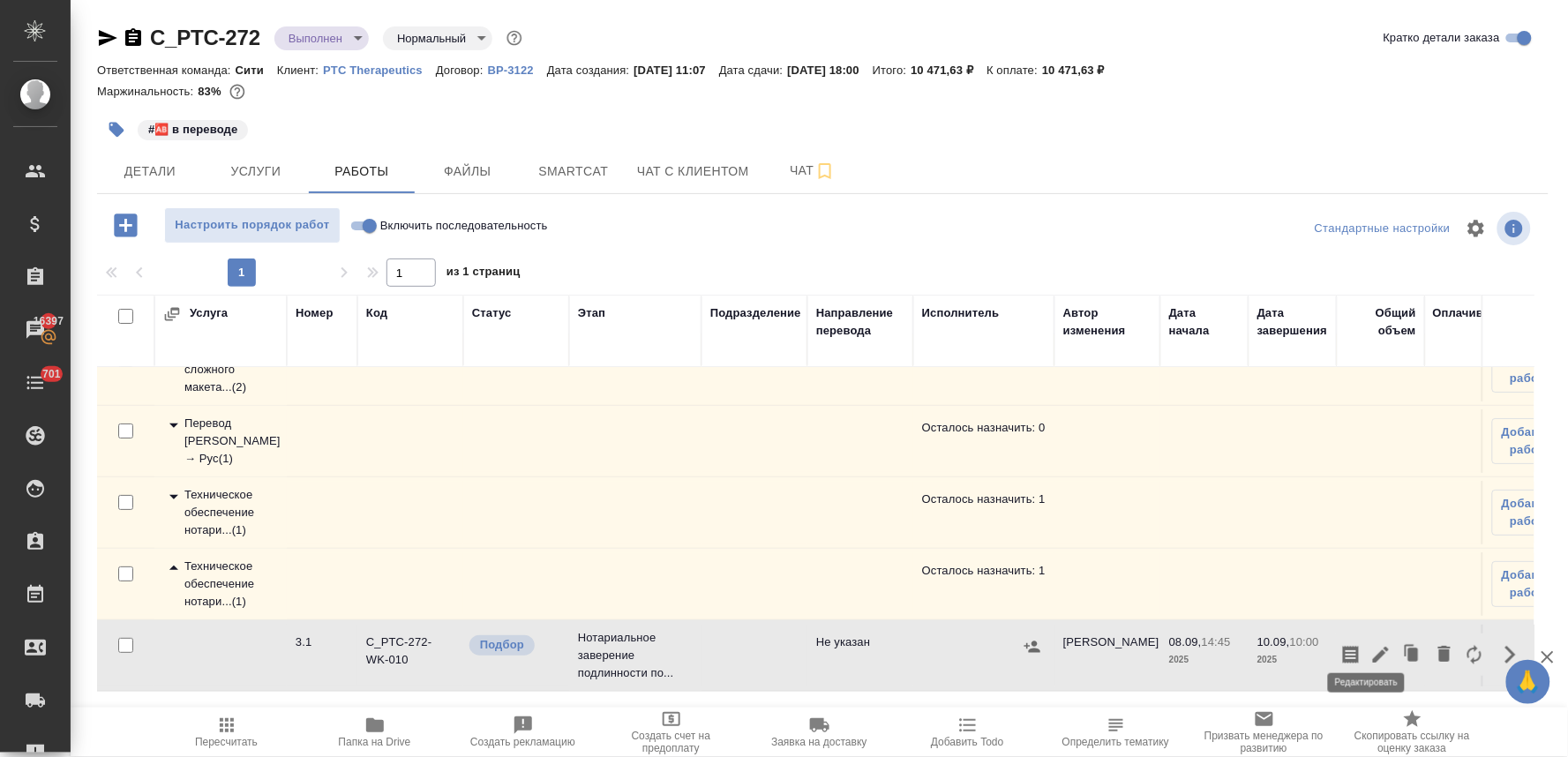
click at [1371, 646] on icon "button" at bounding box center [1382, 654] width 21 height 21
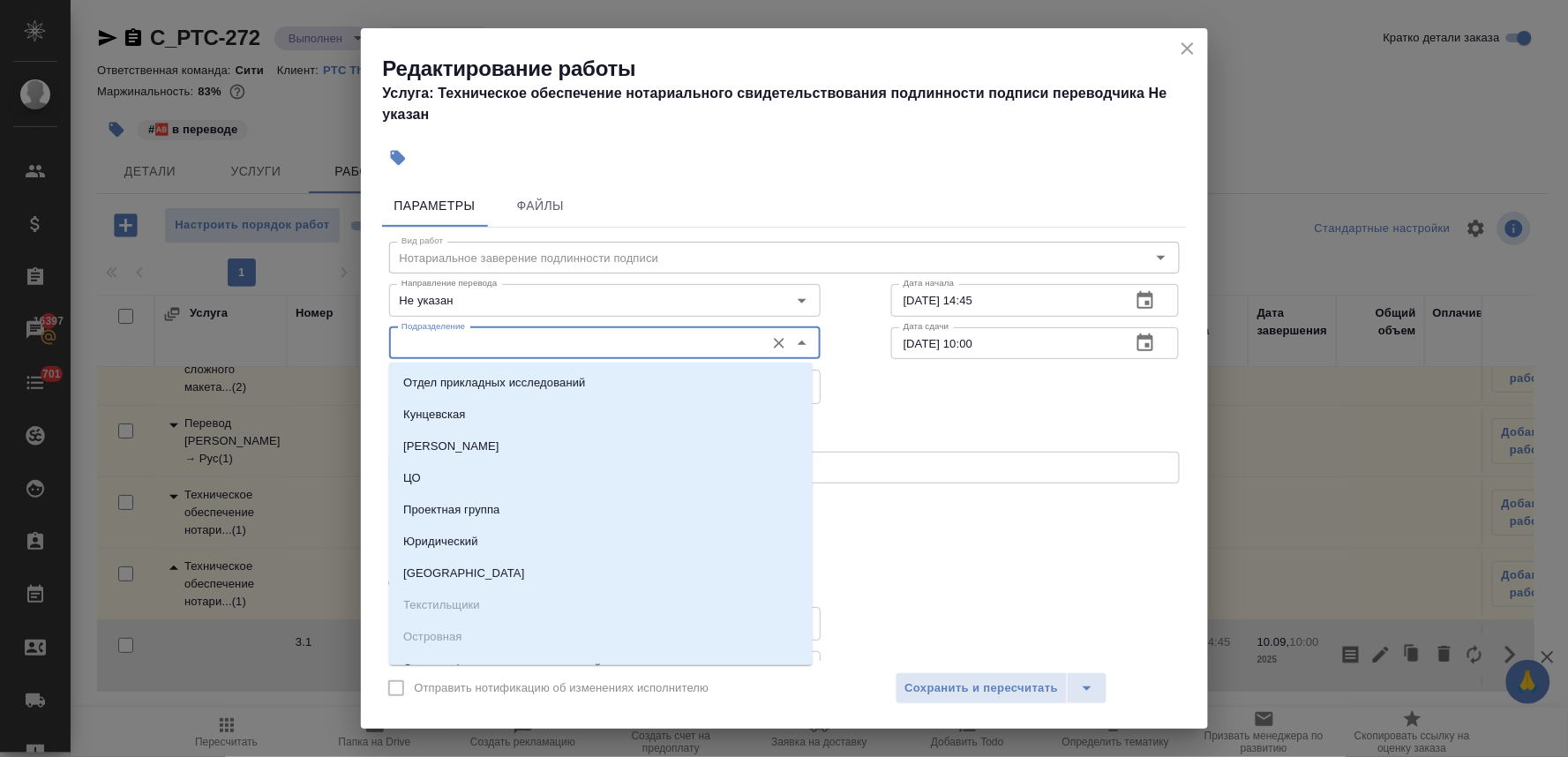
click at [425, 342] on input "Подразделение" at bounding box center [575, 343] width 362 height 21
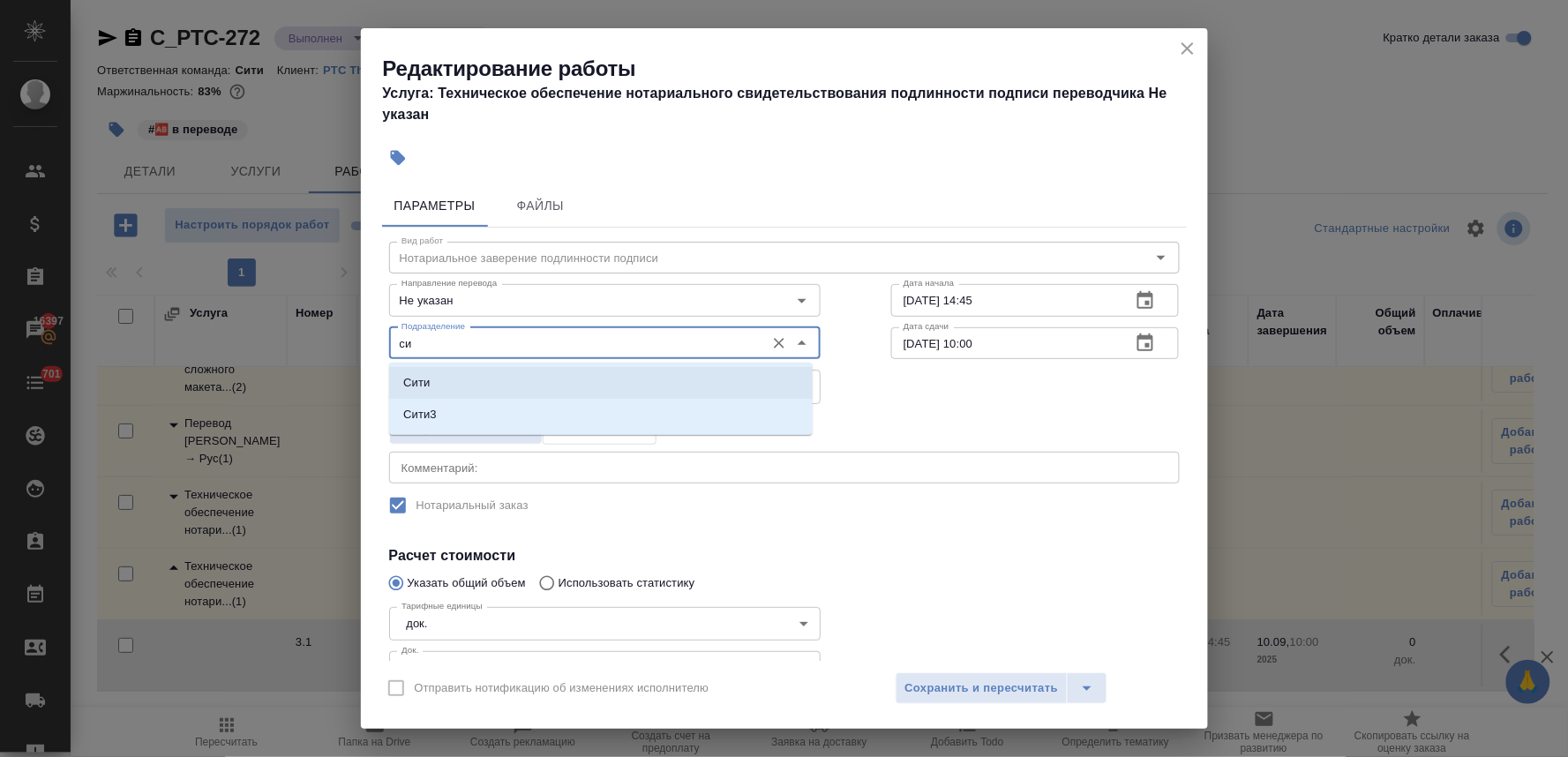
click at [421, 376] on p "Сити" at bounding box center [417, 383] width 27 height 18
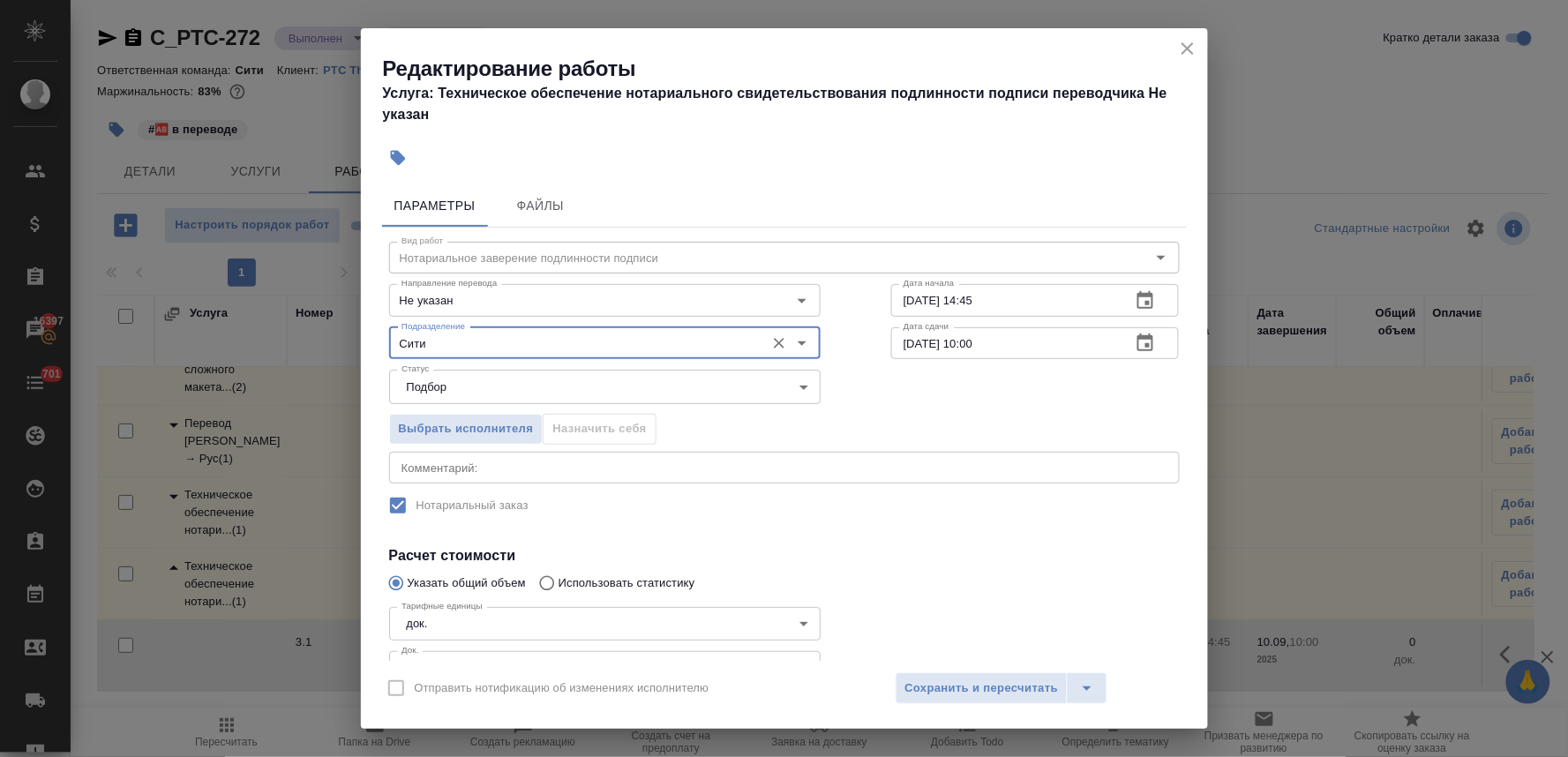
type input "Сити"
click at [937, 574] on div at bounding box center [1036, 643] width 359 height 158
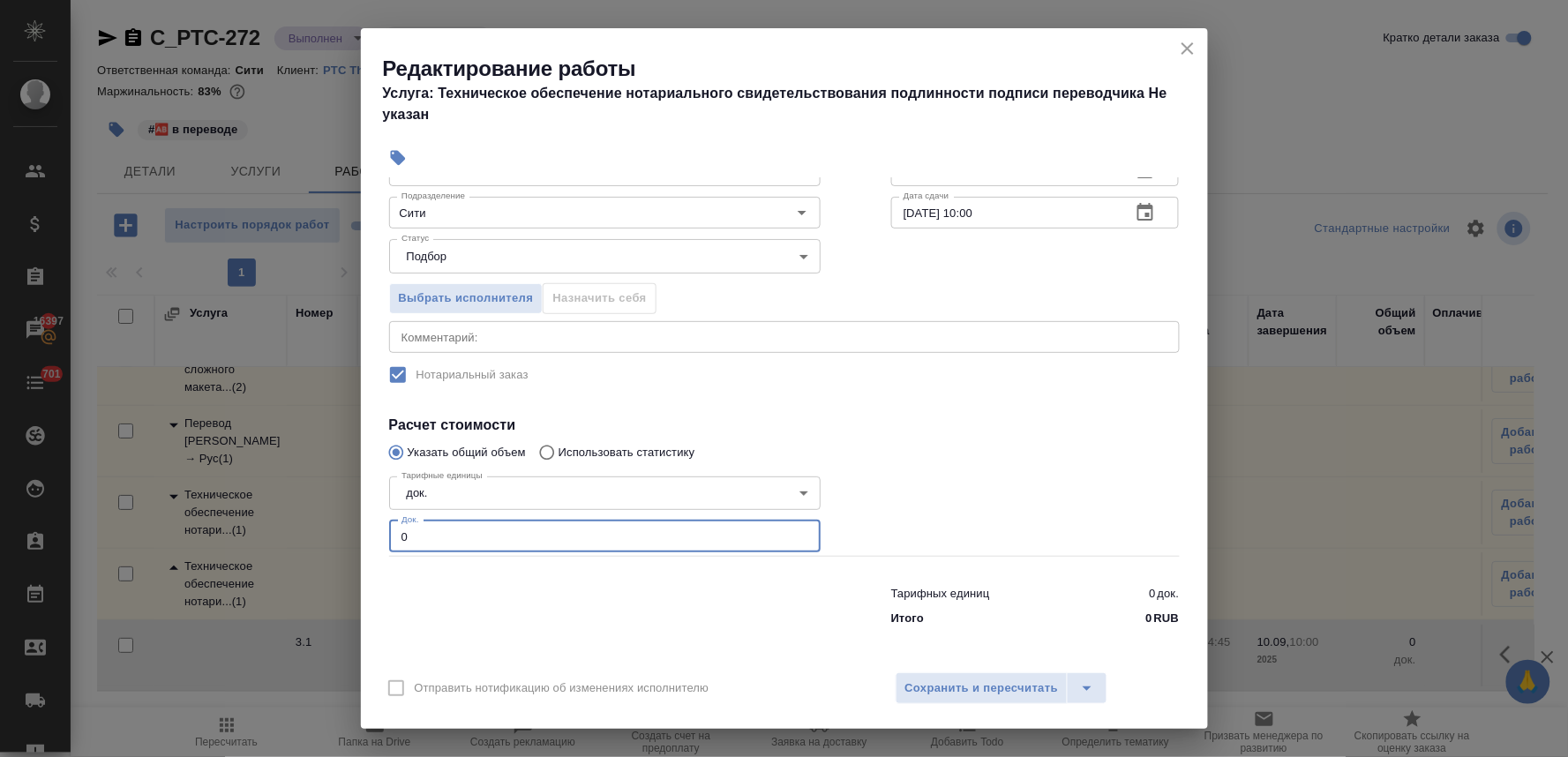
drag, startPoint x: 382, startPoint y: 539, endPoint x: 367, endPoint y: 539, distance: 15.0
click at [368, 539] on div "Параметры Файлы Вид работ Нотариальное заверение подлинности подписи Вид работ …" at bounding box center [785, 419] width 847 height 483
type input "1"
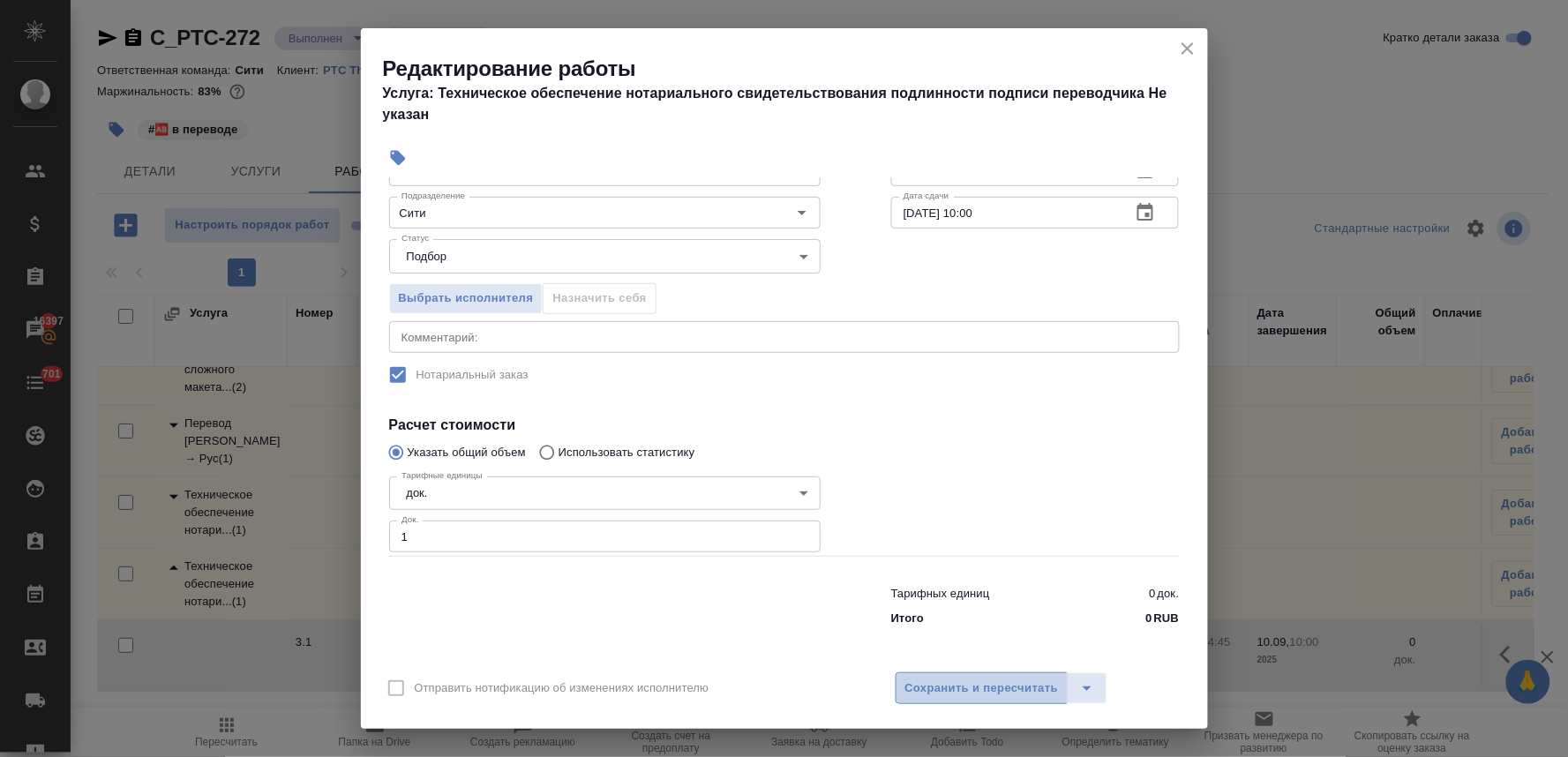
click at [1038, 697] on span "Сохранить и пересчитать" at bounding box center [982, 688] width 153 height 21
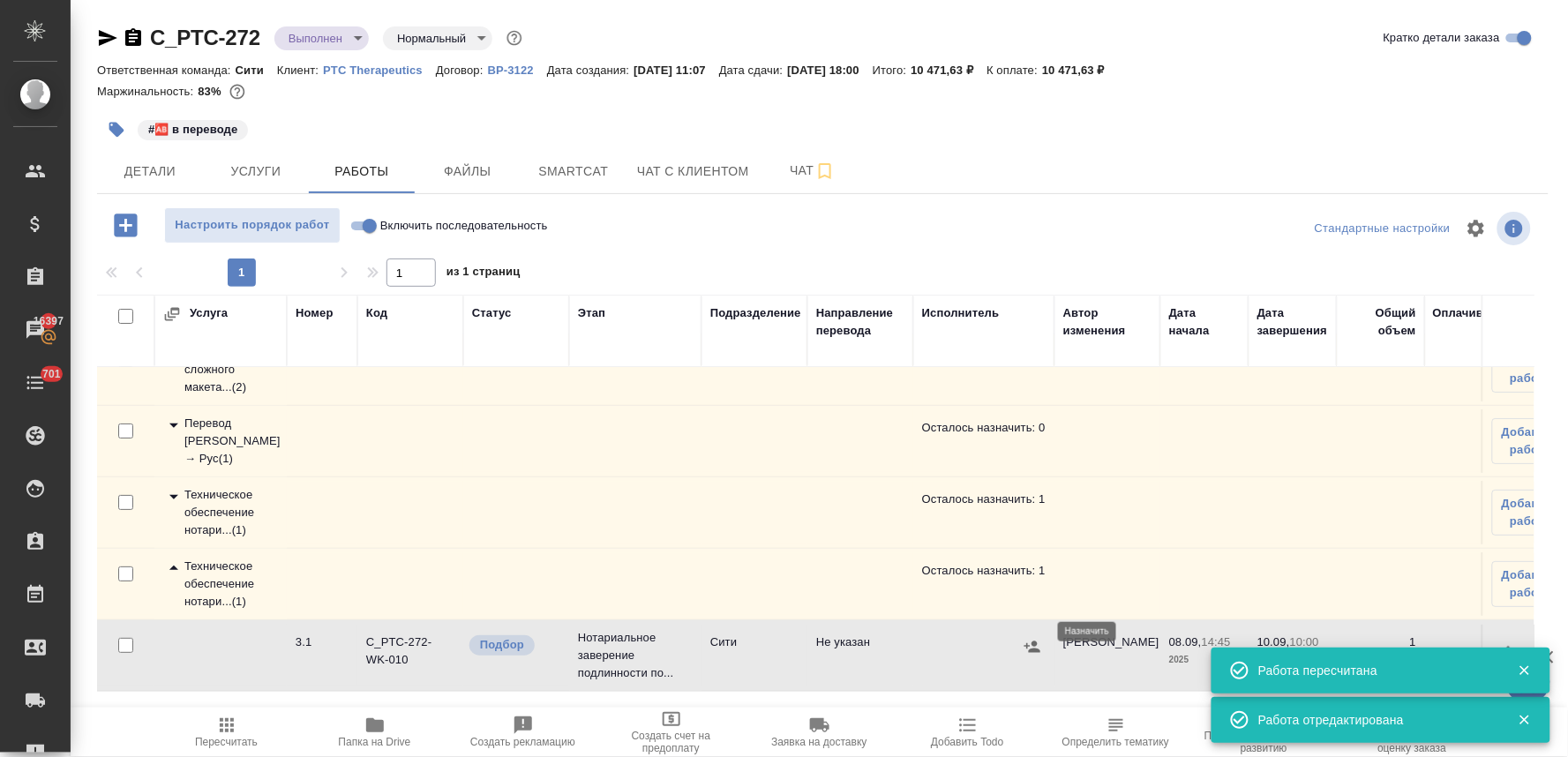
click at [1027, 638] on icon "button" at bounding box center [1033, 646] width 18 height 18
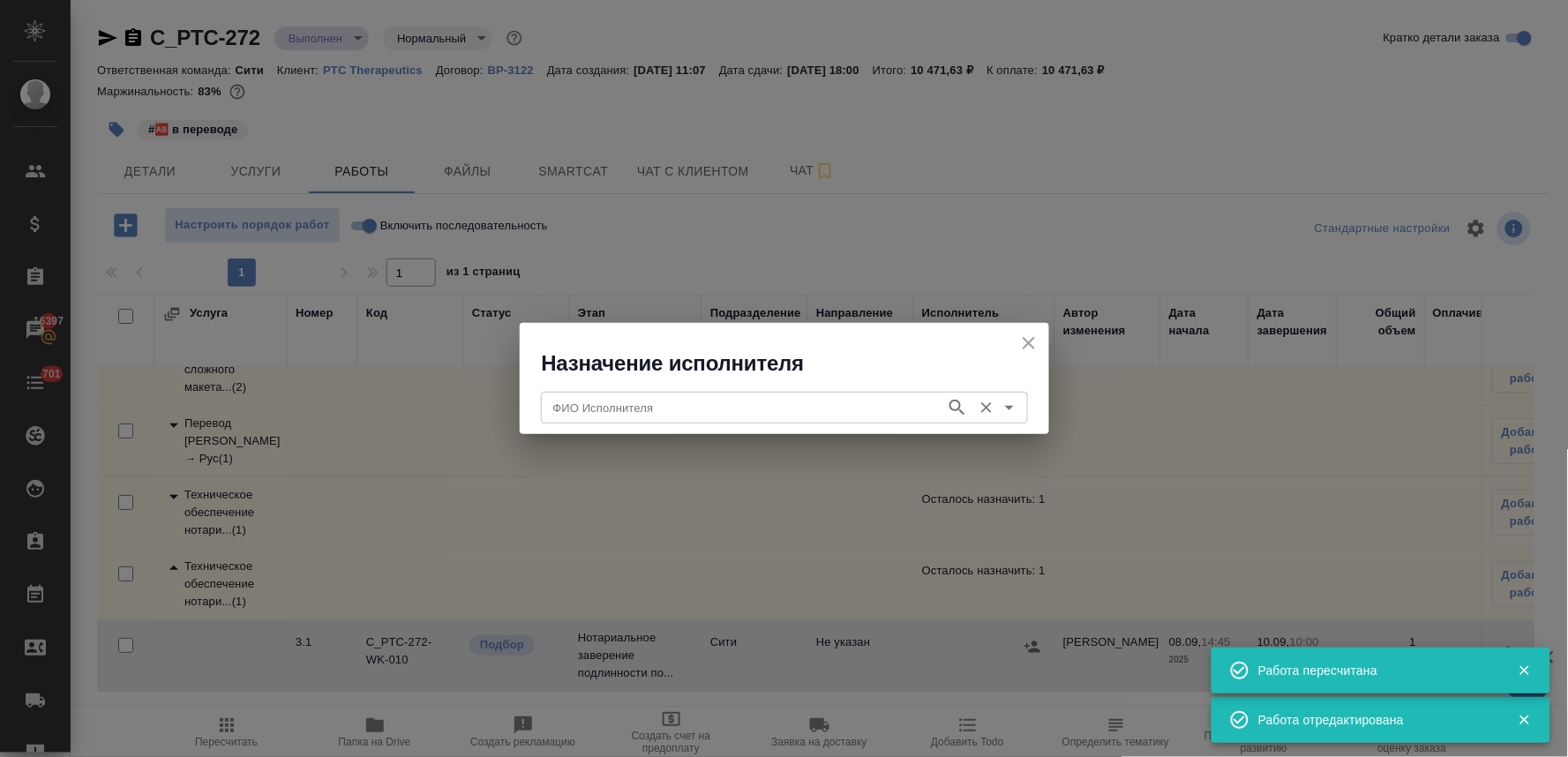
click at [848, 411] on input "ФИО Исполнителя" at bounding box center [742, 407] width 391 height 21
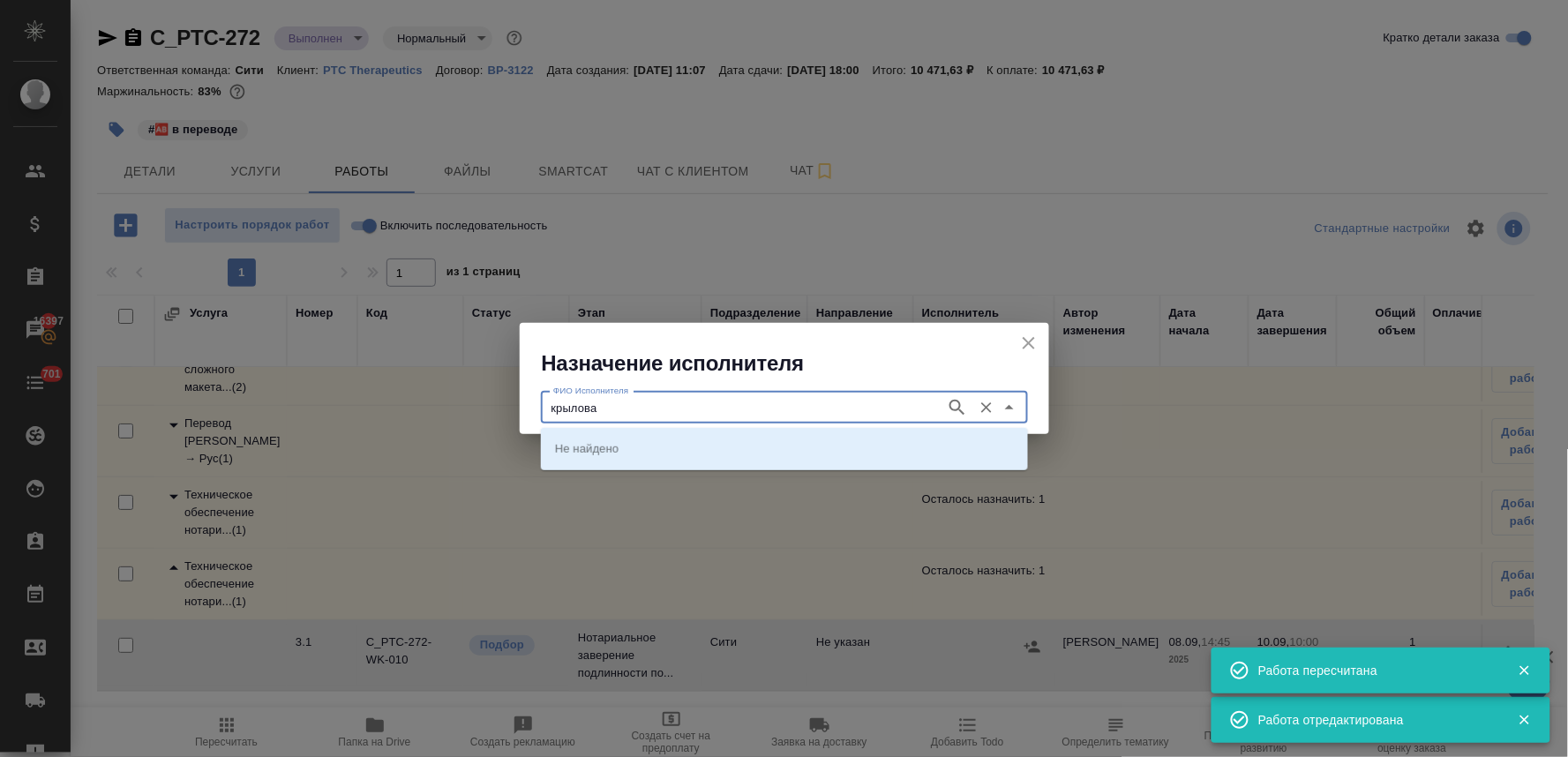
type input "крылова"
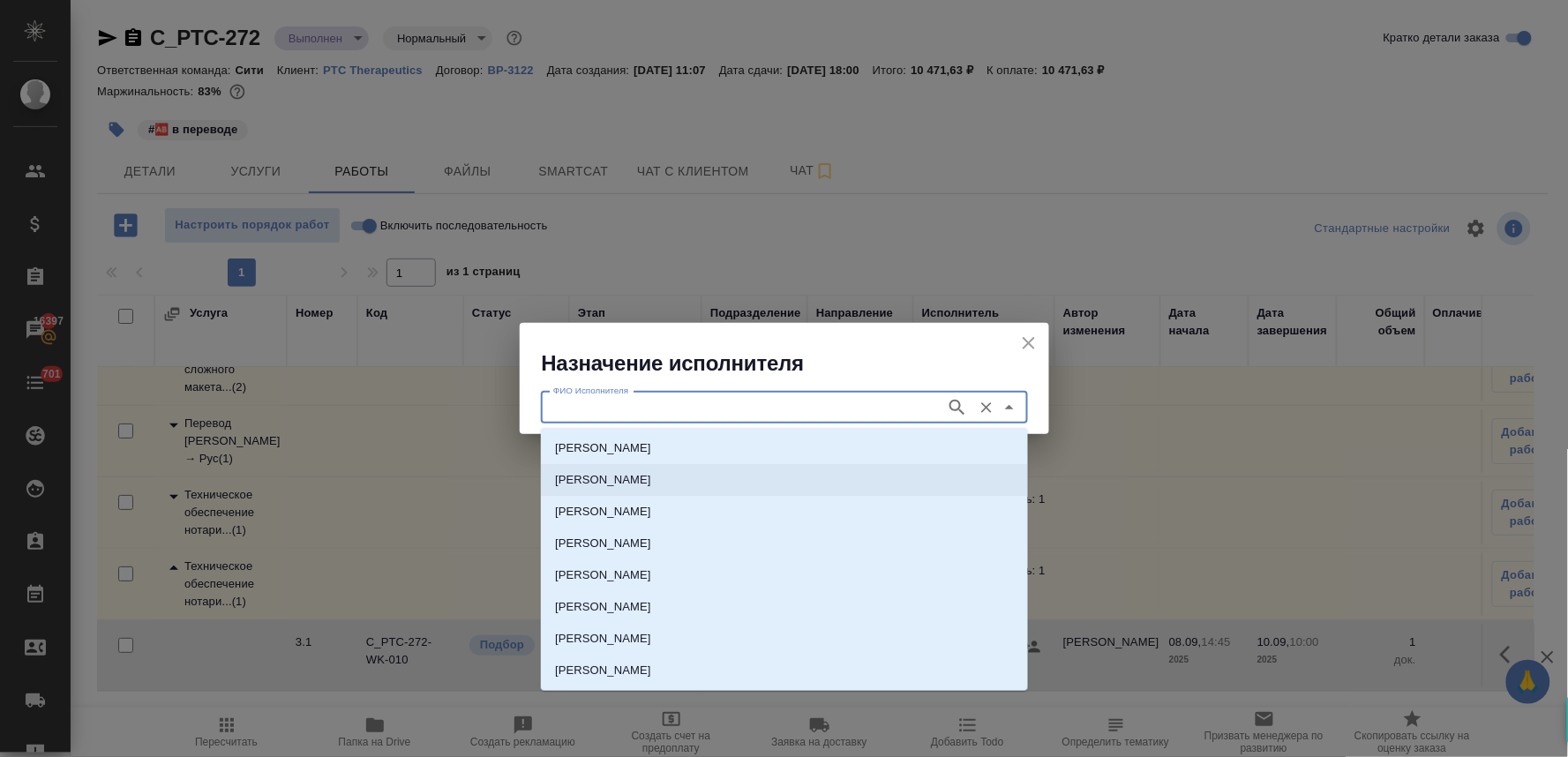
click at [851, 482] on li "[PERSON_NAME]" at bounding box center [785, 481] width 487 height 32
type input "[PERSON_NAME]"
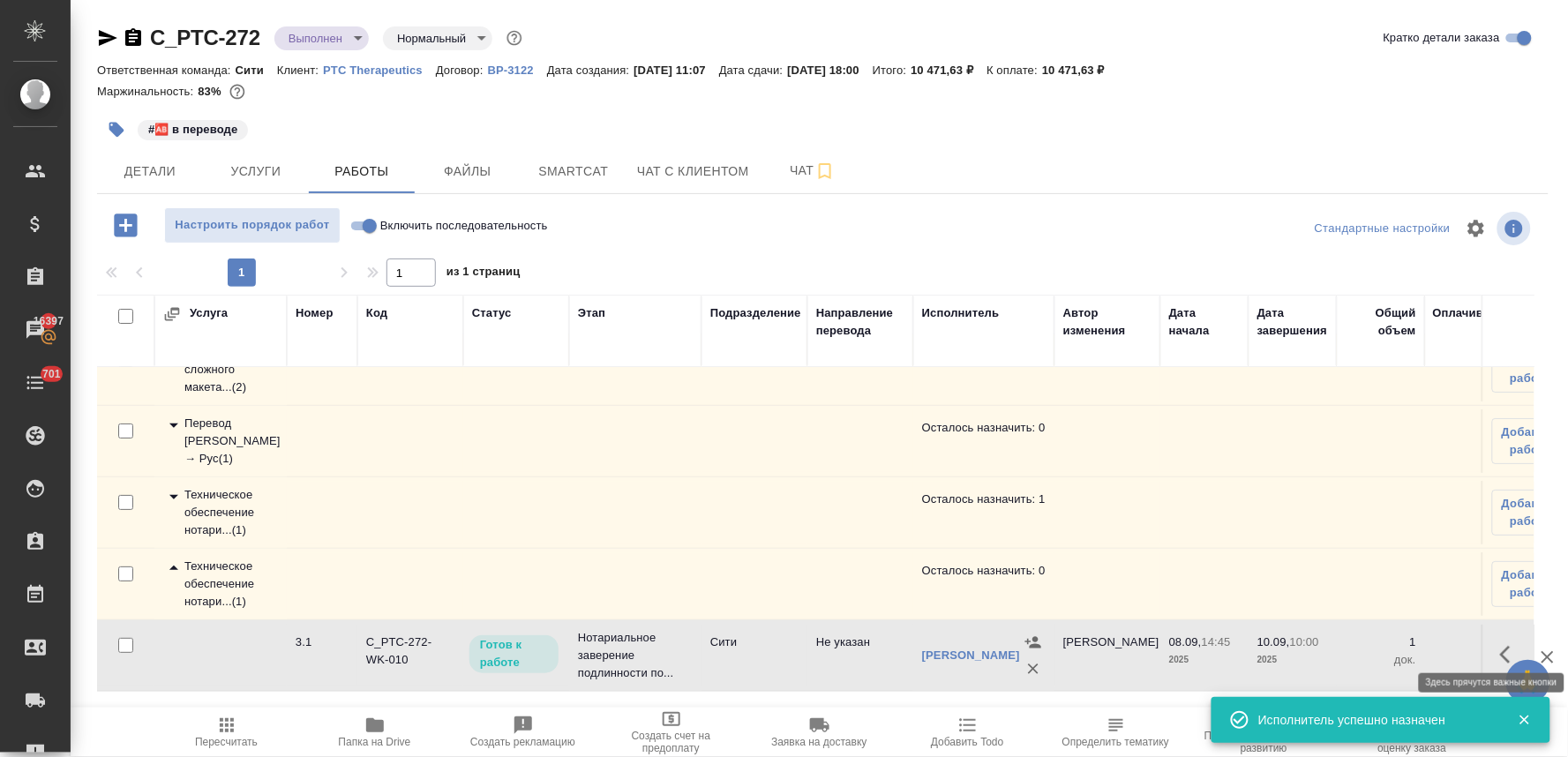
click at [1500, 644] on icon "button" at bounding box center [1511, 654] width 21 height 21
click at [1371, 644] on icon "button" at bounding box center [1382, 654] width 21 height 21
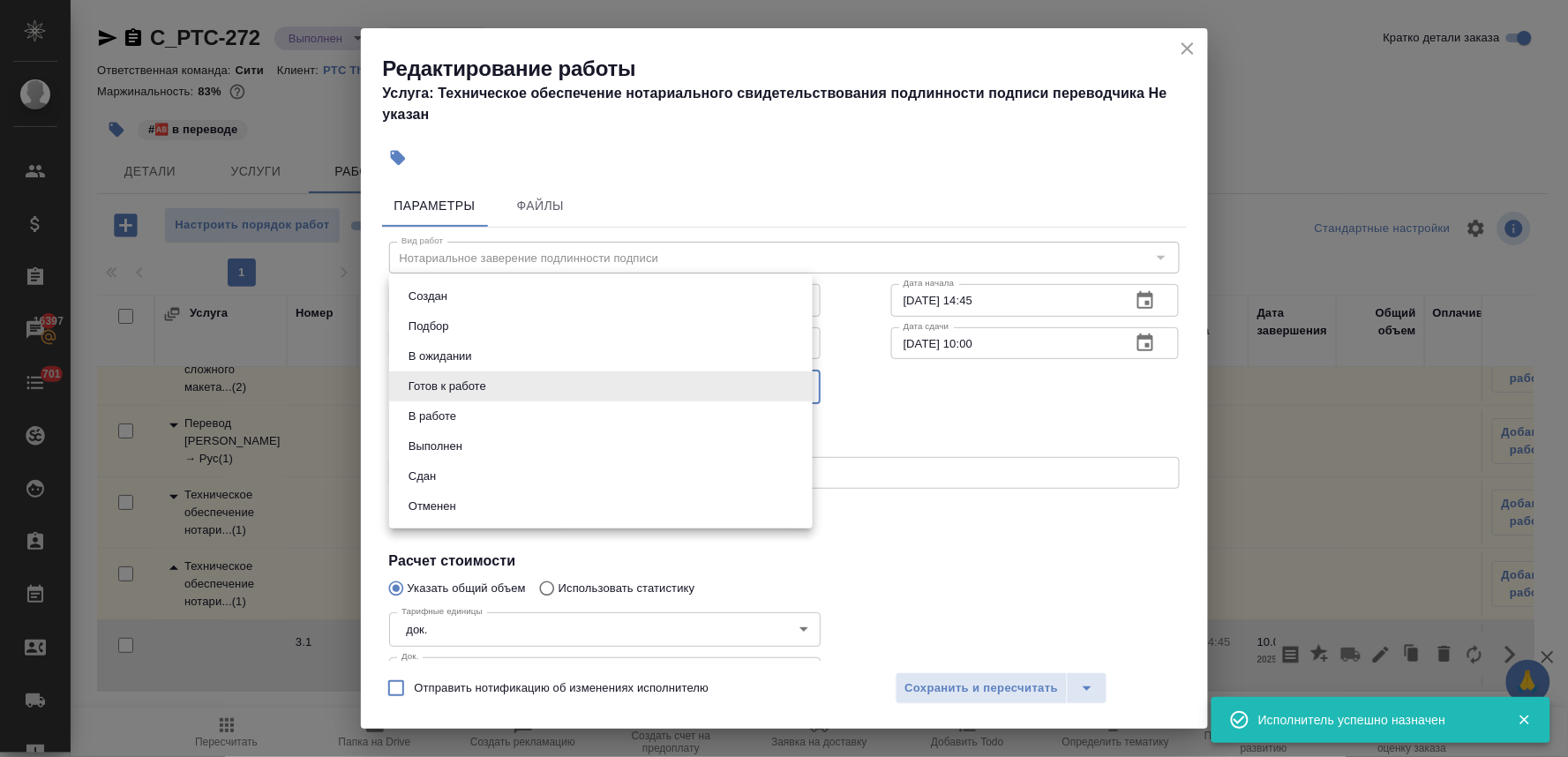
click at [485, 391] on body "🙏 .cls-1 fill:#fff; AWATERA [PERSON_NAME] Спецификации Заказы 16397 Чаты 701 To…" at bounding box center [784, 378] width 1568 height 757
click at [483, 476] on li "Сдан" at bounding box center [600, 477] width 424 height 30
type input "closed"
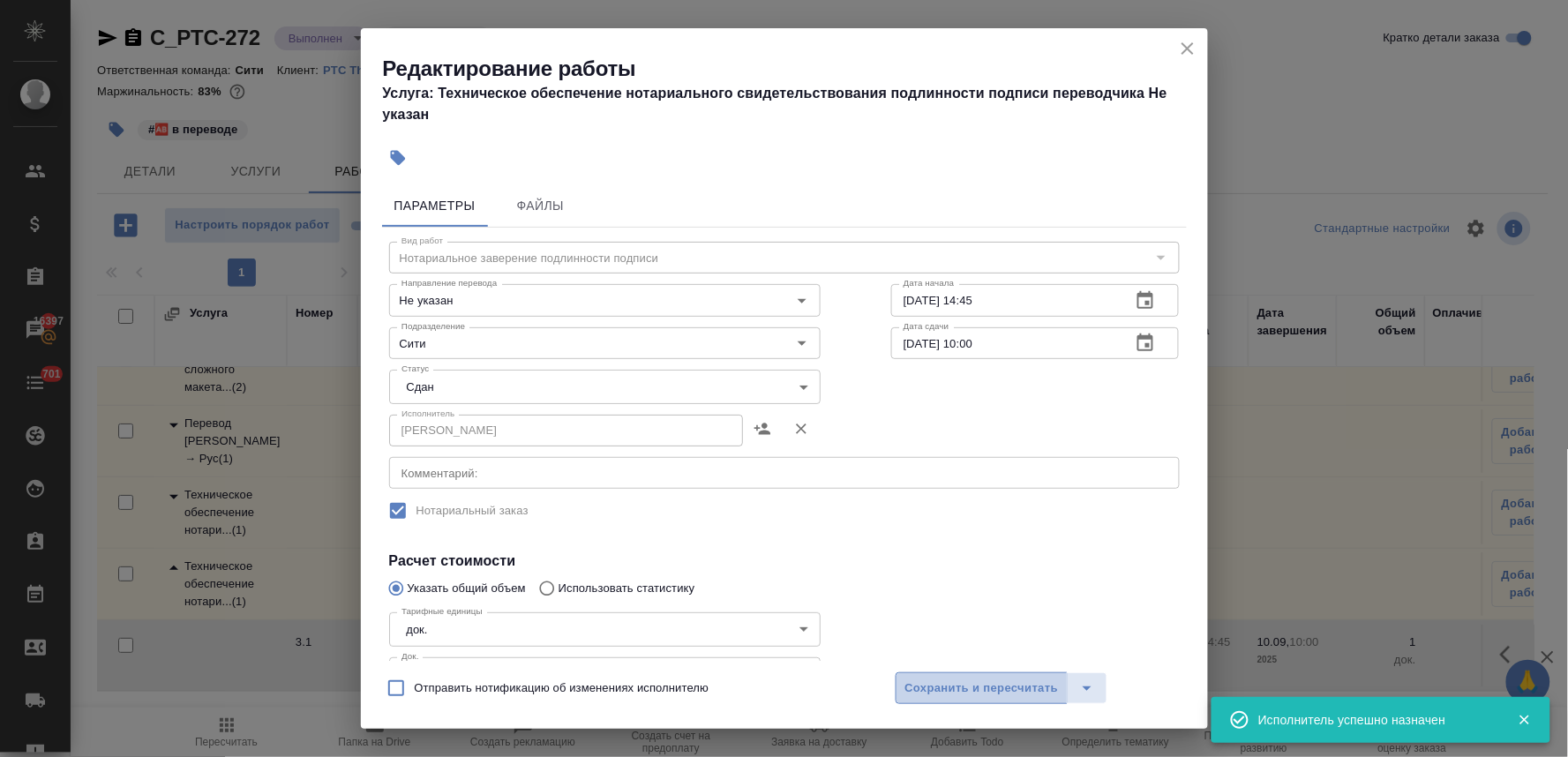
click at [977, 689] on span "Сохранить и пересчитать" at bounding box center [982, 688] width 153 height 21
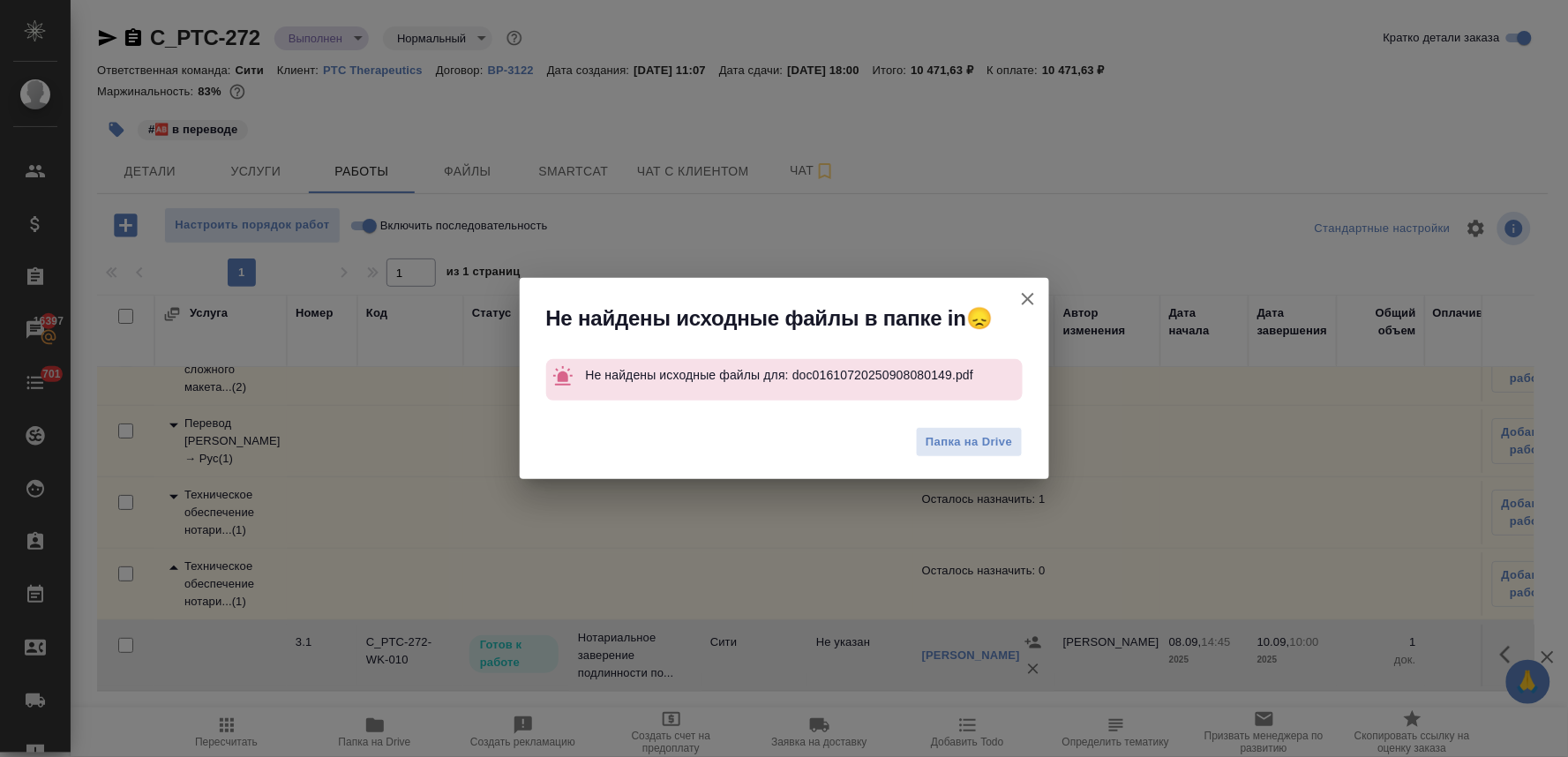
click at [1035, 296] on icon "button" at bounding box center [1028, 300] width 21 height 21
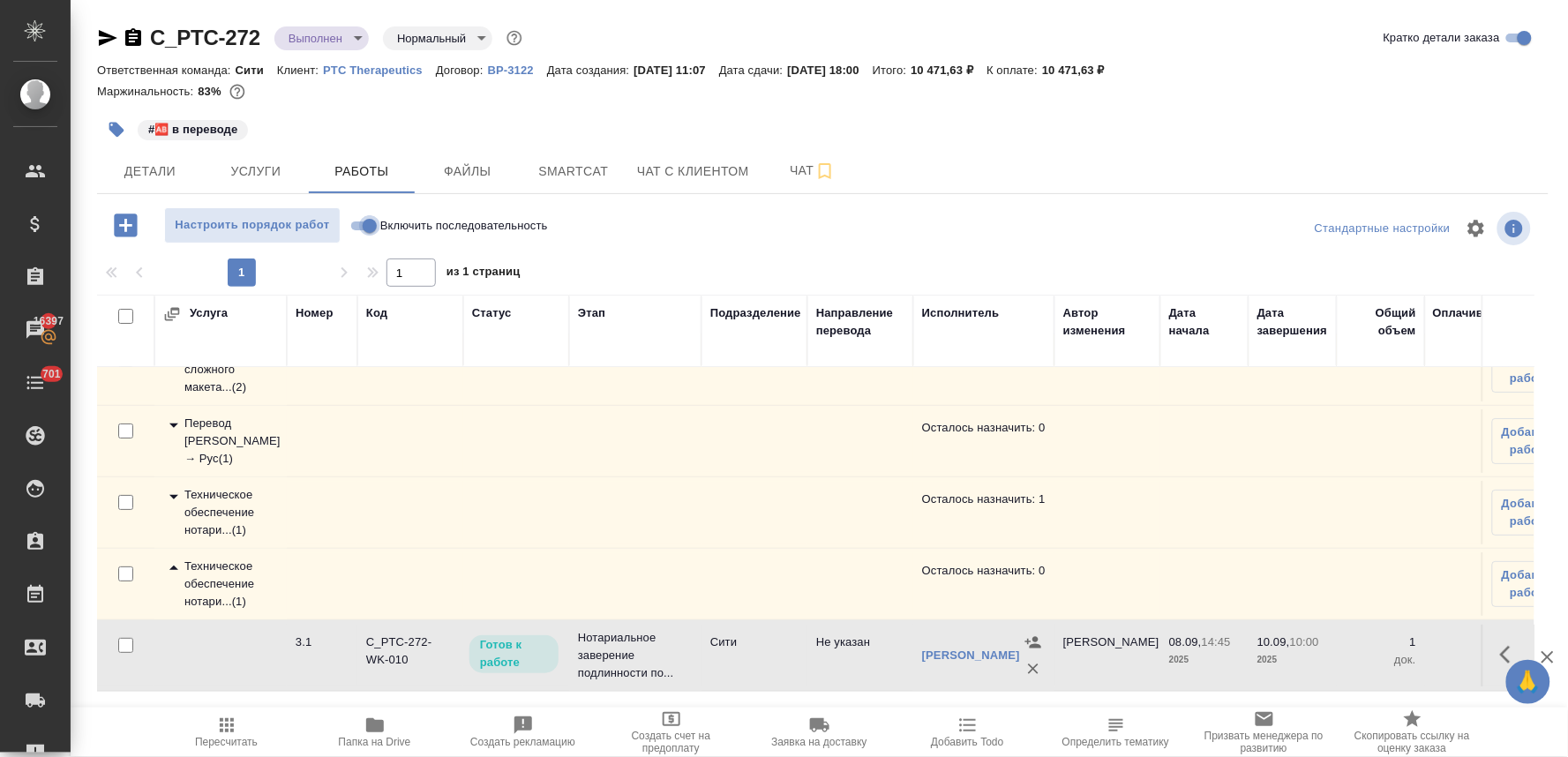
click at [359, 218] on input "Включить последовательность" at bounding box center [369, 226] width 63 height 21
checkbox input "true"
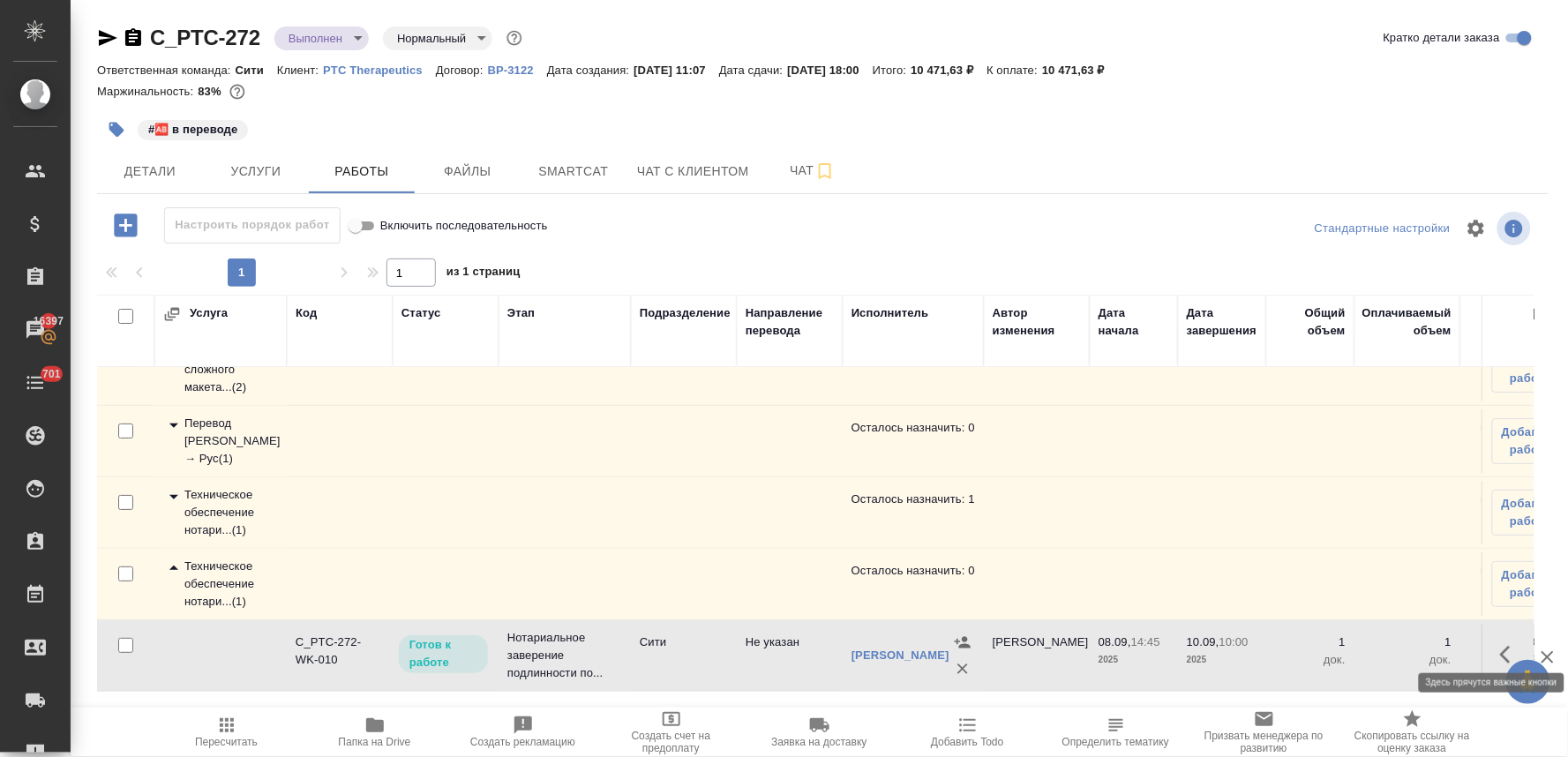
click at [1500, 644] on icon "button" at bounding box center [1511, 654] width 21 height 21
click at [1371, 644] on icon "button" at bounding box center [1382, 654] width 21 height 21
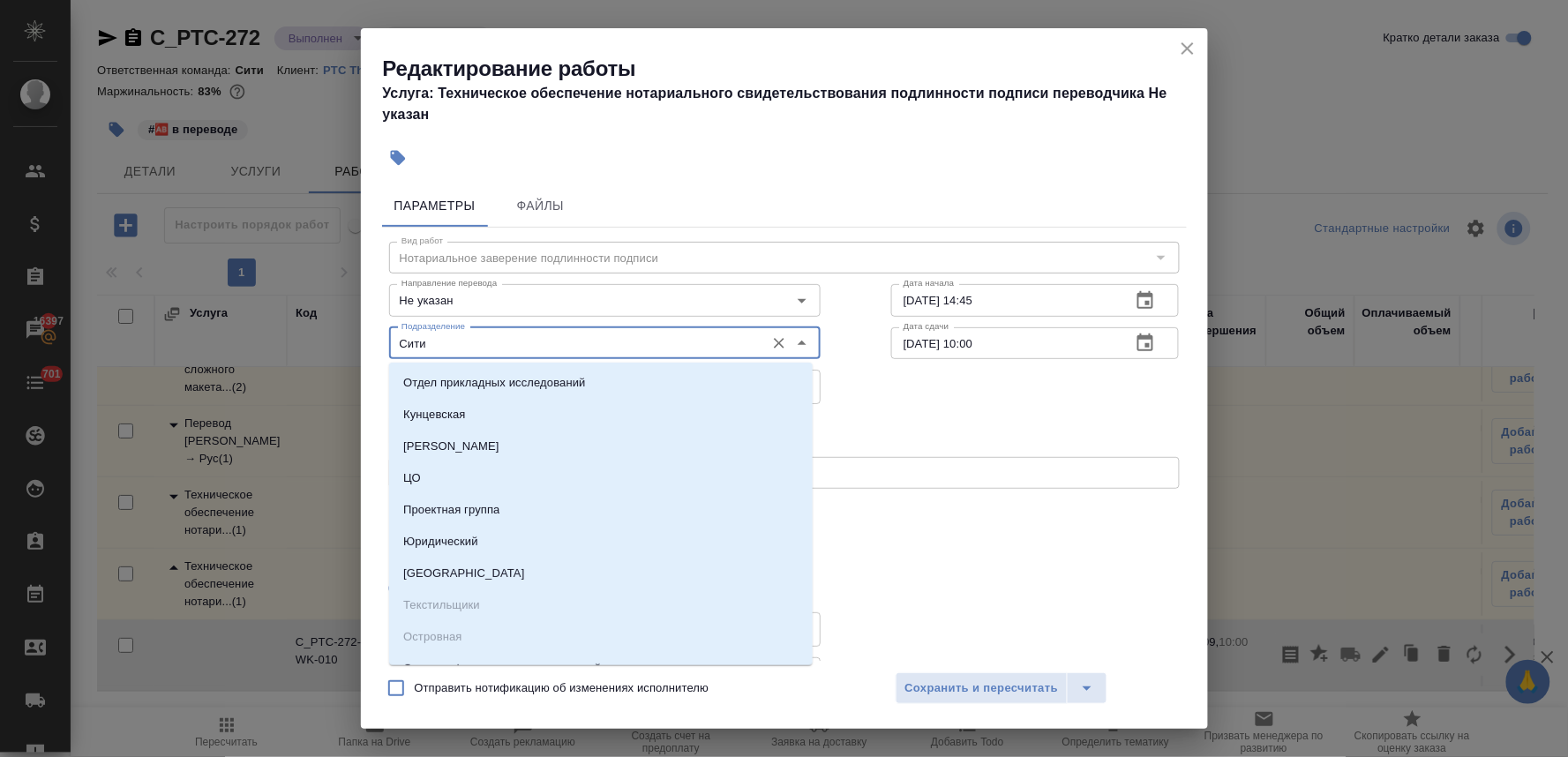
click at [464, 341] on input "Сити" at bounding box center [575, 343] width 362 height 21
click at [989, 415] on div "Исполнитель [PERSON_NAME]" at bounding box center [785, 429] width 862 height 113
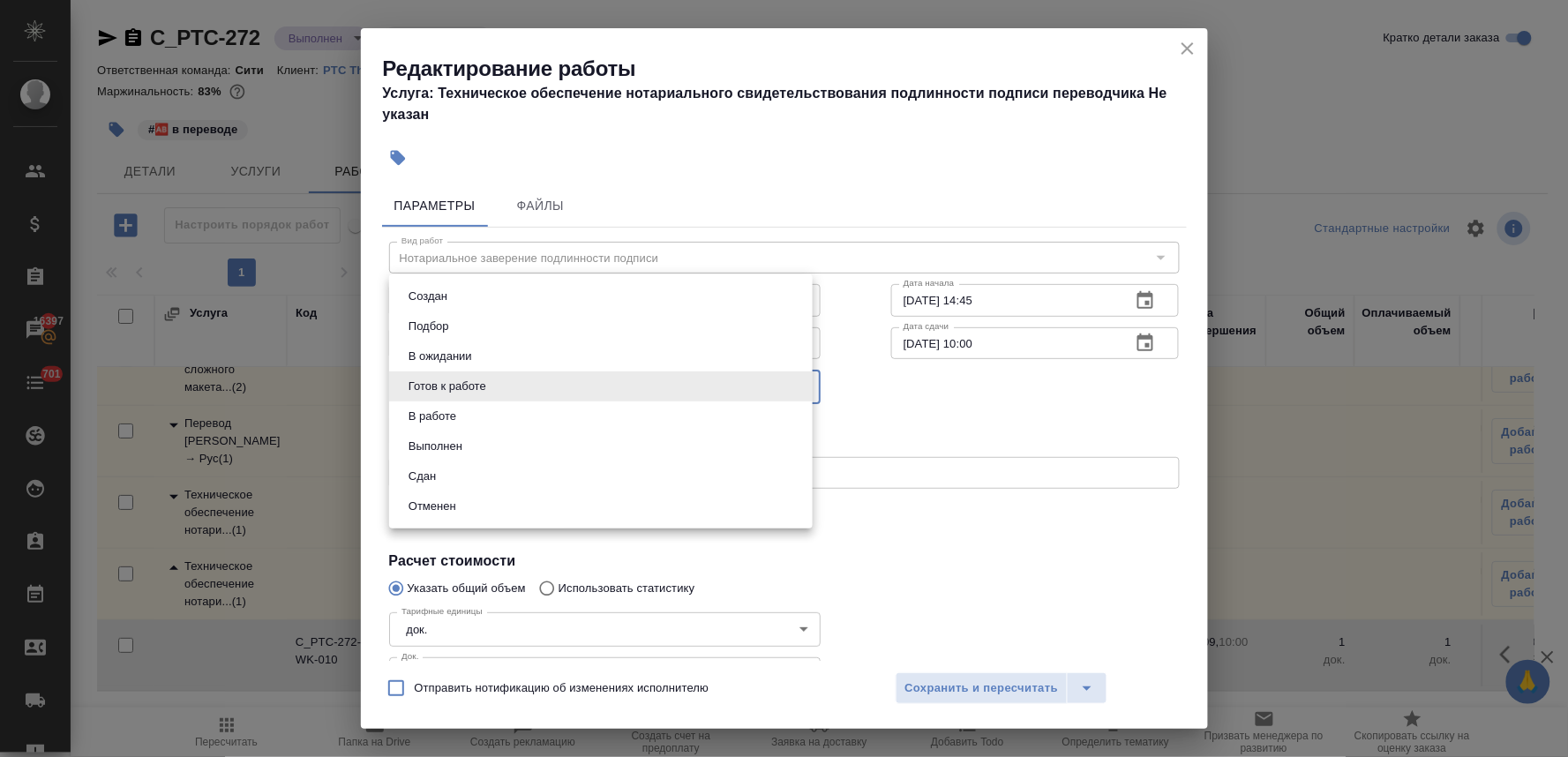
click at [489, 393] on body "🙏 .cls-1 fill:#fff; AWATERA [PERSON_NAME] Спецификации Заказы 16397 Чаты 701 To…" at bounding box center [784, 378] width 1568 height 757
click at [488, 471] on li "Сдан" at bounding box center [600, 477] width 424 height 30
type input "closed"
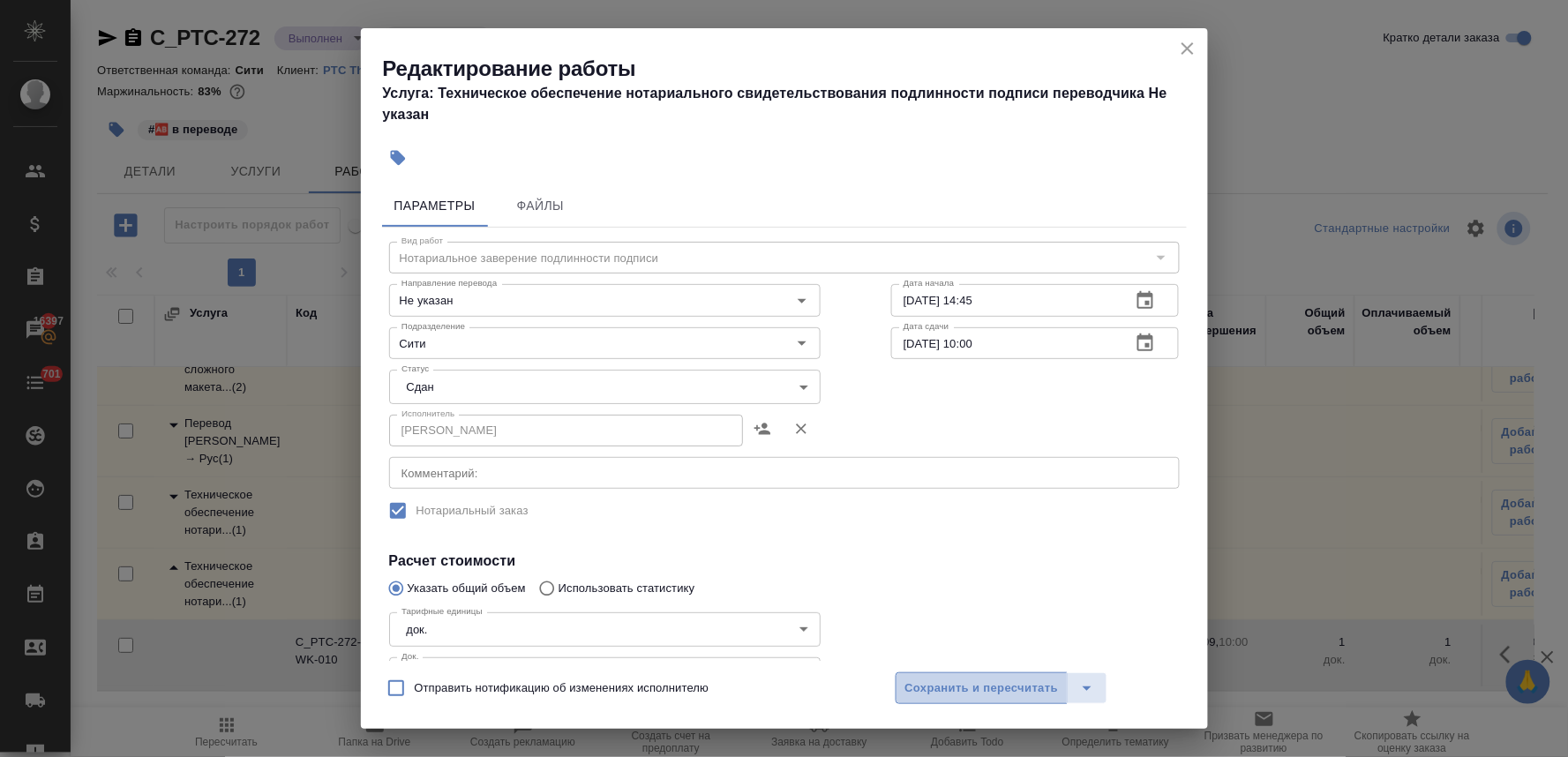
click at [970, 690] on span "Сохранить и пересчитать" at bounding box center [982, 688] width 153 height 21
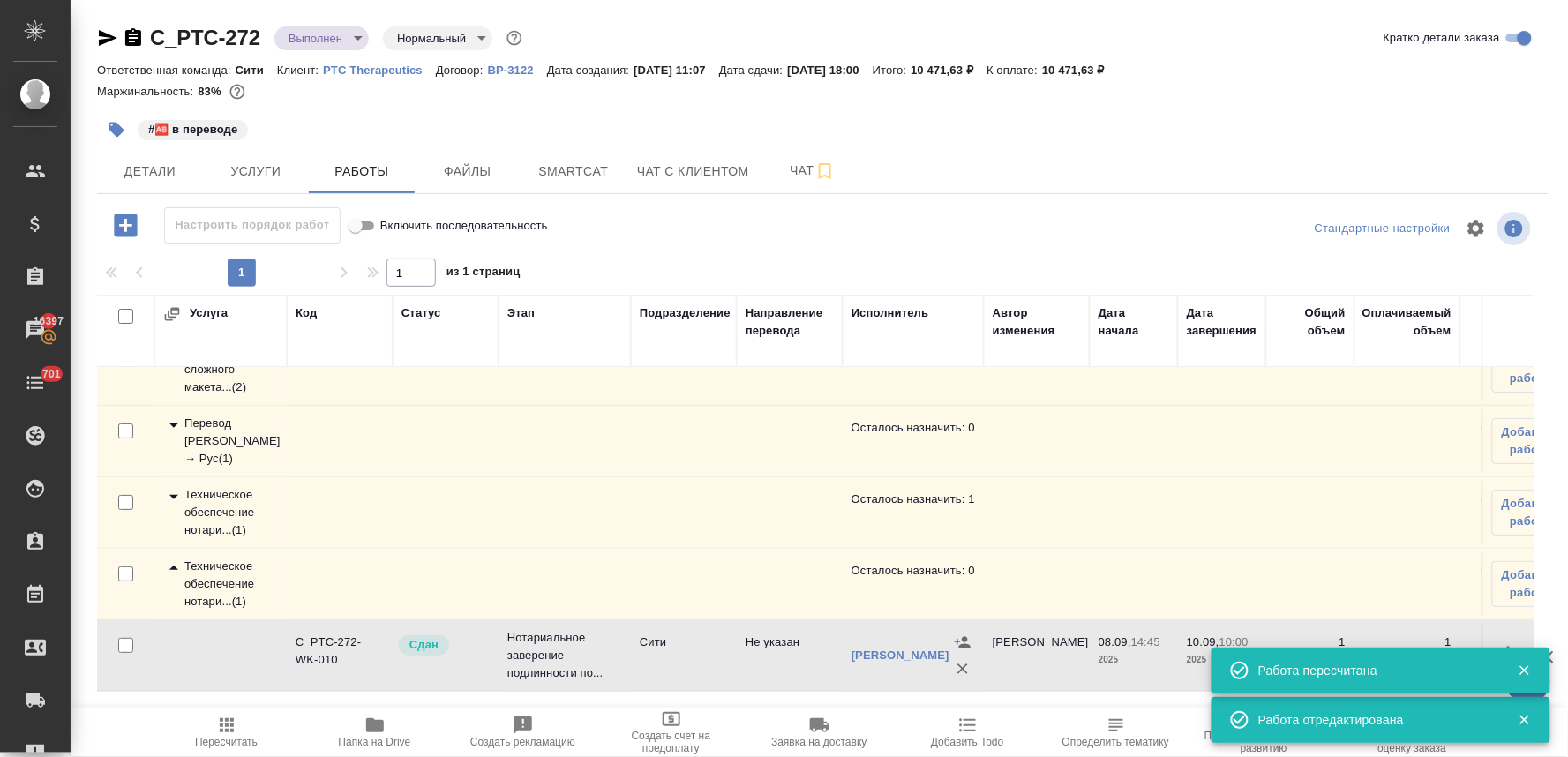
click at [195, 494] on div "Техническое обеспечение нотари... ( 1 )" at bounding box center [220, 512] width 115 height 53
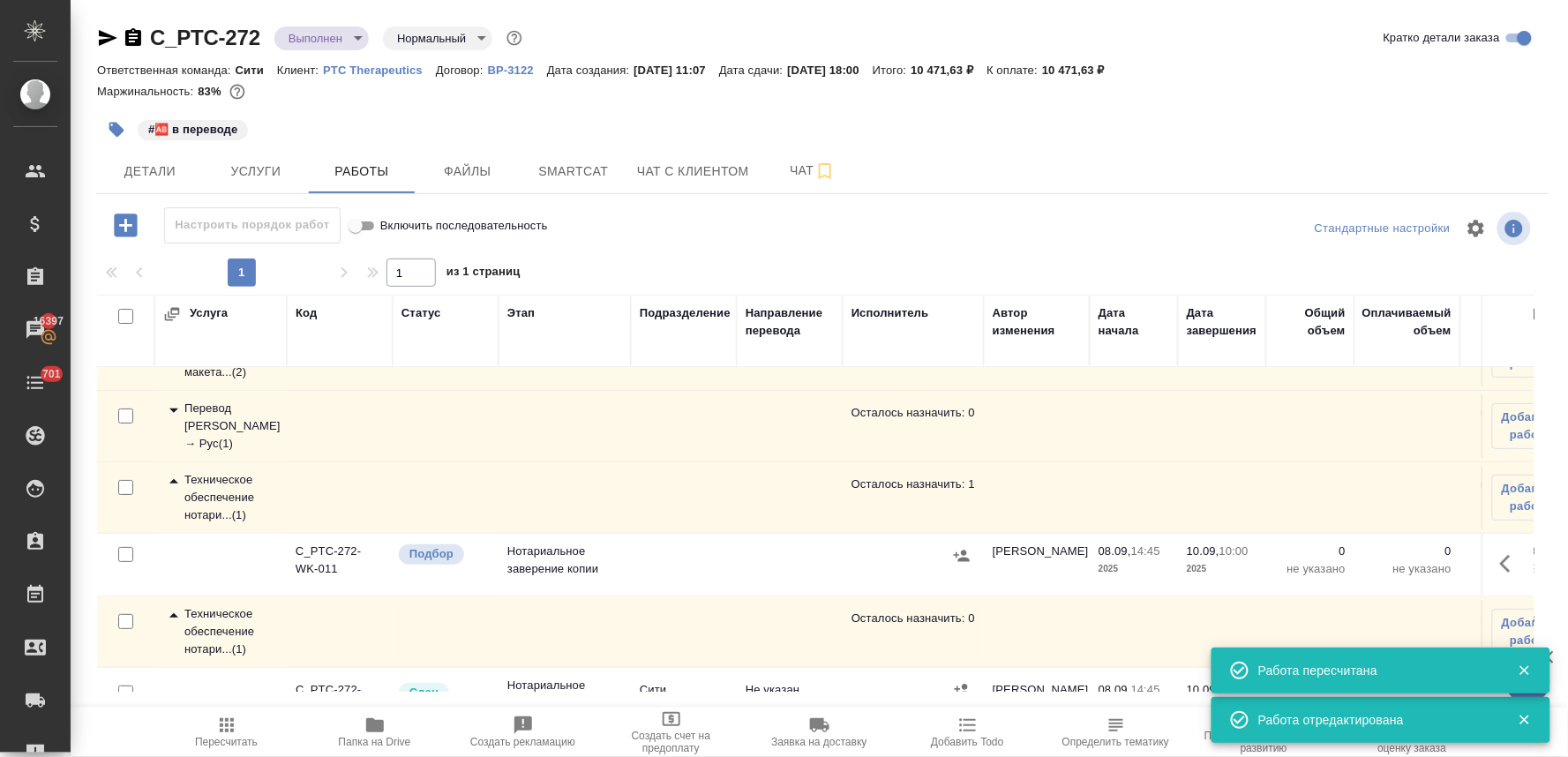
click at [1500, 562] on icon "button" at bounding box center [1506, 564] width 11 height 18
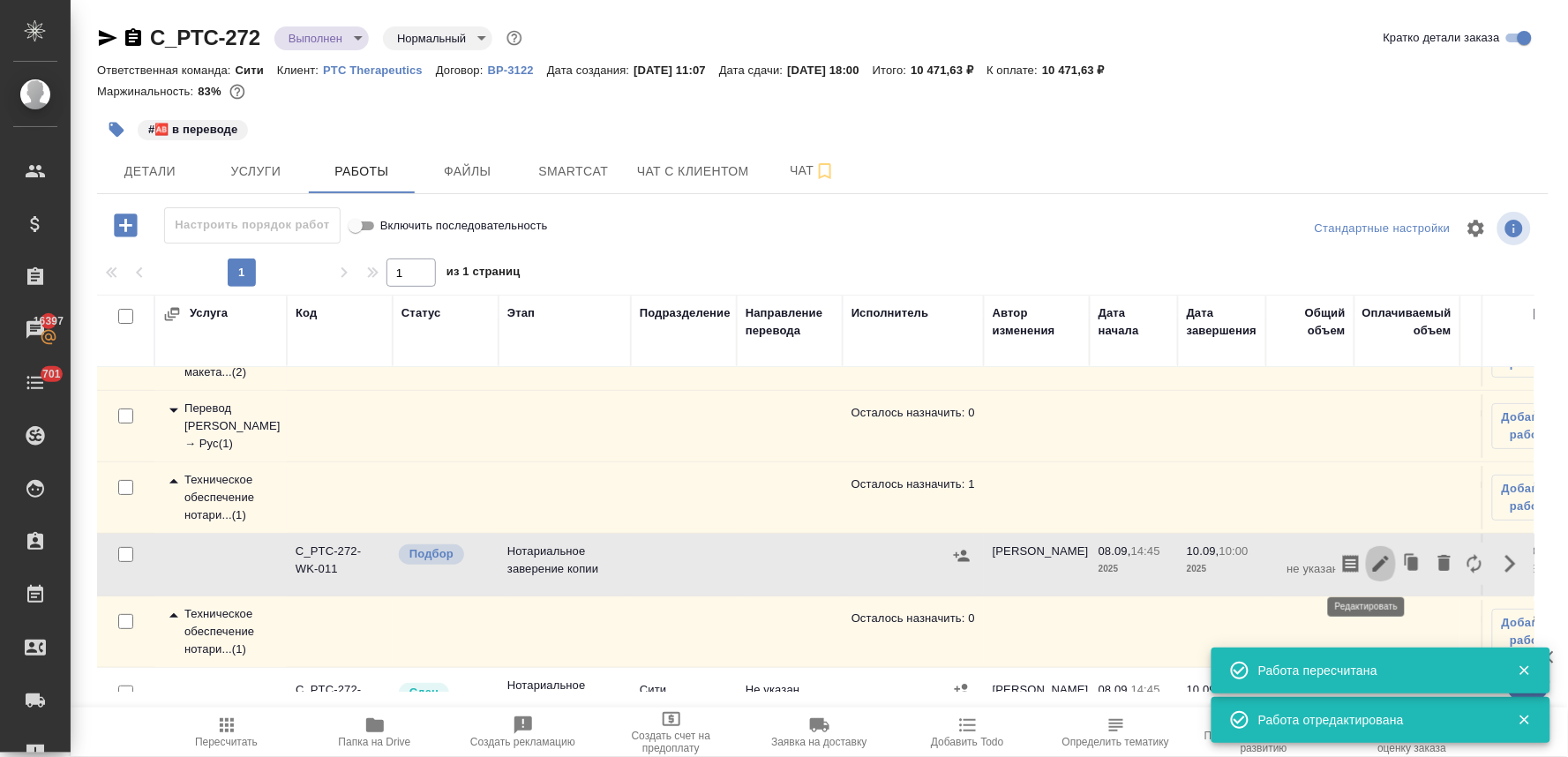
click at [1371, 563] on icon "button" at bounding box center [1382, 564] width 21 height 21
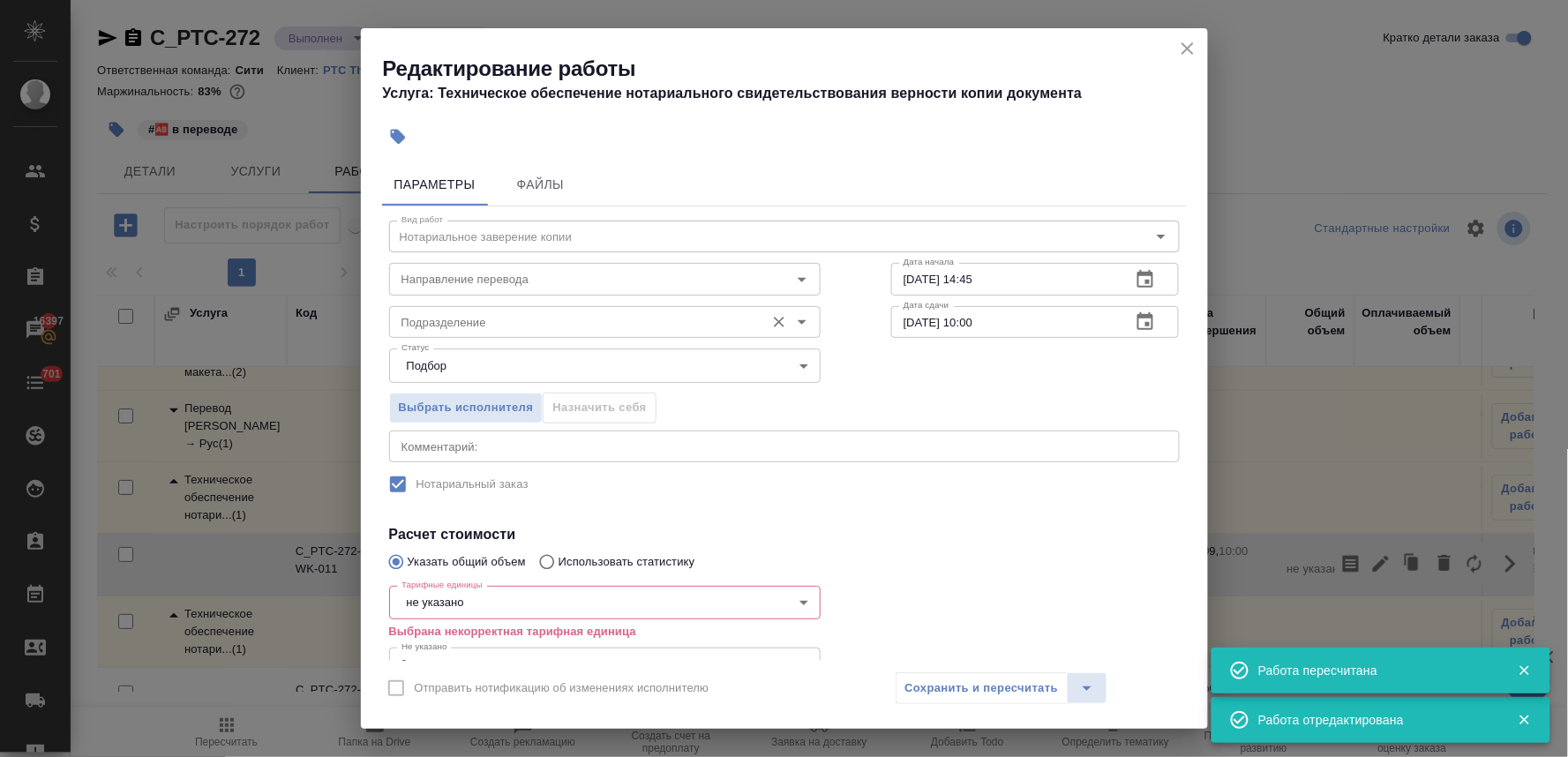
click at [438, 324] on input "Подразделение" at bounding box center [575, 322] width 362 height 21
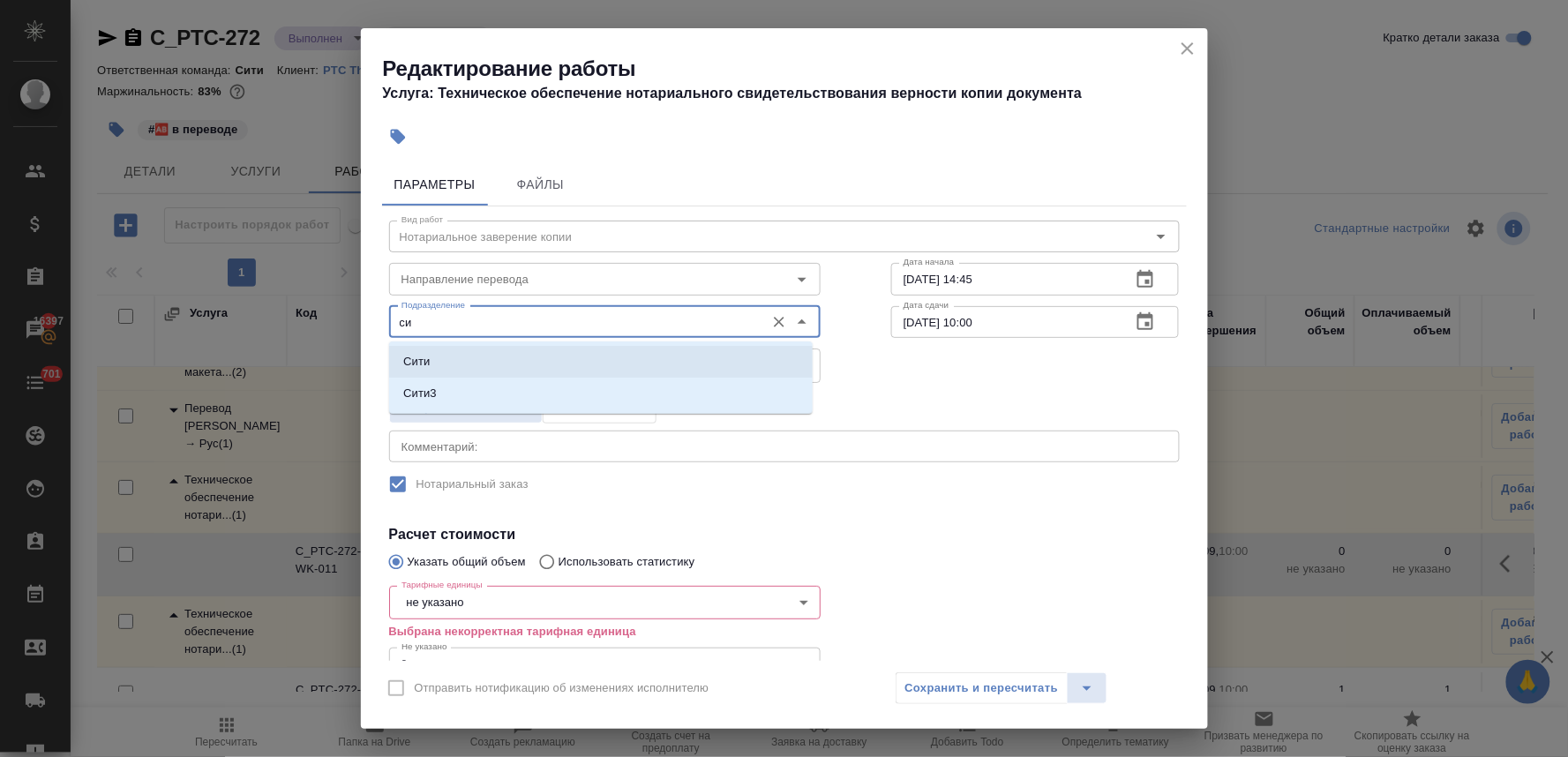
click at [421, 356] on p "Сити" at bounding box center [417, 362] width 27 height 18
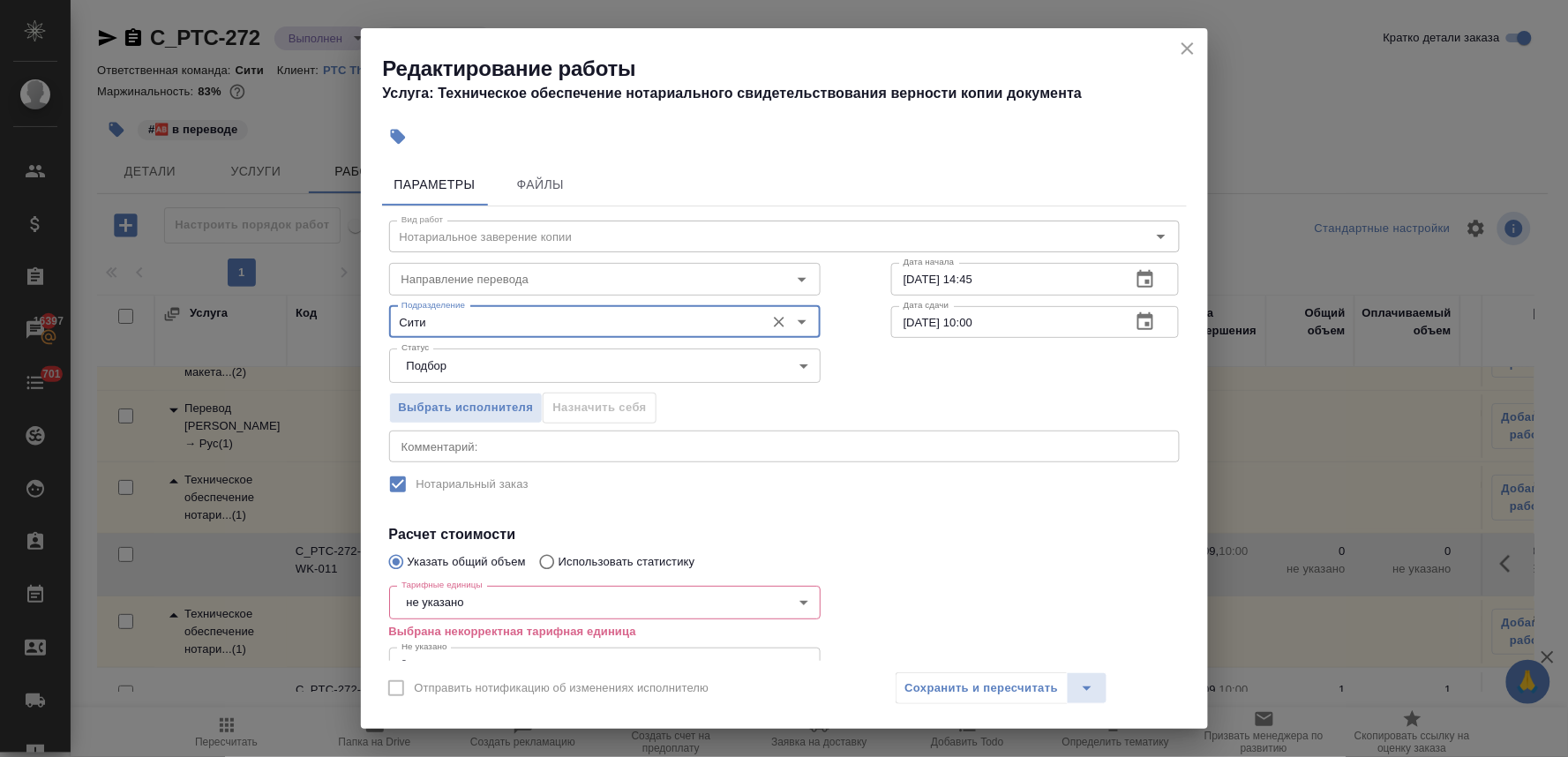
type input "Сити"
click at [834, 528] on h4 "Расчет стоимости" at bounding box center [784, 535] width 791 height 21
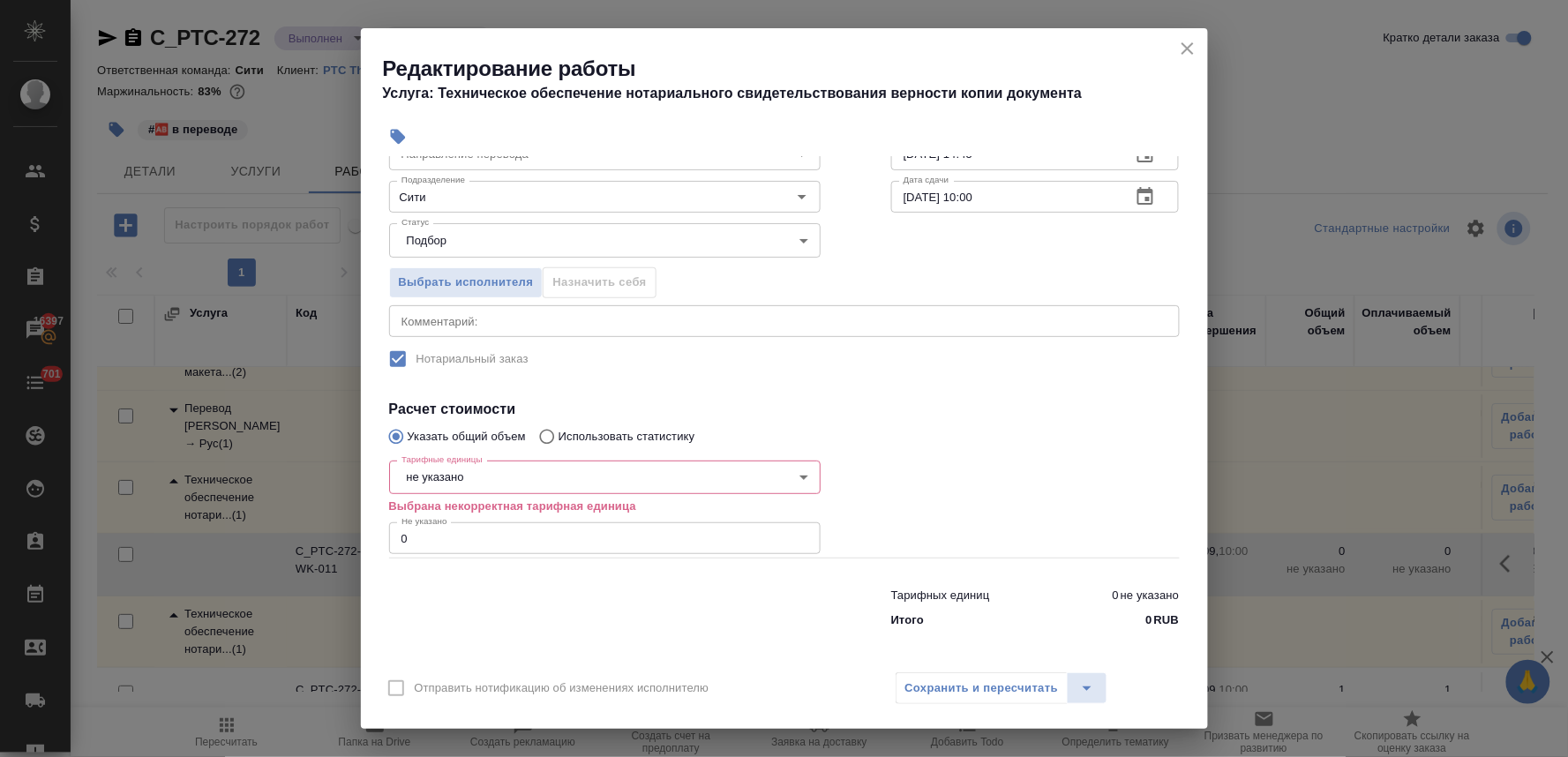
scroll to position [127, 0]
click at [443, 477] on body "🙏 .cls-1 fill:#fff; AWATERA [PERSON_NAME] Спецификации Заказы 16397 Чаты 701 To…" at bounding box center [784, 378] width 1568 height 757
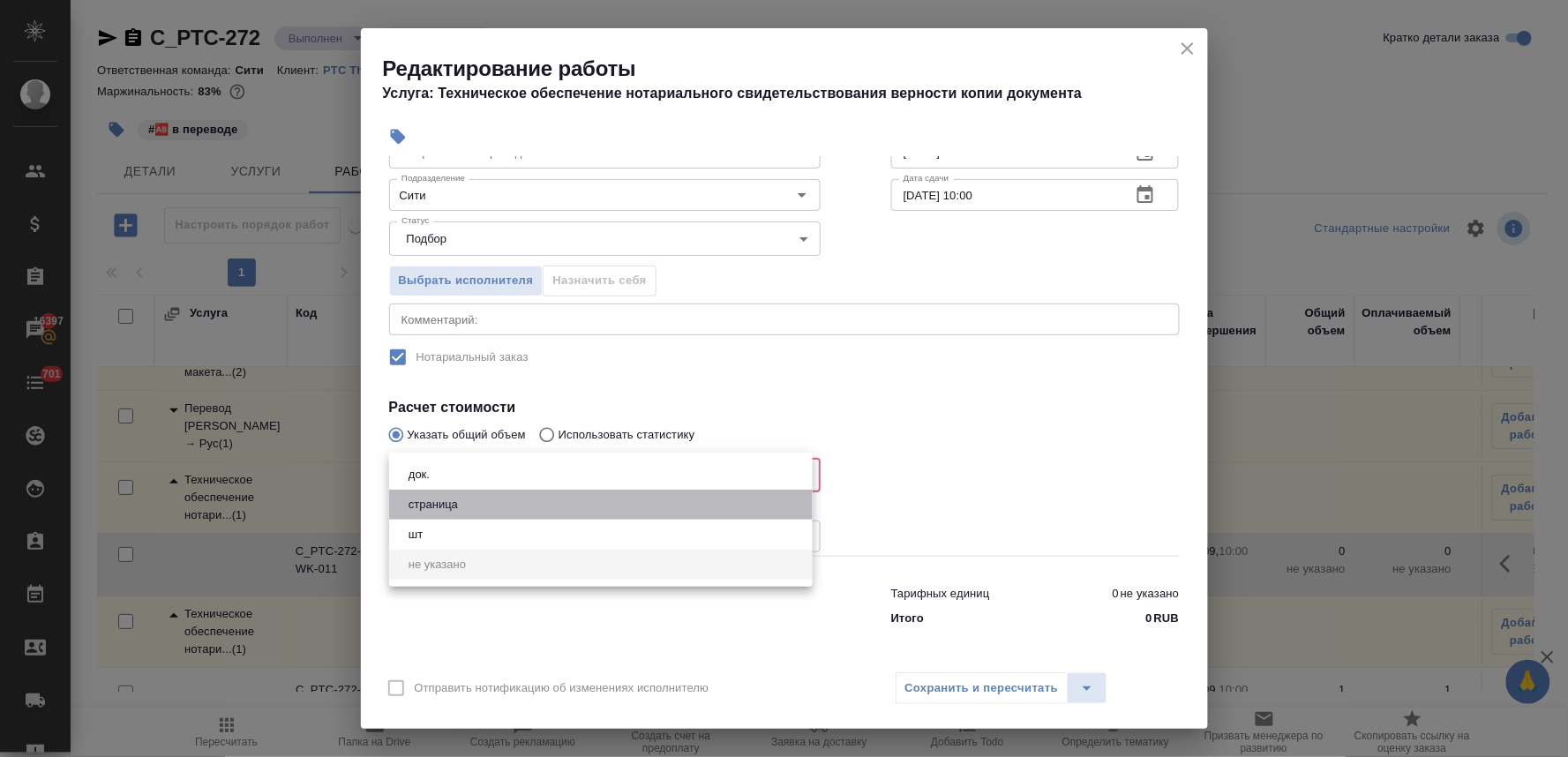
click at [435, 507] on button "страница" at bounding box center [433, 505] width 60 height 20
type input "5a8b1489cc6b4906c91bfdb2"
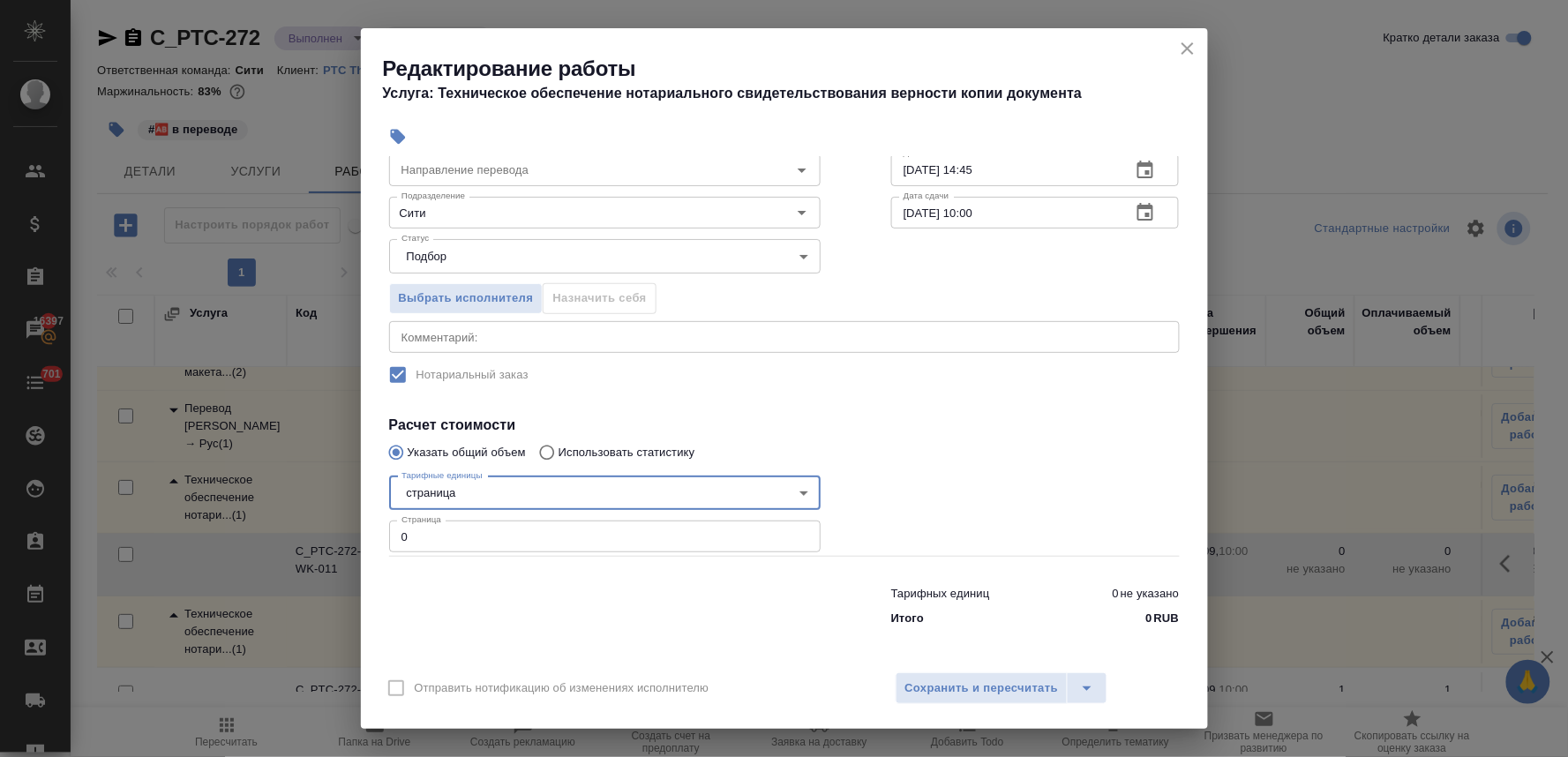
click at [1000, 448] on div at bounding box center [1036, 513] width 359 height 158
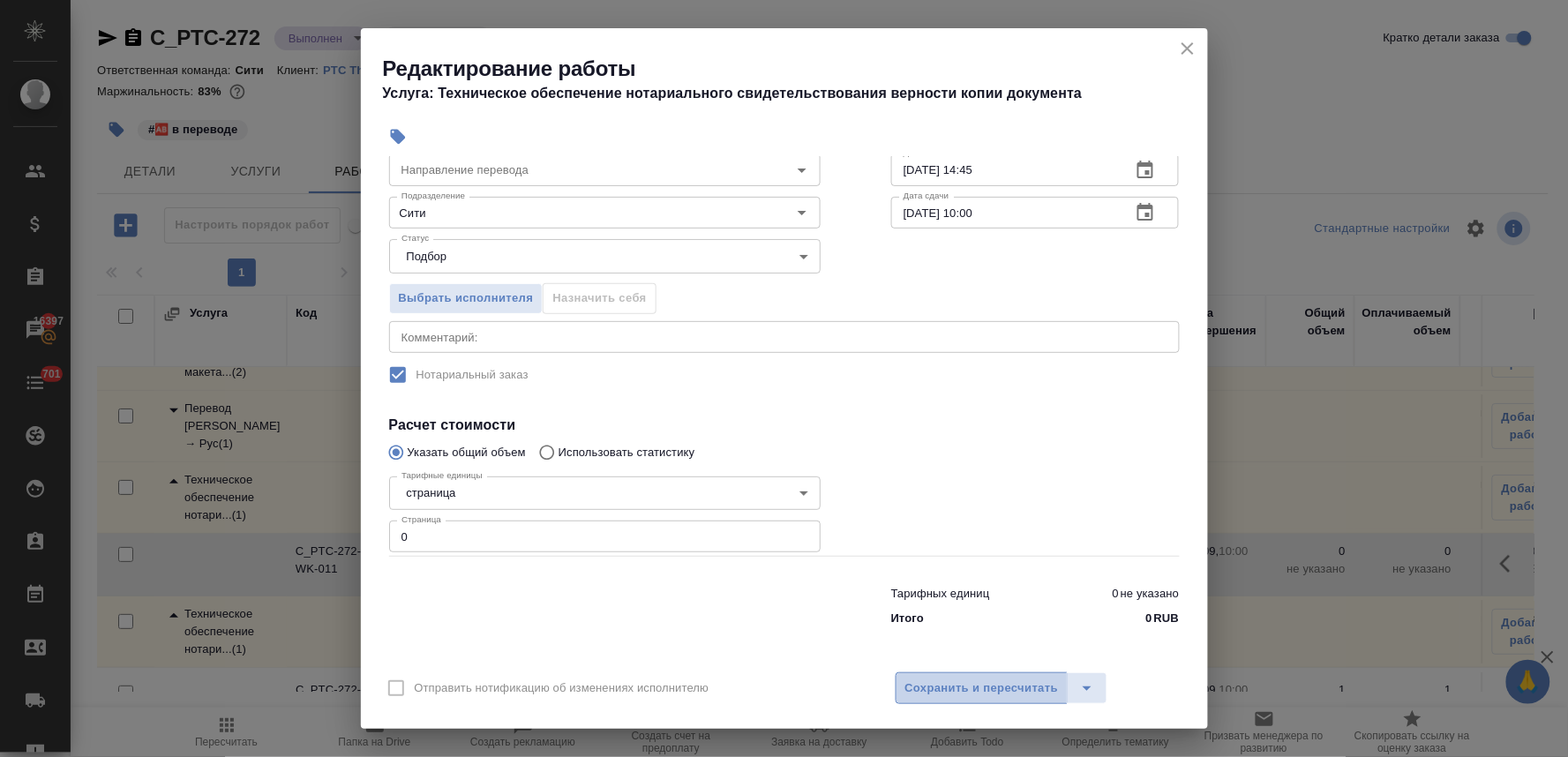
click at [1000, 683] on span "Сохранить и пересчитать" at bounding box center [982, 688] width 153 height 21
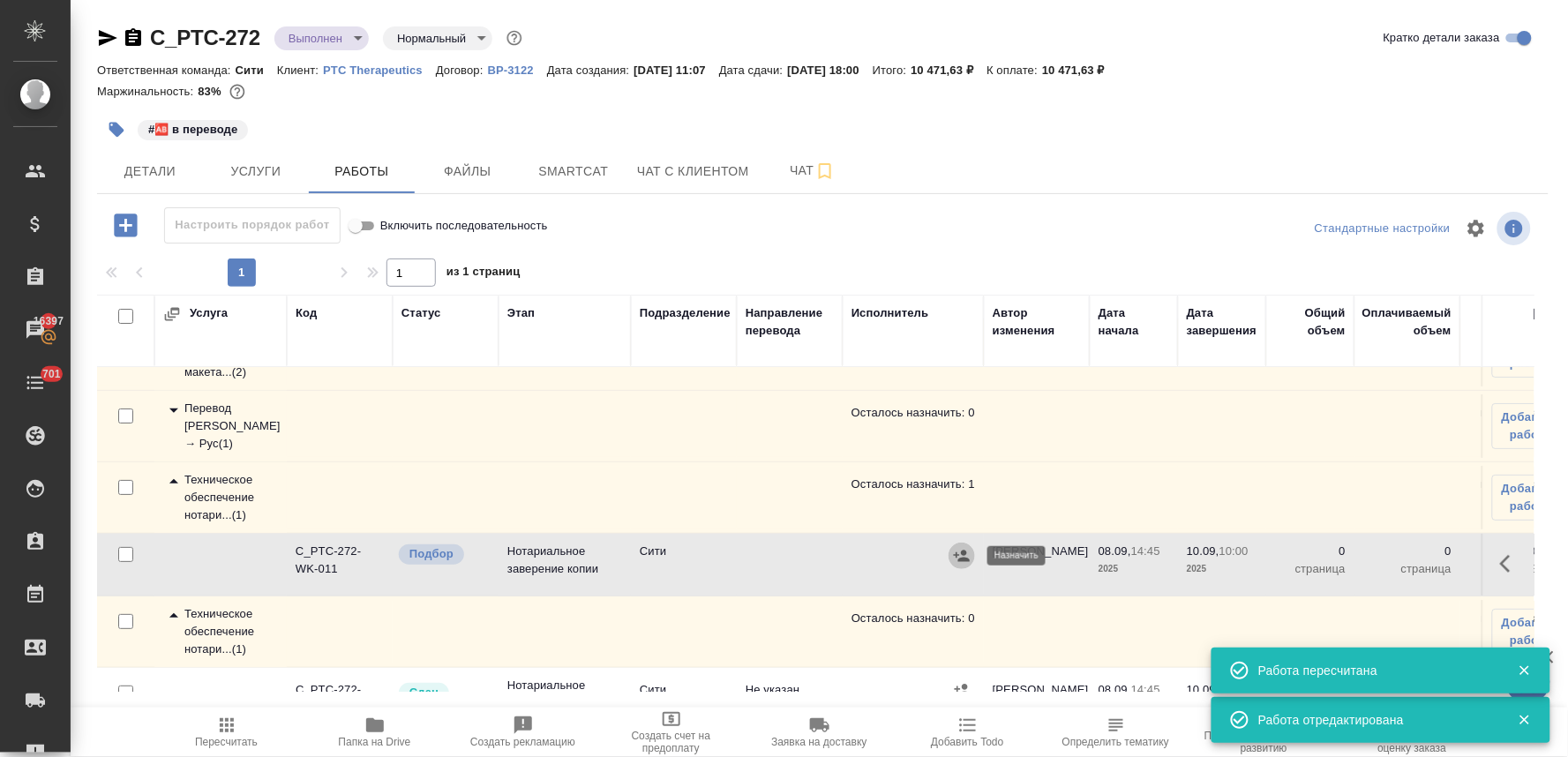
click at [961, 557] on icon "button" at bounding box center [962, 556] width 18 height 18
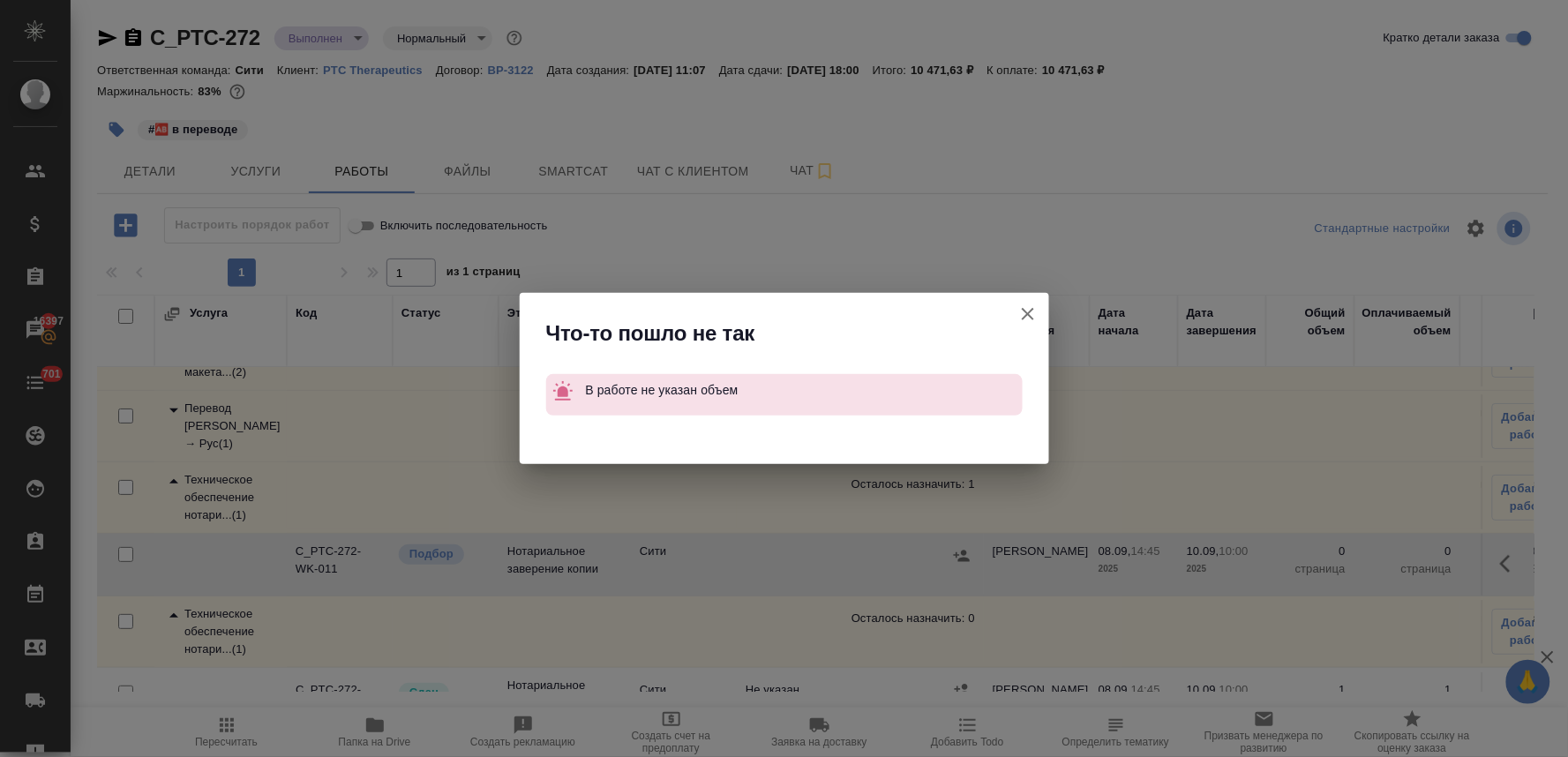
click at [1028, 310] on icon "button" at bounding box center [1028, 314] width 21 height 21
